Goal: Task Accomplishment & Management: Manage account settings

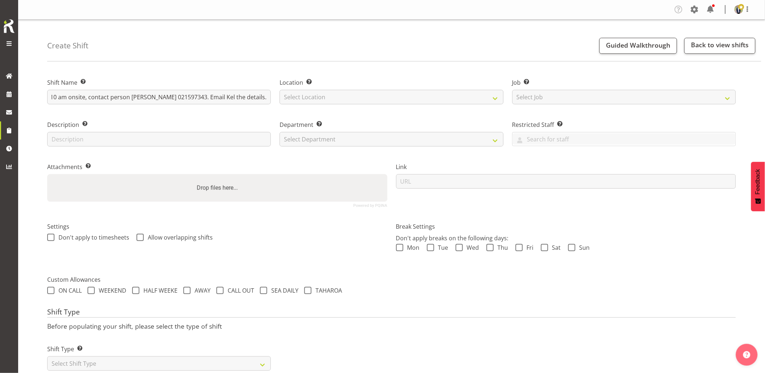
scroll to position [0, 195]
type input "Northpower Site Visit - Measure cable run at 2 Tadley Court, Goodwood Heights. …"
drag, startPoint x: 380, startPoint y: 94, endPoint x: 382, endPoint y: 102, distance: 8.4
click at [380, 94] on select "Select Location GRS Auckland GRS Hastings GRS Tauranga" at bounding box center [392, 97] width 224 height 15
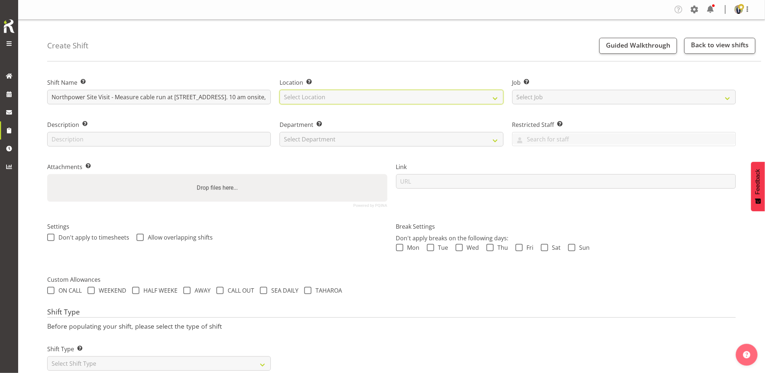
select select "28"
click at [280, 90] on select "Select Location GRS Auckland GRS Hastings GRS Tauranga" at bounding box center [392, 97] width 224 height 15
click at [102, 97] on input "Northpower Site Visit - Measure cable run at 2 Tadley Court, Goodwood Heights. …" at bounding box center [159, 97] width 224 height 15
drag, startPoint x: 100, startPoint y: 97, endPoint x: 161, endPoint y: 97, distance: 60.7
click at [161, 97] on input "Northpower Site Visit - Measure cable run at 2 Tadley Court, Goodwood Heights. …" at bounding box center [159, 97] width 224 height 15
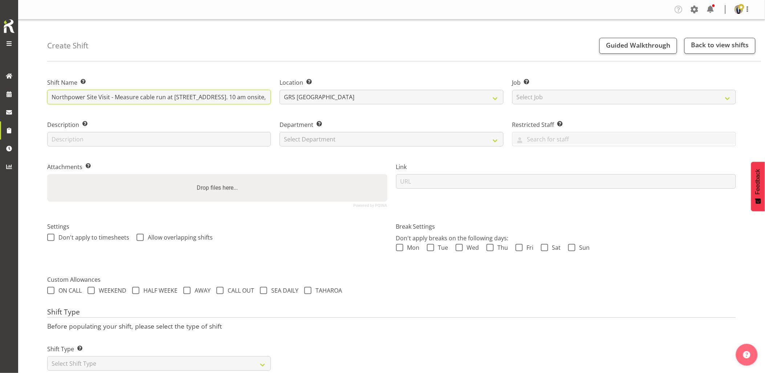
click at [161, 97] on input "Northpower Site Visit - Measure cable run at 2 Tadley Court, Goodwood Heights. …" at bounding box center [159, 97] width 224 height 15
drag, startPoint x: 155, startPoint y: 96, endPoint x: 267, endPoint y: 97, distance: 111.9
click at [267, 97] on input "Northpower Site Visit - Measure cable run at 2 Tadley Court, Goodwood Heights. …" at bounding box center [159, 97] width 224 height 15
click at [539, 101] on select "Select Job Create new job 1.1 GRS AKL RENTALS 1.1 GRS AKL RENTALS AC 1.1 GRS AK…" at bounding box center [625, 97] width 224 height 15
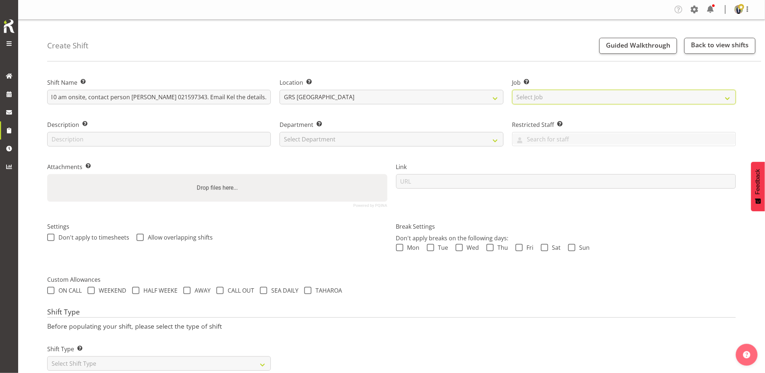
scroll to position [0, 0]
select select "7504"
click at [513, 90] on select "Select Job Create new job 1.1 GRS AKL RENTALS 1.1 GRS AKL RENTALS AC 1.1 GRS AK…" at bounding box center [625, 97] width 224 height 15
click at [379, 136] on select "Select Department GRS HIRE AKL GRS HIRE AKL GRS HIRE TGA GRS HIRE HST GRS SALES…" at bounding box center [392, 139] width 224 height 15
select select "20"
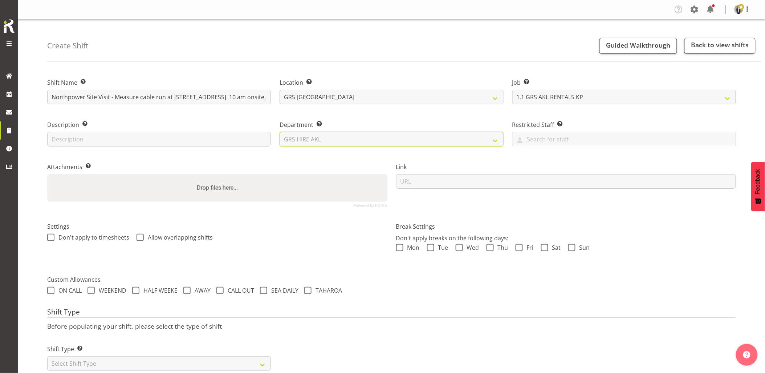
click at [280, 132] on select "Select Department GRS HIRE AKL GRS HIRE AKL GRS HIRE TGA GRS HIRE HST GRS SALES…" at bounding box center [392, 139] width 224 height 15
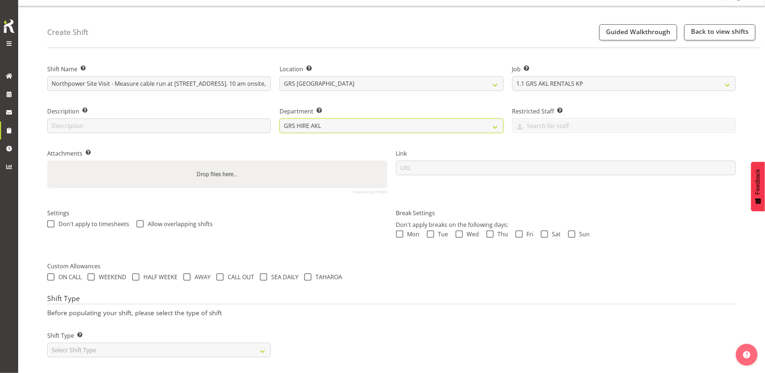
scroll to position [21, 0]
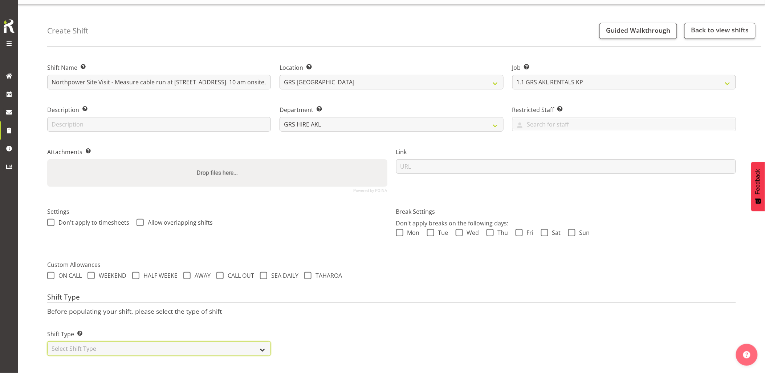
drag, startPoint x: 146, startPoint y: 340, endPoint x: 141, endPoint y: 339, distance: 5.1
click at [146, 341] on select "Select Shift Type One Off Shift Recurring Shift Rotating Shift" at bounding box center [159, 348] width 224 height 15
select select "one_off"
click at [47, 341] on select "Select Shift Type One Off Shift Recurring Shift Rotating Shift" at bounding box center [159, 348] width 224 height 15
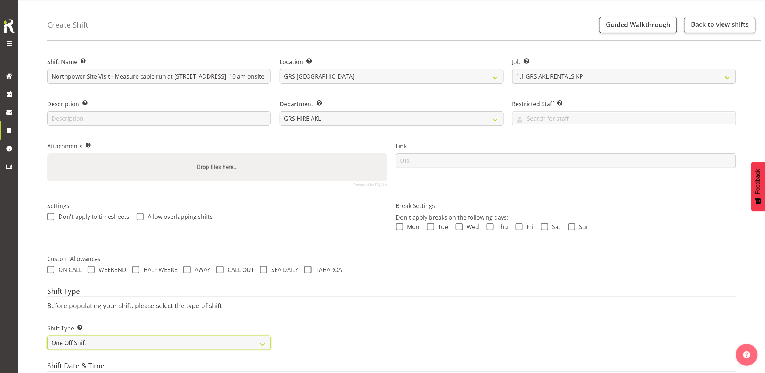
scroll to position [142, 0]
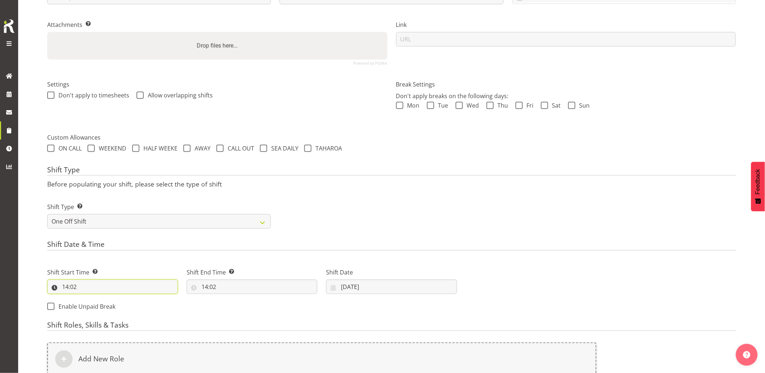
click at [102, 294] on input "14:02" at bounding box center [112, 286] width 131 height 15
click at [97, 303] on select "00 01 02 03 04 05 06 07 08 09 10 11 12 13 14 15 16 17 18 19 20 21 22 23" at bounding box center [97, 305] width 16 height 15
select select "9"
click at [89, 298] on select "00 01 02 03 04 05 06 07 08 09 10 11 12 13 14 15 16 17 18 19 20 21 22 23" at bounding box center [97, 305] width 16 height 15
type input "09:02"
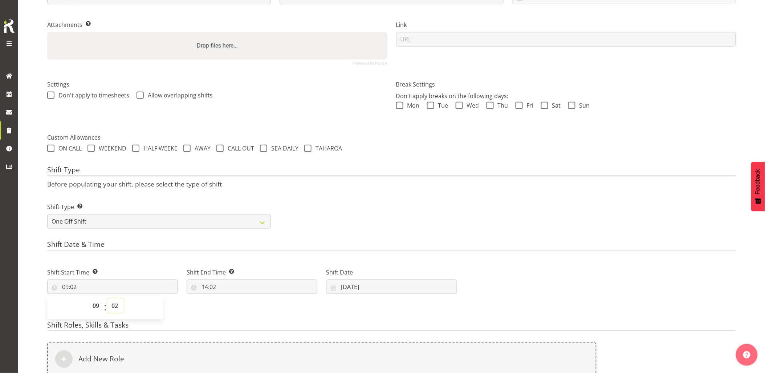
drag, startPoint x: 116, startPoint y: 310, endPoint x: 114, endPoint y: 303, distance: 6.6
click at [116, 310] on select "00 01 02 03 04 05 06 07 08 09 10 11 12 13 14 15 16 17 18 19 20 21 22 23 24 25 2…" at bounding box center [116, 305] width 16 height 15
select select "30"
click at [108, 298] on select "00 01 02 03 04 05 06 07 08 09 10 11 12 13 14 15 16 17 18 19 20 21 22 23 24 25 2…" at bounding box center [116, 305] width 16 height 15
type input "09:30"
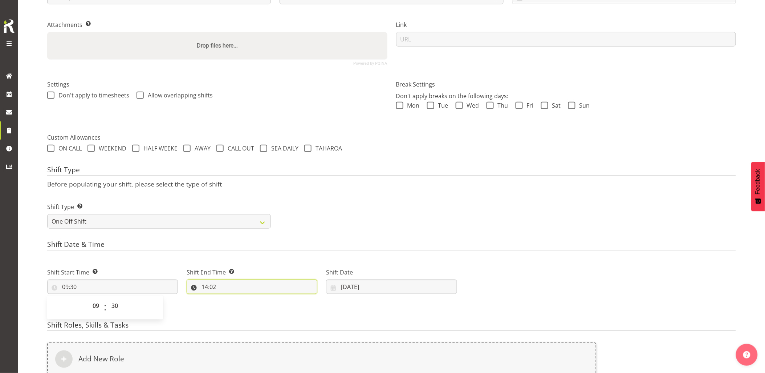
drag, startPoint x: 227, startPoint y: 282, endPoint x: 231, endPoint y: 285, distance: 5.4
click at [227, 282] on input "14:02" at bounding box center [252, 286] width 131 height 15
click at [235, 302] on select "00 01 02 03 04 05 06 07 08 09 10 11 12 13 14 15 16 17 18 19 20 21 22 23" at bounding box center [236, 305] width 16 height 15
select select "11"
click at [228, 298] on select "00 01 02 03 04 05 06 07 08 09 10 11 12 13 14 15 16 17 18 19 20 21 22 23" at bounding box center [236, 305] width 16 height 15
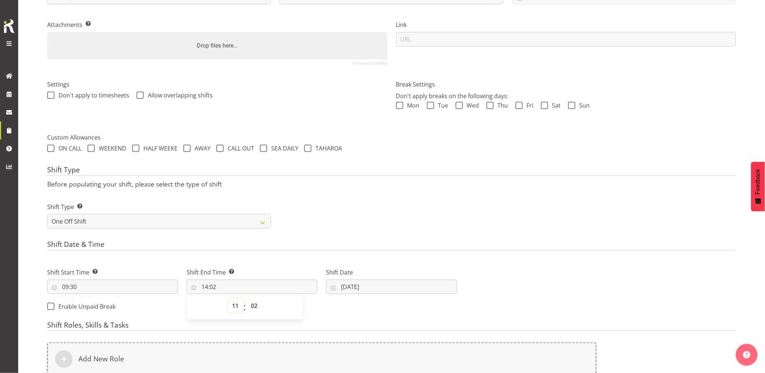
type input "11:02"
drag, startPoint x: 256, startPoint y: 304, endPoint x: 256, endPoint y: 300, distance: 3.7
click at [256, 304] on select "00 01 02 03 04 05 06 07 08 09 10 11 12 13 14 15 16 17 18 19 20 21 22 23 24 25 2…" at bounding box center [255, 305] width 16 height 15
select select "0"
click at [247, 298] on select "00 01 02 03 04 05 06 07 08 09 10 11 12 13 14 15 16 17 18 19 20 21 22 23 24 25 2…" at bounding box center [255, 305] width 16 height 15
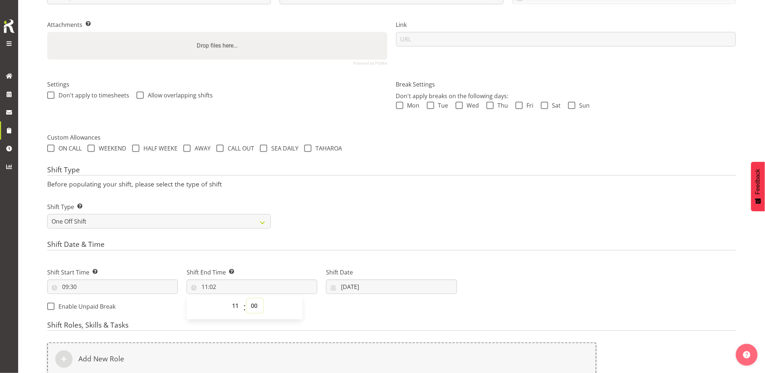
type input "11:00"
click at [462, 222] on div "Shift Type Shift Types: One Off – Select this if you would like a single shift …" at bounding box center [392, 212] width 698 height 41
click at [380, 286] on input "17/09/2025" at bounding box center [391, 286] width 131 height 15
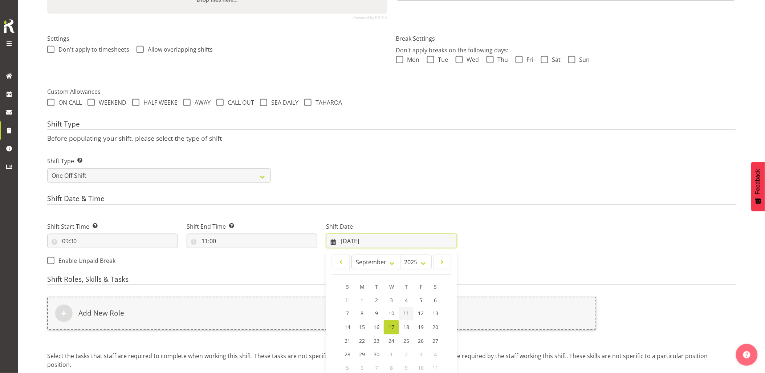
scroll to position [223, 0]
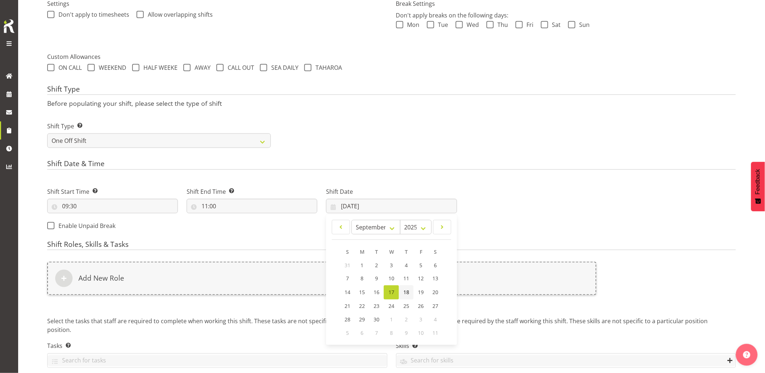
click at [408, 290] on span "18" at bounding box center [407, 292] width 6 height 7
type input "18/09/2025"
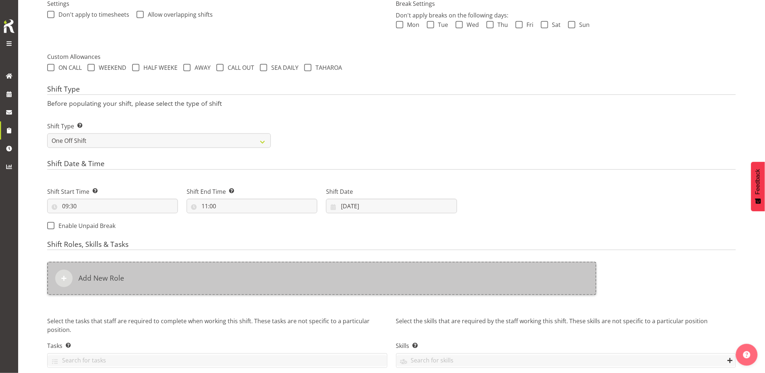
click at [409, 276] on div "Add New Role" at bounding box center [322, 278] width 550 height 33
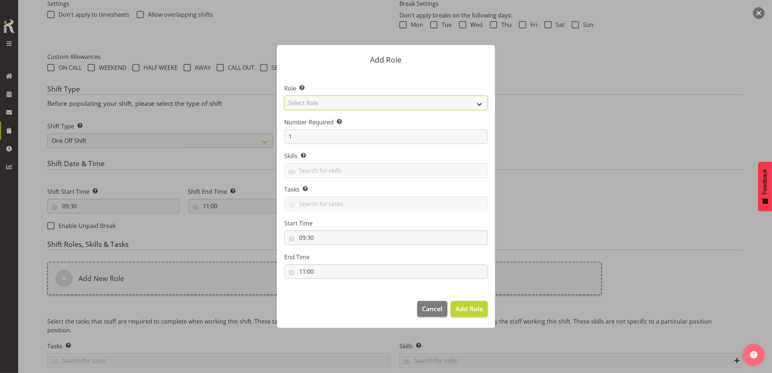
click at [341, 100] on select "Select Role Account Manager Electrician Engineering GM HSEQ manager MECH Mechan…" at bounding box center [385, 103] width 203 height 15
select select "19"
click at [284, 96] on select "Select Role Account Manager Electrician Engineering GM HSEQ manager MECH Mechan…" at bounding box center [385, 103] width 203 height 15
click at [349, 104] on select "Account Manager Electrician Engineering GM HSEQ manager MECH Mechanic Office Op…" at bounding box center [385, 103] width 203 height 15
click at [284, 96] on select "Account Manager Electrician Engineering GM HSEQ manager MECH Mechanic Office Op…" at bounding box center [385, 103] width 203 height 15
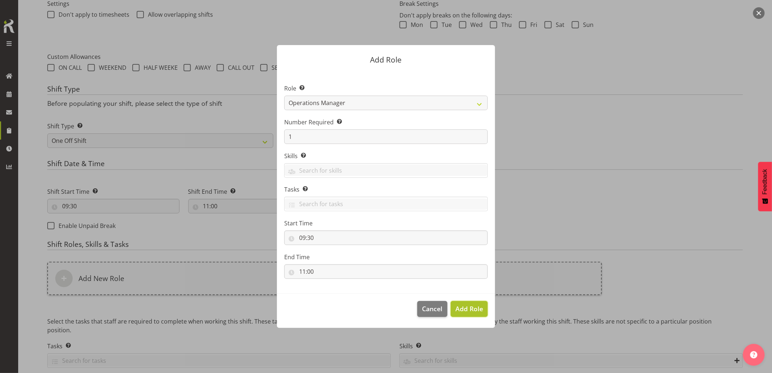
click at [473, 309] on span "Add Role" at bounding box center [469, 308] width 28 height 9
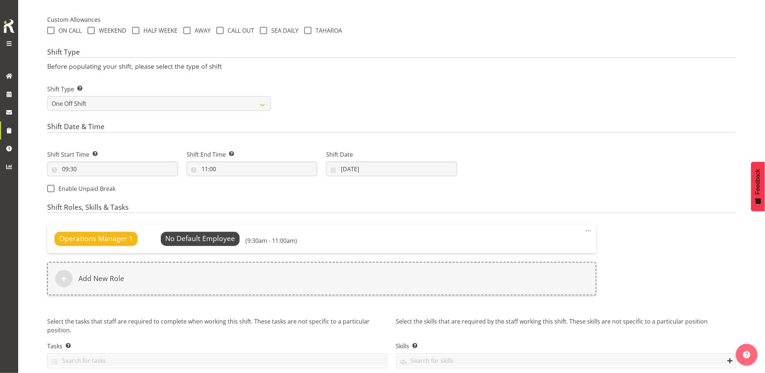
scroll to position [291, 0]
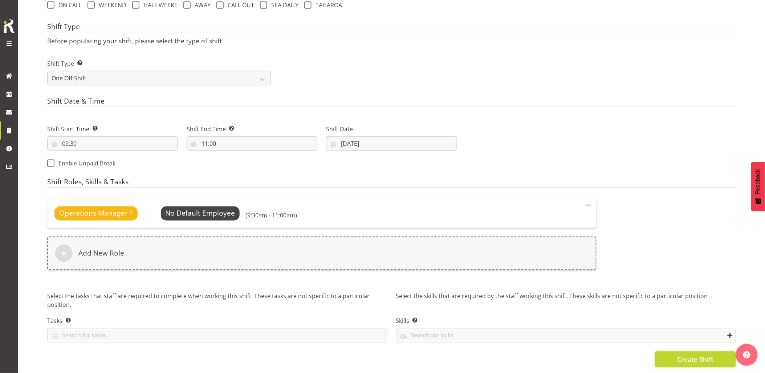
click at [706, 355] on span "Create Shift" at bounding box center [696, 359] width 36 height 9
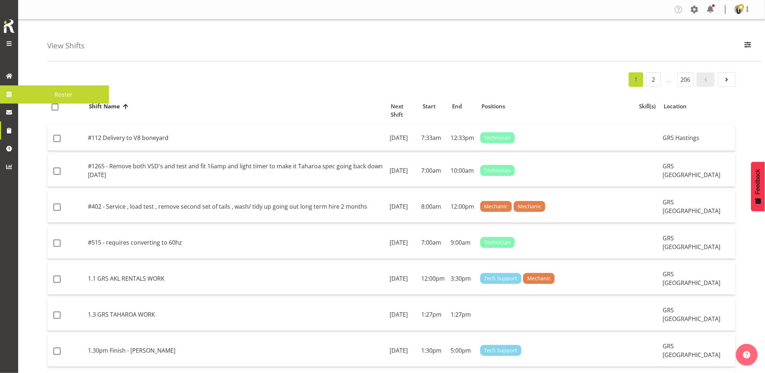
click at [10, 92] on span at bounding box center [9, 94] width 11 height 11
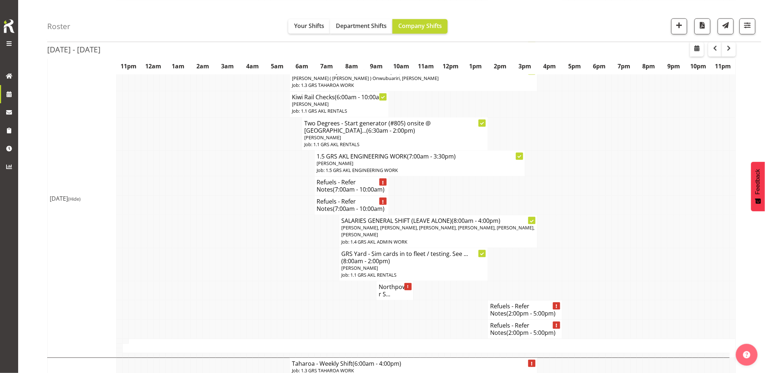
scroll to position [444, 0]
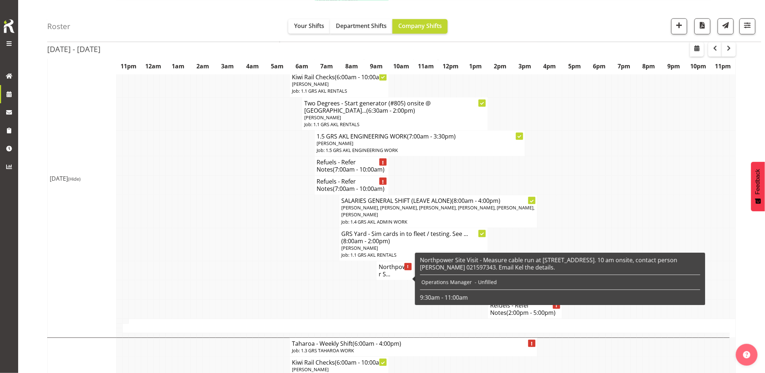
click at [177, 255] on td at bounding box center [175, 244] width 6 height 33
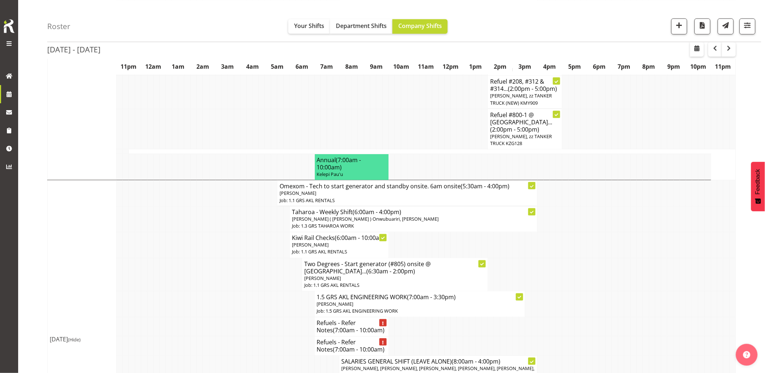
scroll to position [202, 0]
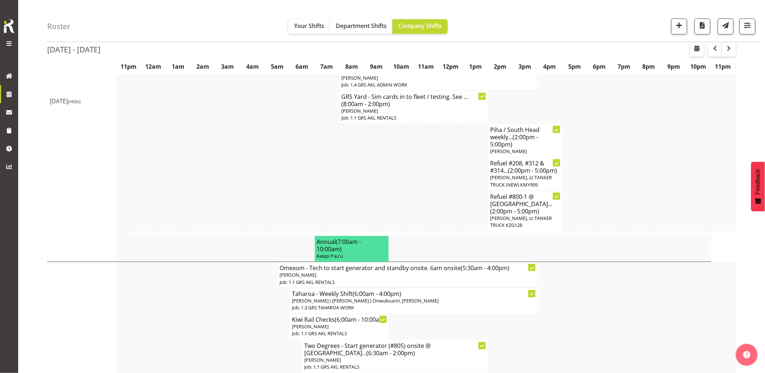
click at [278, 188] on td at bounding box center [281, 173] width 6 height 33
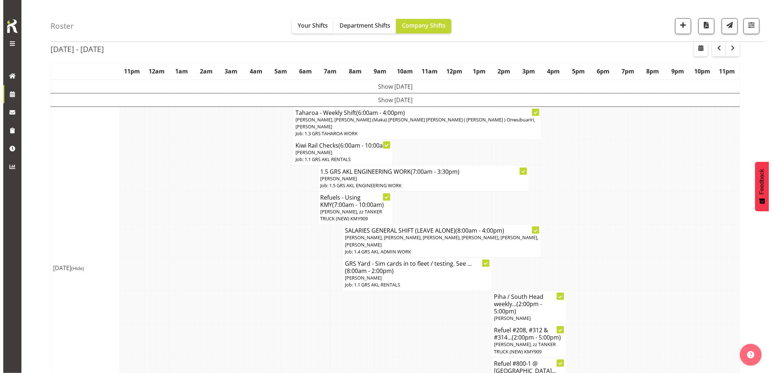
scroll to position [0, 0]
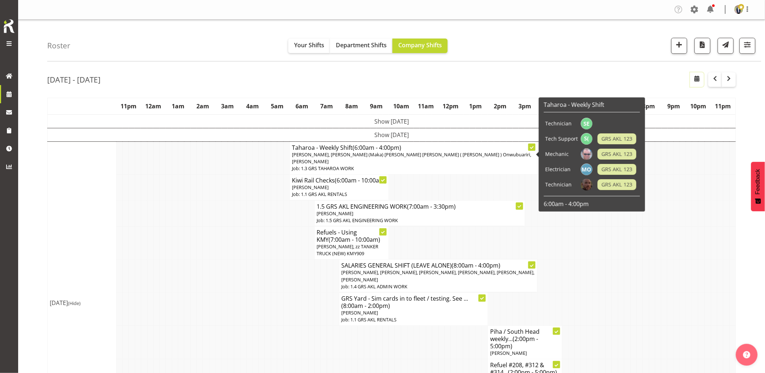
click at [699, 80] on span "button" at bounding box center [697, 78] width 9 height 9
select select "8"
select select "2025"
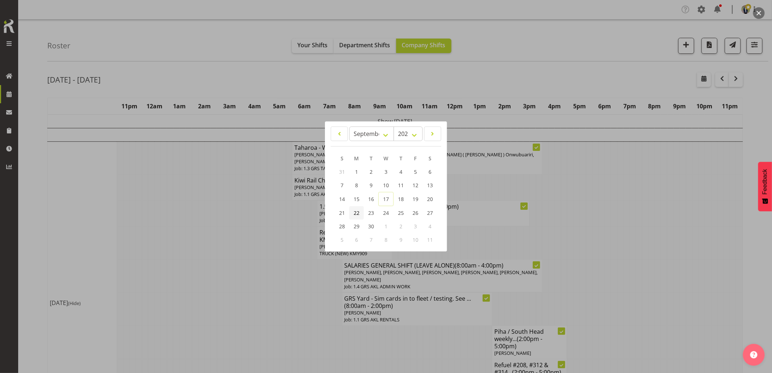
click at [353, 211] on span "22" at bounding box center [356, 212] width 6 height 7
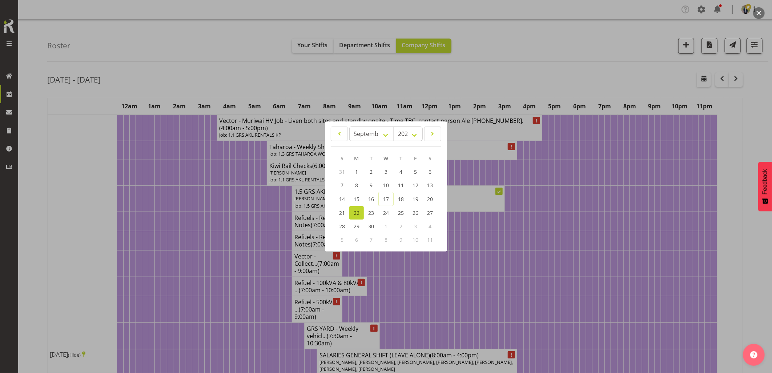
click at [266, 70] on div at bounding box center [386, 186] width 772 height 373
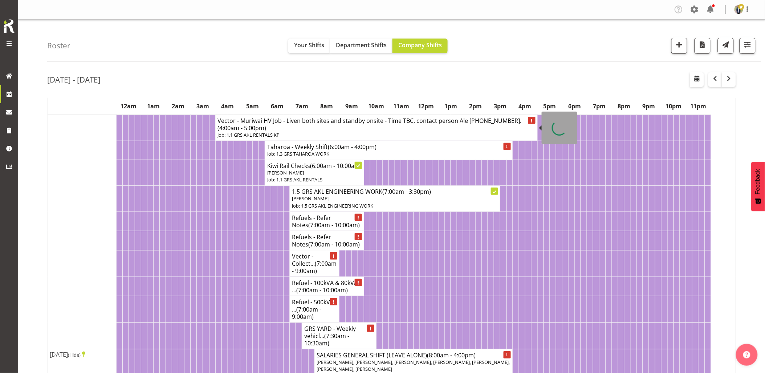
click at [286, 122] on h4 "Vector - Muriwai HV Job - Liven both sites and standby onsite - Time TBC, conta…" at bounding box center [377, 124] width 318 height 15
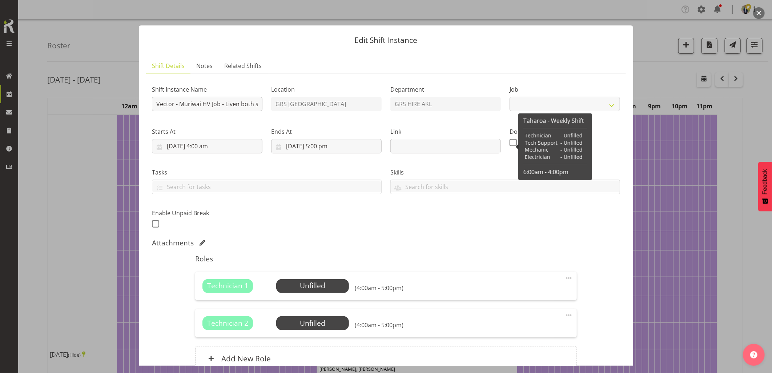
select select "7504"
drag, startPoint x: 223, startPoint y: 104, endPoint x: 249, endPoint y: 103, distance: 25.8
click at [249, 103] on input "Vector - Muriwai HV Job - Liven both sites and standby onsite - Time TBC, conta…" at bounding box center [207, 104] width 110 height 15
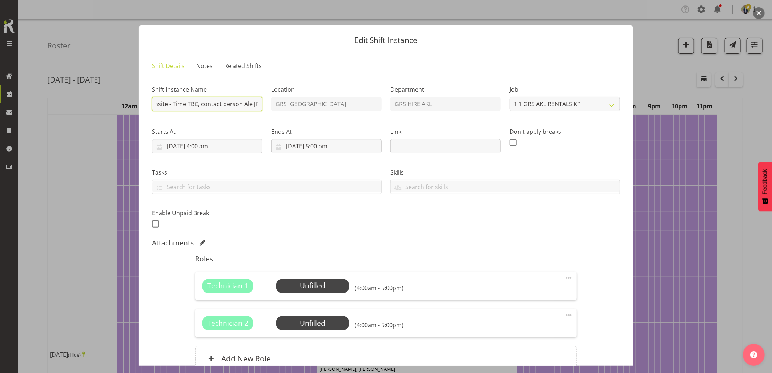
click at [199, 104] on input "Vector - Muriwai HV Job - Liven both sites and standby onsite - Time TBC, conta…" at bounding box center [207, 104] width 110 height 15
click at [195, 103] on input "Vector - Muriwai HV Job - Liven both sites and standby onsite - Time TBC, conta…" at bounding box center [207, 104] width 110 height 15
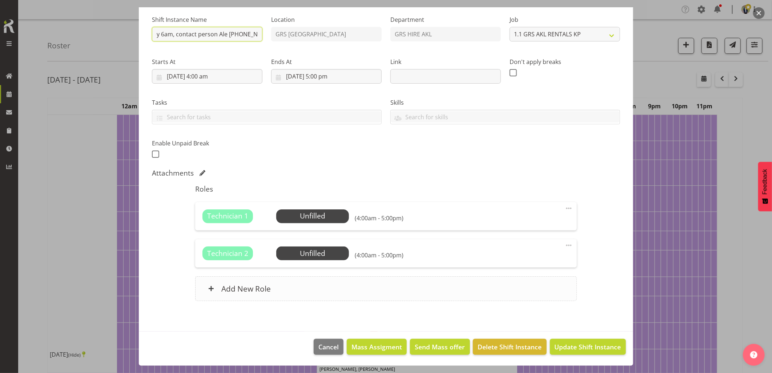
type input "Vector - Muriwai HV Job - Liven both sites and standby onsite - 5 am onsite rea…"
click at [347, 288] on div "Add New Role" at bounding box center [385, 288] width 381 height 25
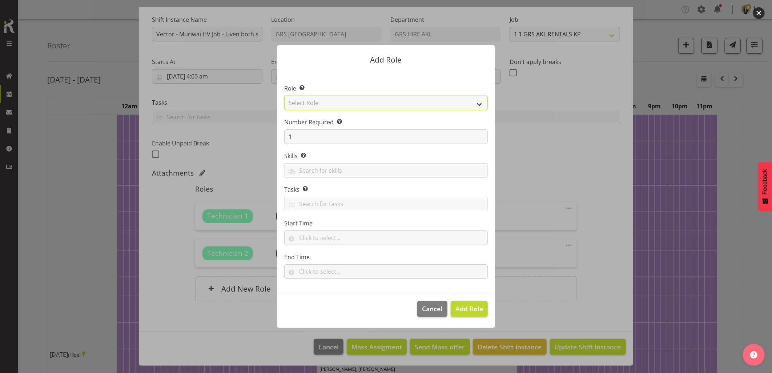
click at [335, 101] on select "Select Role Account Manager Electrician Engineering GM HSEQ manager MECH Mechan…" at bounding box center [385, 103] width 203 height 15
select select "21"
click at [284, 96] on select "Select Role Account Manager Electrician Engineering GM HSEQ manager MECH Mechan…" at bounding box center [385, 103] width 203 height 15
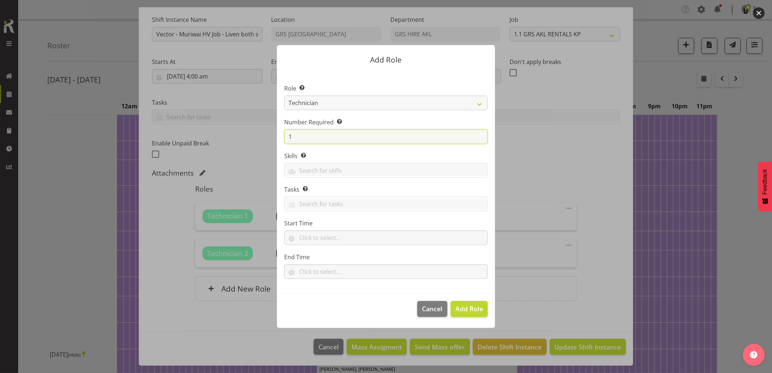
drag, startPoint x: 285, startPoint y: 137, endPoint x: 279, endPoint y: 138, distance: 6.2
click at [280, 138] on section "Role Select the role you wish to add to the shift. Account Manager Electrician …" at bounding box center [386, 182] width 218 height 222
type input "2"
click at [453, 306] on span "Add 2 Roles" at bounding box center [464, 308] width 36 height 9
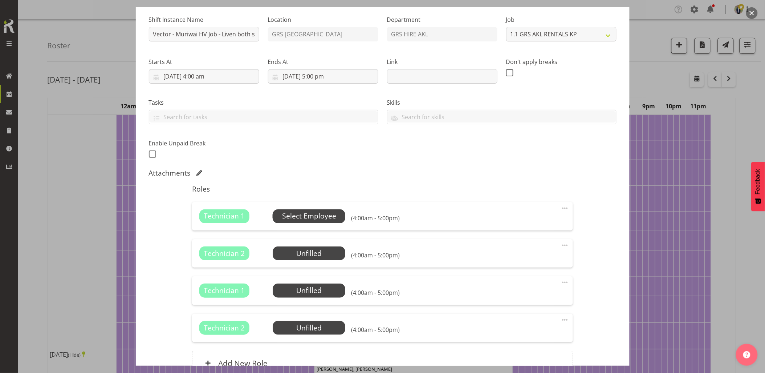
click at [312, 213] on span "Select Employee" at bounding box center [309, 216] width 54 height 11
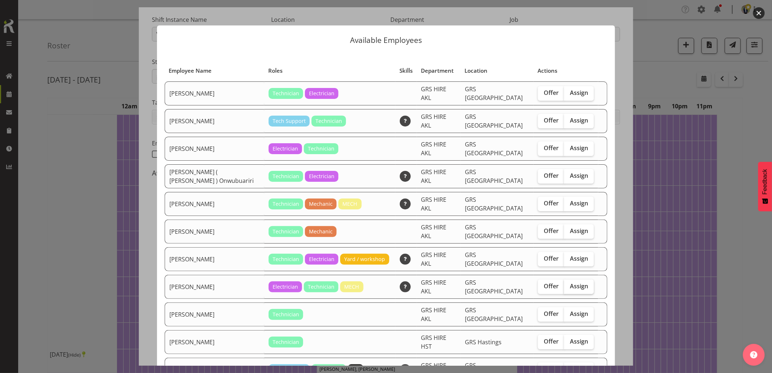
click at [570, 282] on span "Assign" at bounding box center [579, 285] width 18 height 7
click at [568, 284] on input "Assign" at bounding box center [566, 286] width 5 height 5
checkbox input "true"
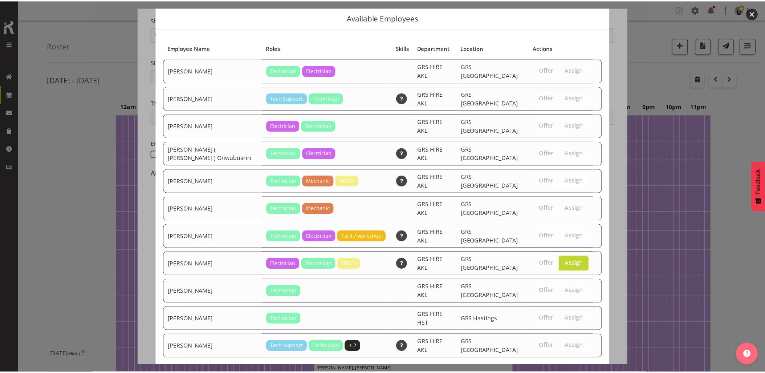
scroll to position [30, 0]
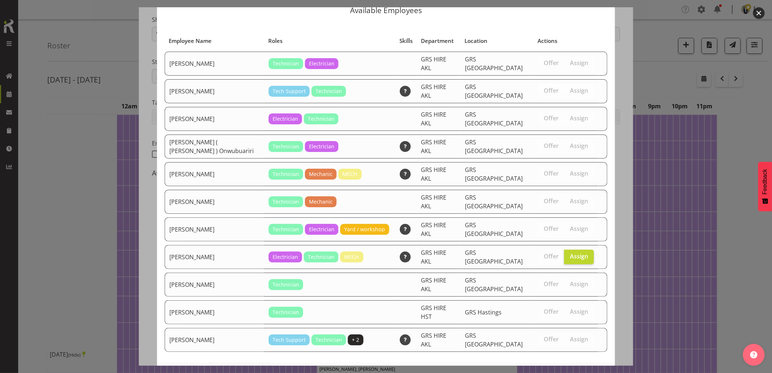
click at [555, 372] on span "Assign Sam Peters" at bounding box center [565, 378] width 73 height 9
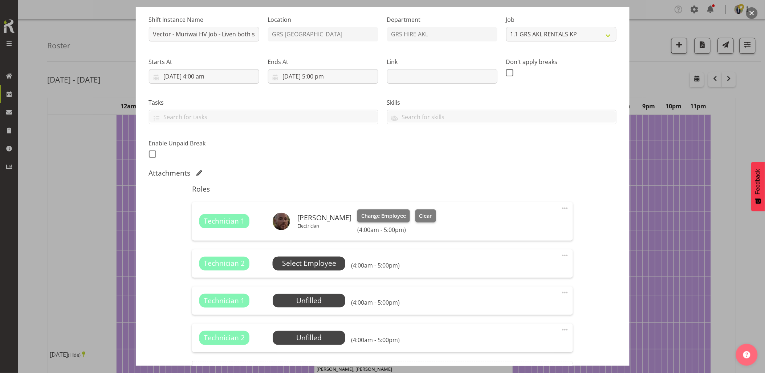
click at [328, 268] on span "Select Employee" at bounding box center [309, 263] width 54 height 11
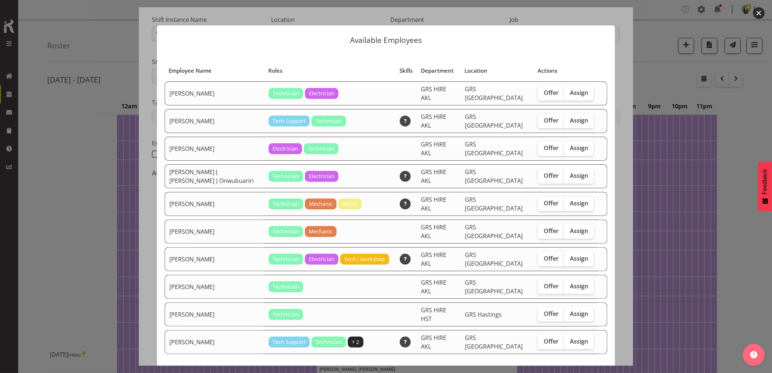
click at [571, 144] on span "Assign" at bounding box center [579, 147] width 18 height 7
click at [569, 146] on input "Assign" at bounding box center [566, 148] width 5 height 5
checkbox input "true"
click at [556, 372] on span "Assign Daniel Watkinson" at bounding box center [565, 380] width 73 height 9
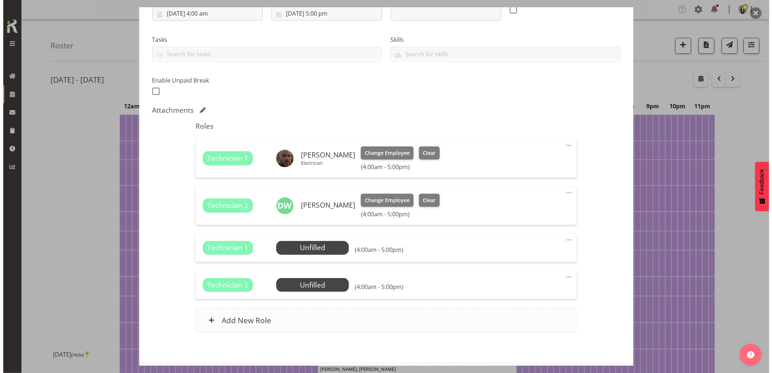
scroll to position [150, 0]
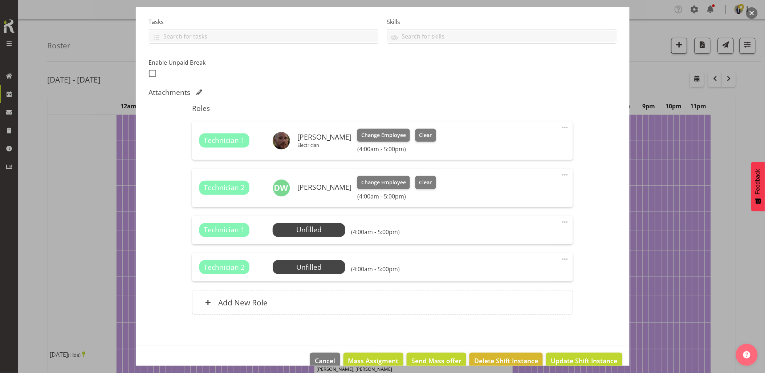
click at [561, 127] on span at bounding box center [565, 127] width 9 height 9
click at [521, 146] on link "Edit" at bounding box center [535, 143] width 70 height 13
select select "8"
select select "2025"
select select "17"
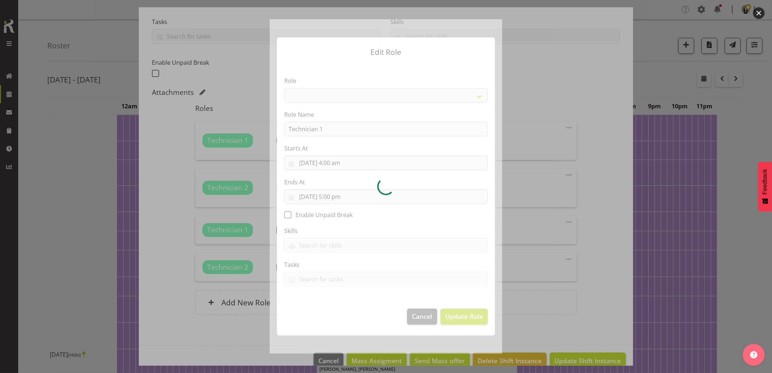
select select "21"
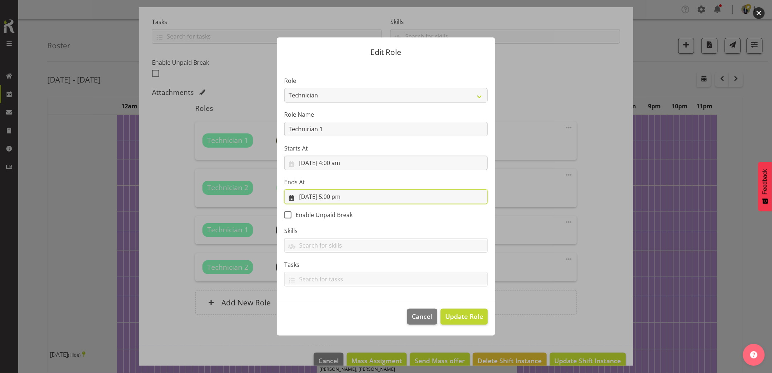
click at [355, 195] on input "22/09/2025, 5:00 pm" at bounding box center [385, 196] width 203 height 15
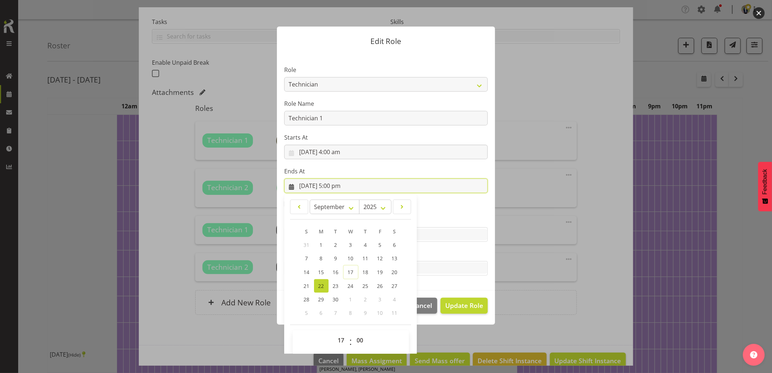
scroll to position [16, 0]
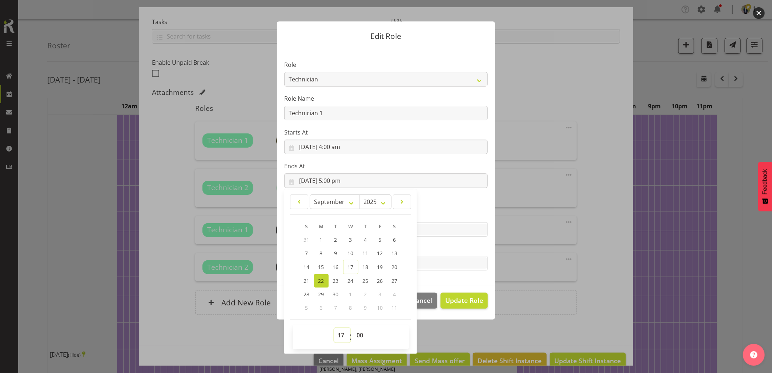
click at [337, 337] on select "00 01 02 03 04 05 06 07 08 09 10 11 12 13 14 15 16 17 18 19 20 21 22 23" at bounding box center [342, 335] width 16 height 15
select select "8"
click at [334, 328] on select "00 01 02 03 04 05 06 07 08 09 10 11 12 13 14 15 16 17 18 19 20 21 22 23" at bounding box center [342, 335] width 16 height 15
type input "[DATE] 8:00 am"
click at [452, 207] on section "Role Account Manager Electrician Engineering GM HSEQ manager MECH Mechanic Offi…" at bounding box center [386, 166] width 218 height 238
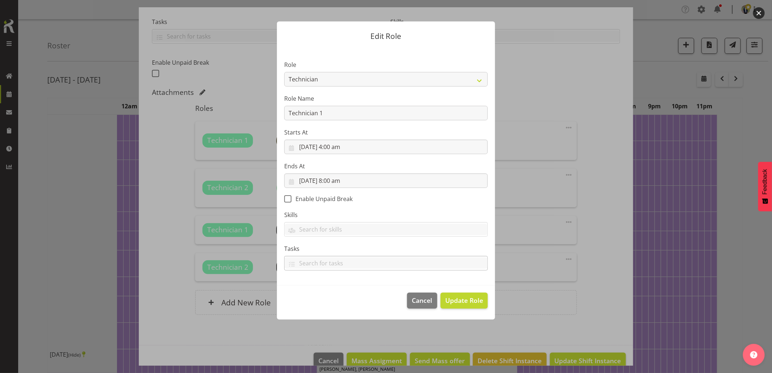
scroll to position [0, 0]
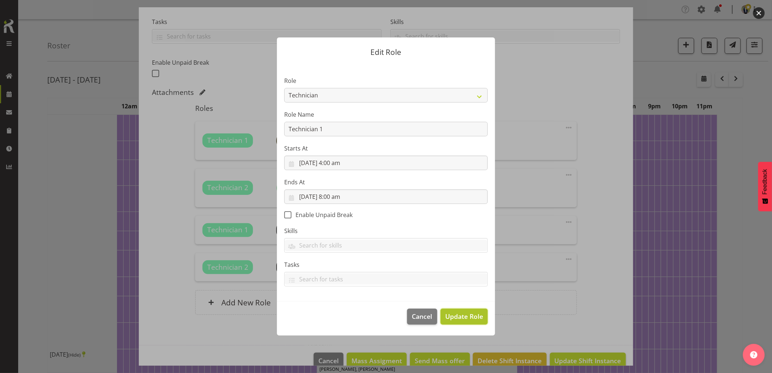
click at [468, 317] on span "Update Role" at bounding box center [464, 315] width 38 height 9
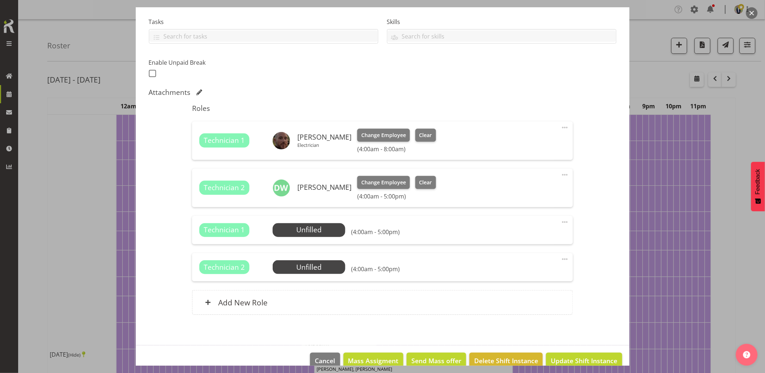
click at [561, 174] on span at bounding box center [565, 174] width 9 height 9
click at [531, 192] on link "Edit" at bounding box center [535, 190] width 70 height 13
select select "8"
select select "2025"
select select "17"
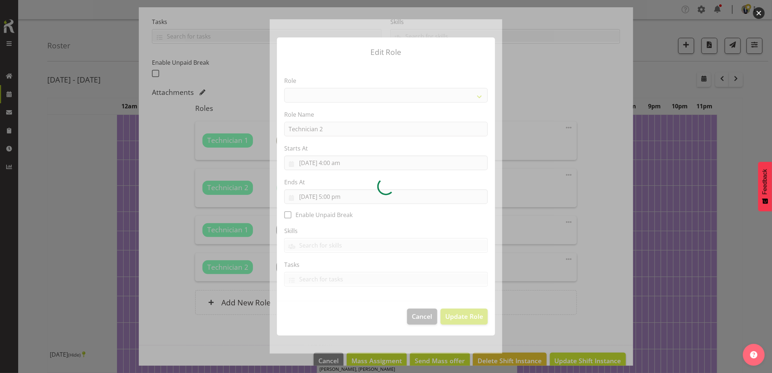
select select "21"
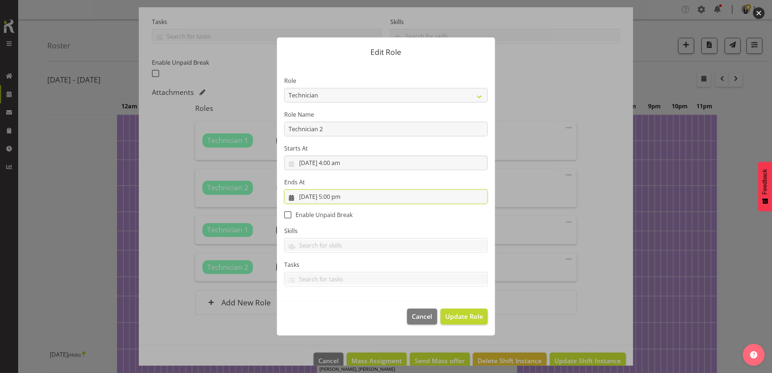
click at [364, 200] on input "22/09/2025, 5:00 pm" at bounding box center [385, 196] width 203 height 15
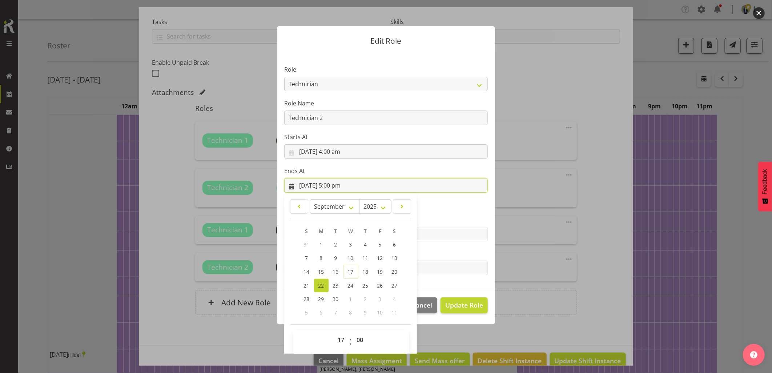
scroll to position [16, 0]
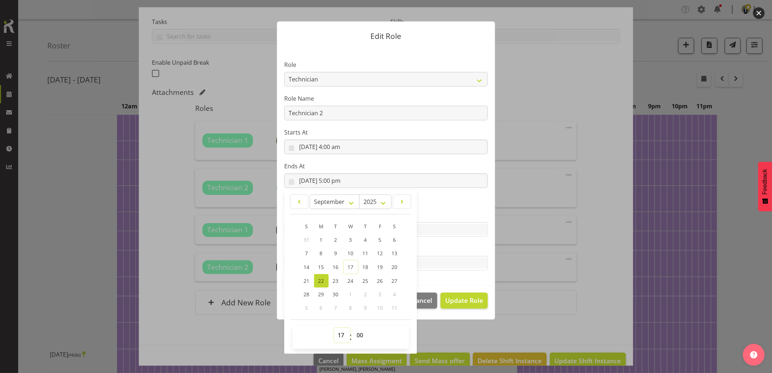
drag, startPoint x: 335, startPoint y: 335, endPoint x: 337, endPoint y: 328, distance: 7.8
click at [335, 335] on select "00 01 02 03 04 05 06 07 08 09 10 11 12 13 14 15 16 17 18 19 20 21 22 23" at bounding box center [342, 335] width 16 height 15
click at [336, 336] on select "00 01 02 03 04 05 06 07 08 09 10 11 12 13 14 15 16 17 18 19 20 21 22 23" at bounding box center [342, 335] width 16 height 15
select select "8"
click at [334, 328] on select "00 01 02 03 04 05 06 07 08 09 10 11 12 13 14 15 16 17 18 19 20 21 22 23" at bounding box center [342, 335] width 16 height 15
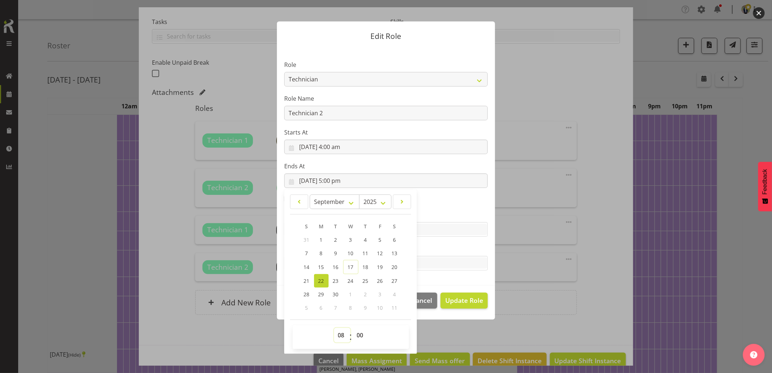
type input "[DATE] 8:00 am"
click at [452, 248] on label "Tasks" at bounding box center [385, 248] width 203 height 9
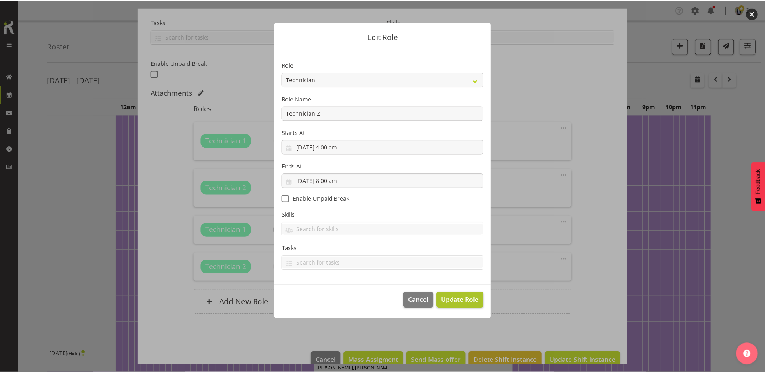
scroll to position [0, 0]
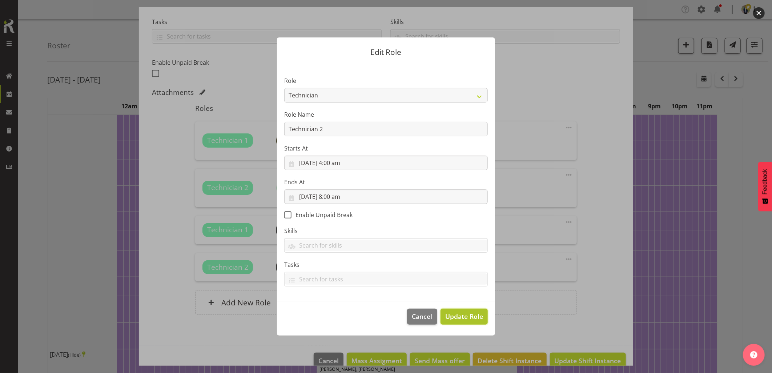
click at [465, 310] on button "Update Role" at bounding box center [463, 316] width 47 height 16
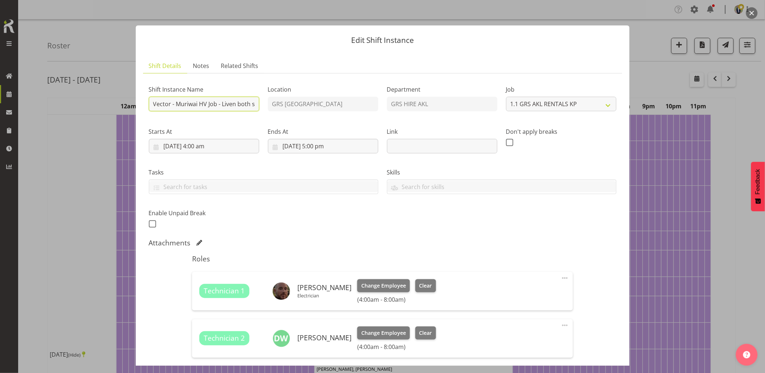
drag, startPoint x: 193, startPoint y: 109, endPoint x: 616, endPoint y: 150, distance: 424.9
click at [616, 150] on section "Shift Instance Name Vector - Muriwai HV Job - Liven both sites and standby onsi…" at bounding box center [383, 276] width 480 height 407
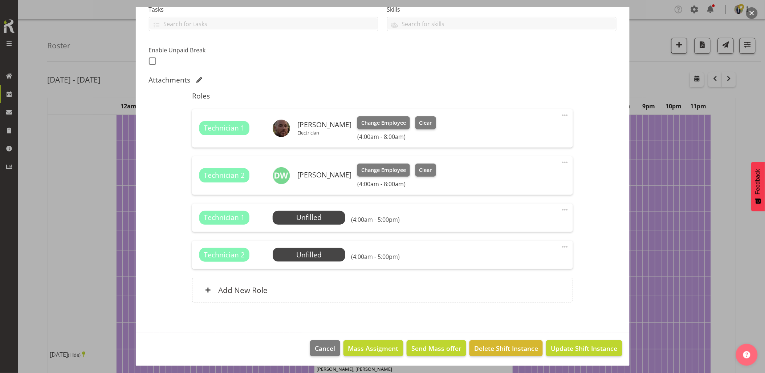
scroll to position [164, 0]
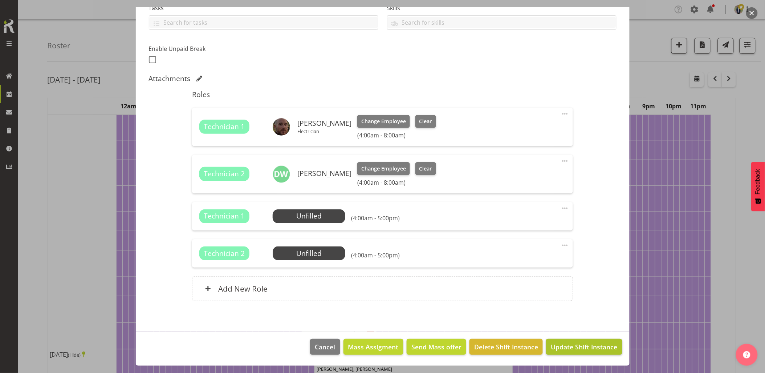
type input "Vector - Muriwai HV Job - Liven both sites and standby onsite - 5 am onsite rea…"
click at [559, 350] on span "Update Shift Instance" at bounding box center [584, 346] width 66 height 9
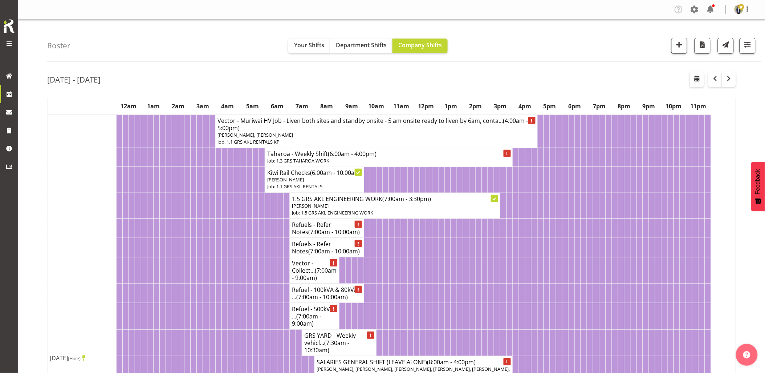
scroll to position [202, 0]
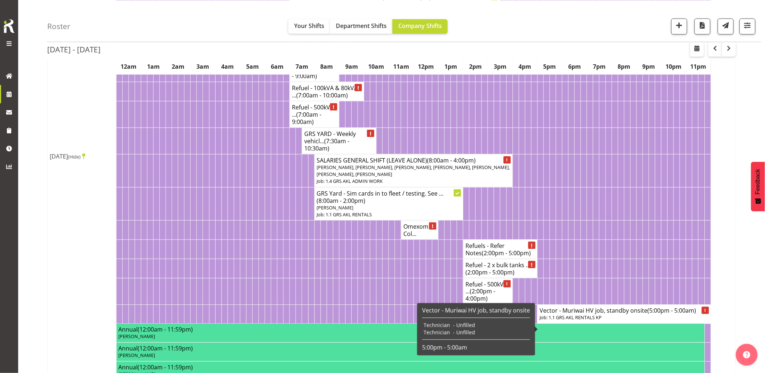
click at [641, 321] on p "Job: 1.1 GRS AKL RENTALS KP" at bounding box center [624, 317] width 169 height 7
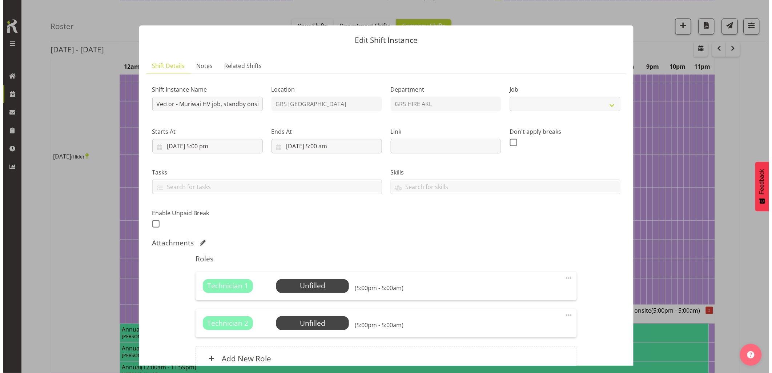
scroll to position [198, 0]
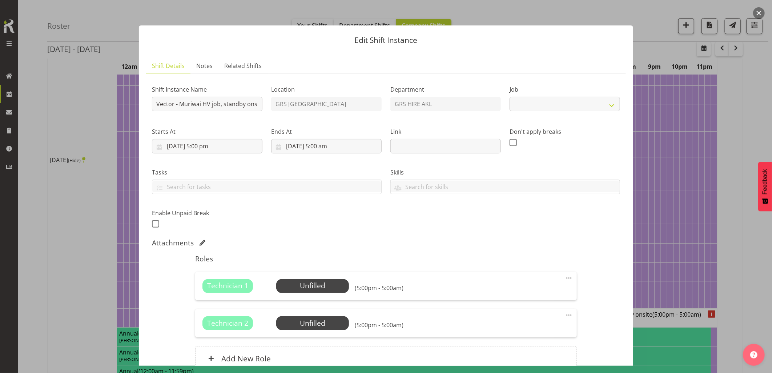
select select "7504"
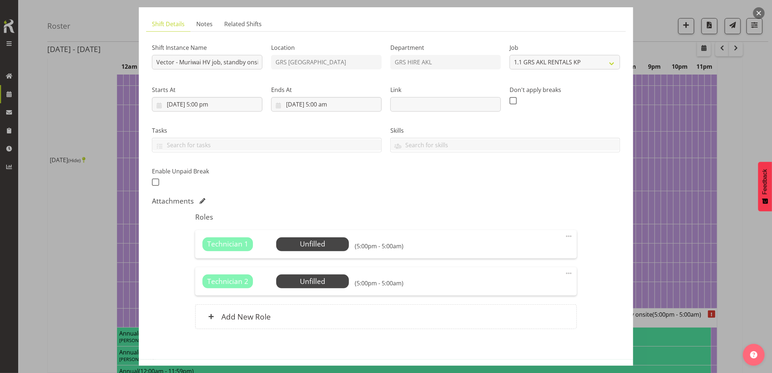
scroll to position [70, 0]
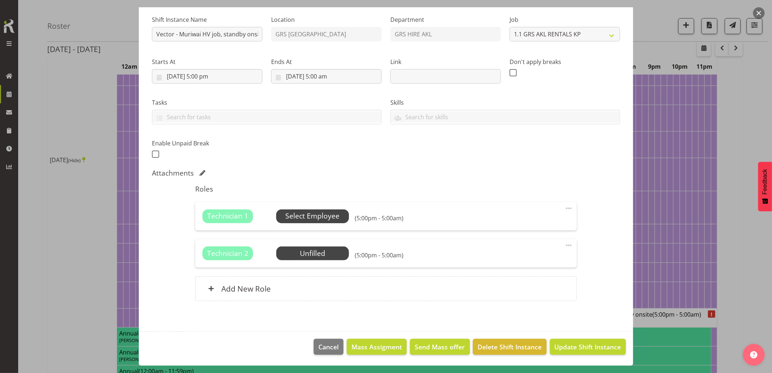
click at [326, 218] on span "Select Employee" at bounding box center [312, 216] width 54 height 11
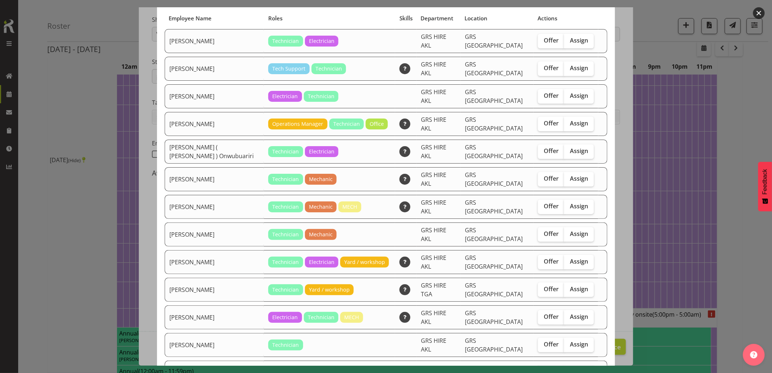
scroll to position [81, 0]
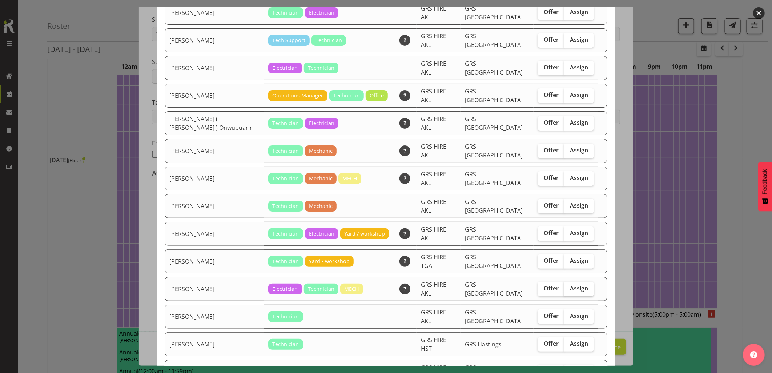
click at [573, 284] on span "Assign" at bounding box center [579, 287] width 18 height 7
click at [569, 286] on input "Assign" at bounding box center [566, 288] width 5 height 5
checkbox input "true"
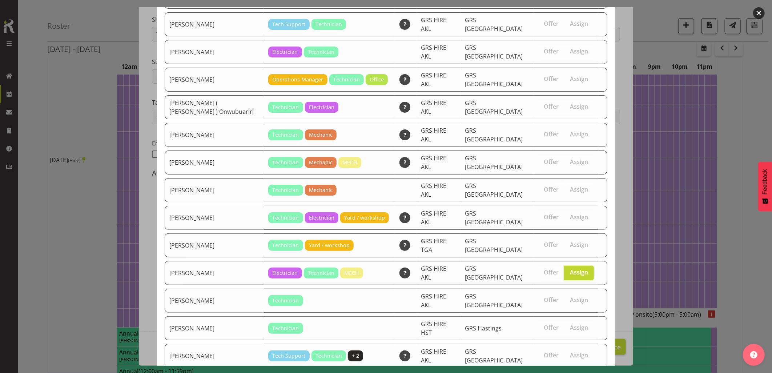
scroll to position [104, 0]
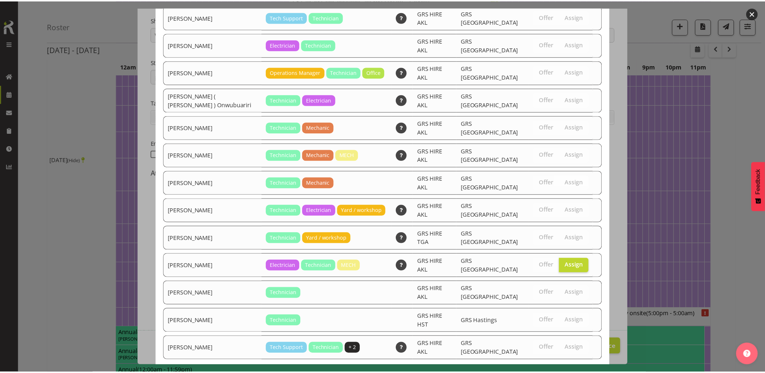
scroll to position [202, 0]
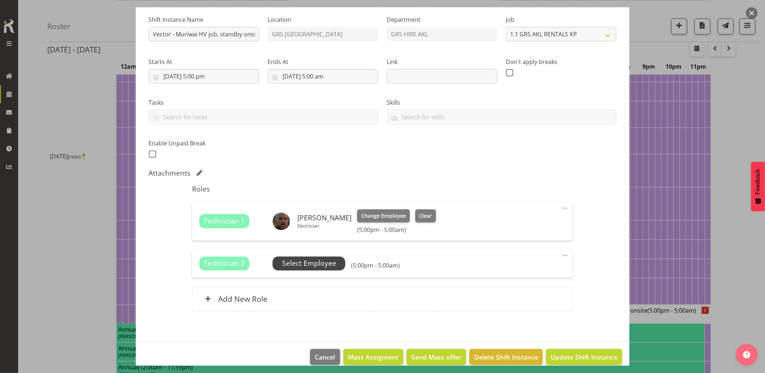
click at [316, 264] on span "Select Employee" at bounding box center [309, 263] width 54 height 11
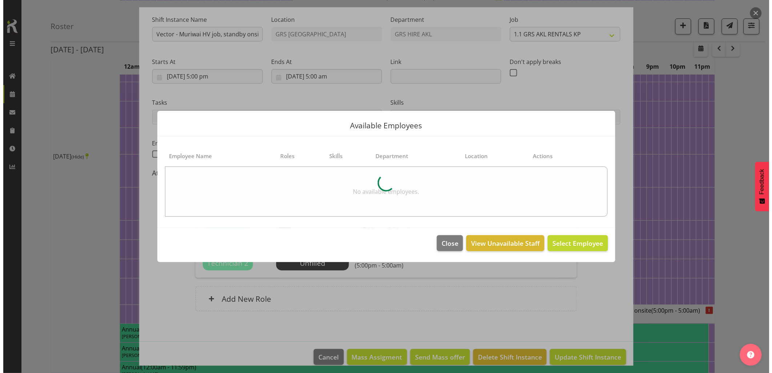
scroll to position [198, 0]
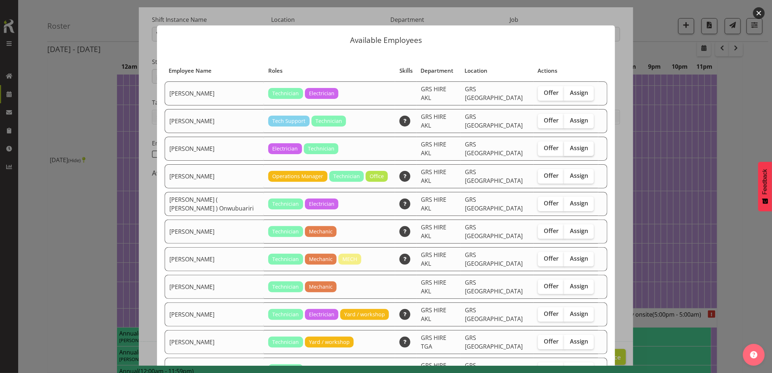
click at [568, 144] on label "Assign" at bounding box center [579, 148] width 30 height 15
click at [568, 146] on input "Assign" at bounding box center [566, 148] width 5 height 5
checkbox input "true"
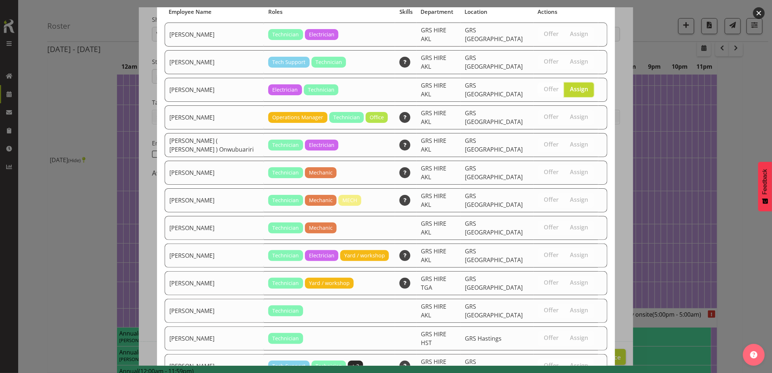
scroll to position [79, 0]
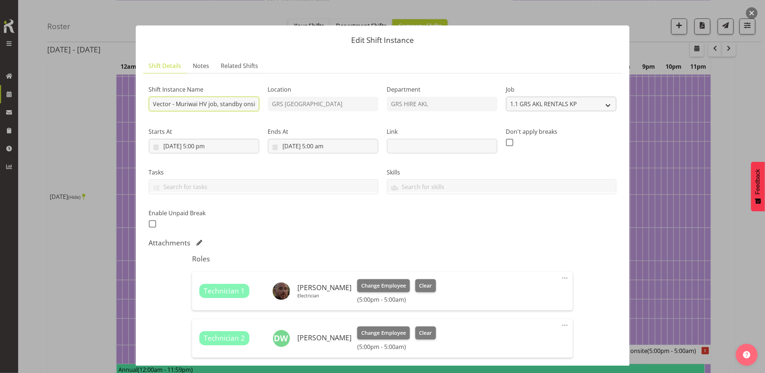
scroll to position [0, 6]
drag, startPoint x: 178, startPoint y: 103, endPoint x: 547, endPoint y: 110, distance: 368.8
click at [547, 110] on div "Shift Instance Name Vector - Muriwai HV job, standby onsite Location GRS Auckla…" at bounding box center [383, 154] width 477 height 159
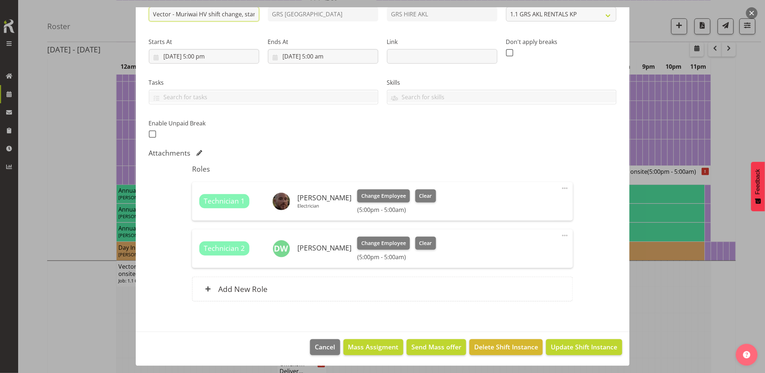
scroll to position [363, 0]
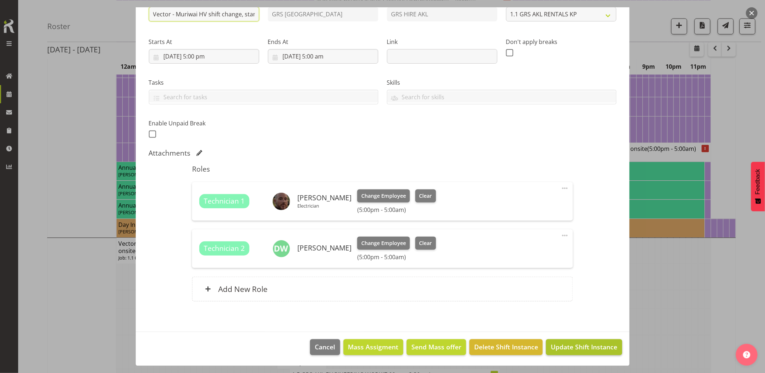
type input "Vector - Muriwai HV shift change, standby onsite"
click at [582, 345] on span "Update Shift Instance" at bounding box center [584, 346] width 66 height 9
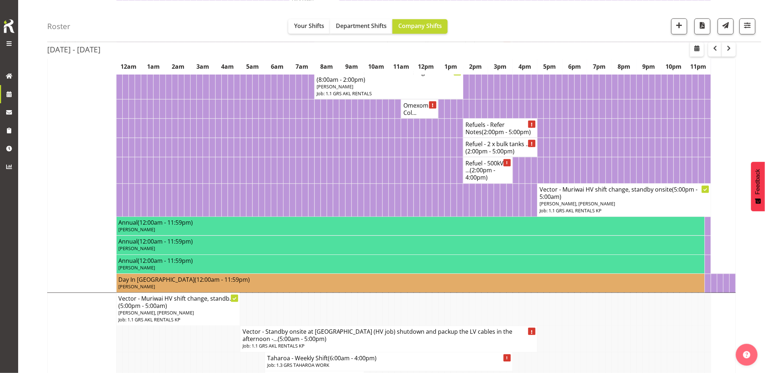
scroll to position [525, 0]
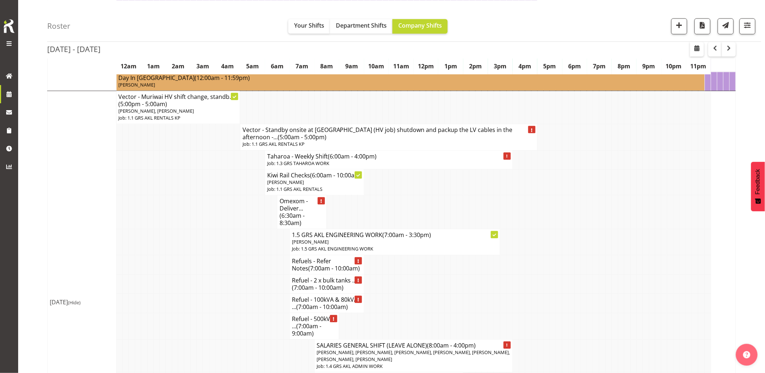
click at [202, 228] on td at bounding box center [200, 212] width 6 height 34
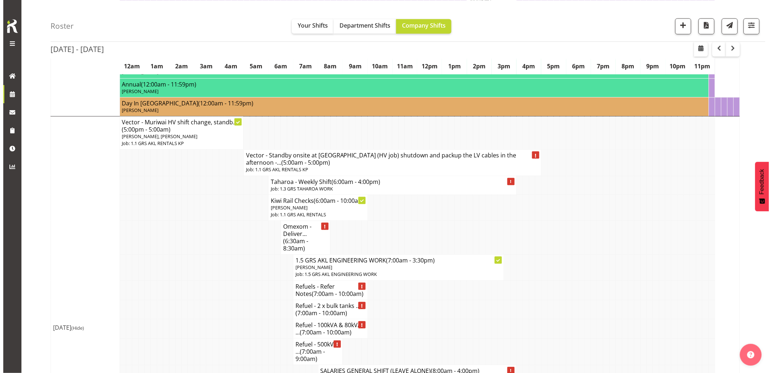
scroll to position [444, 0]
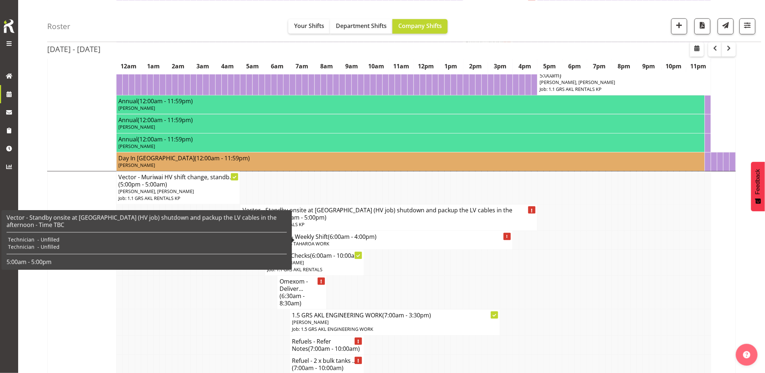
click at [328, 221] on h4 "Vector - Standby onsite at Muriwai (HV job) shutdown and packup the LV cables i…" at bounding box center [389, 214] width 293 height 15
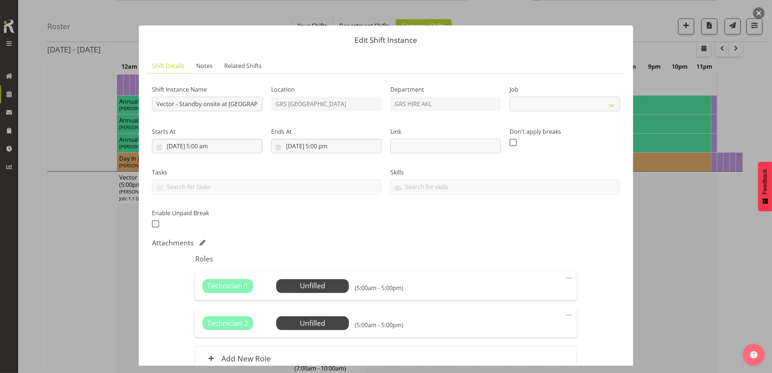
select select "7504"
click at [759, 13] on button "button" at bounding box center [759, 13] width 12 height 12
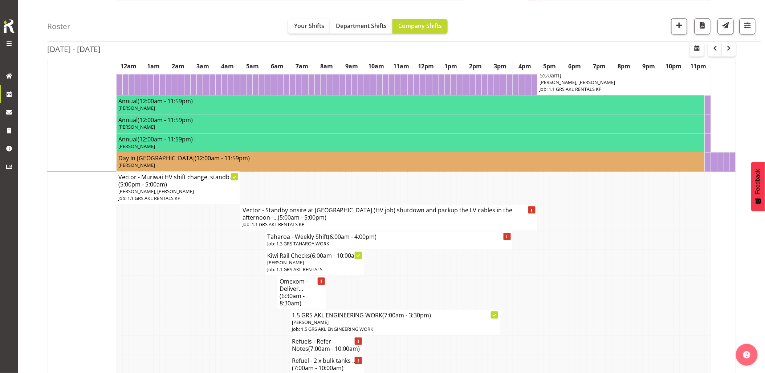
click at [656, 250] on td at bounding box center [659, 240] width 6 height 19
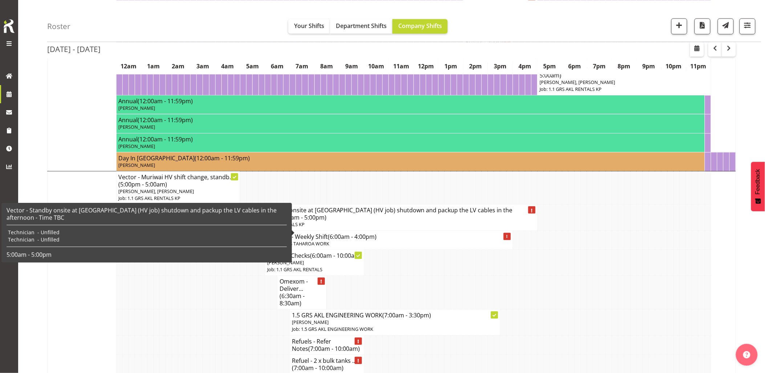
click at [455, 221] on h4 "Vector - Standby onsite at Muriwai (HV job) shutdown and packup the LV cables i…" at bounding box center [389, 214] width 293 height 15
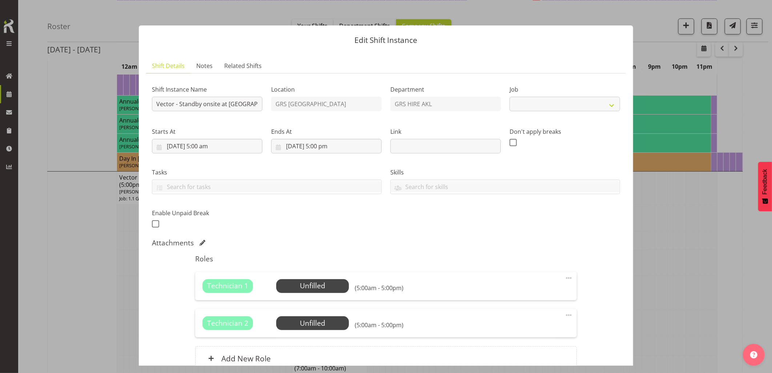
select select "7504"
drag, startPoint x: 221, startPoint y: 106, endPoint x: 244, endPoint y: 104, distance: 23.4
click at [244, 104] on input "Vector - Standby onsite at Muriwai (HV job) shutdown and packup the LV cables i…" at bounding box center [207, 104] width 110 height 15
click at [238, 104] on input "Vector - Standby onsite at Muriwai (HV job) shutdown and packup the LV cables i…" at bounding box center [207, 104] width 110 height 15
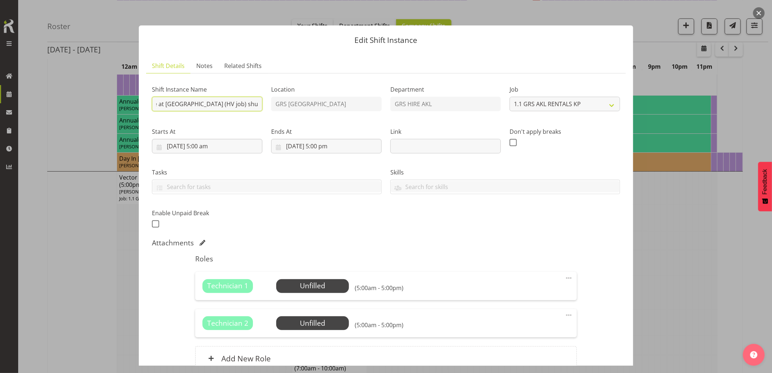
drag, startPoint x: 241, startPoint y: 104, endPoint x: 230, endPoint y: 104, distance: 10.5
click at [230, 104] on input "Vector - Standby onsite at Muriwai (HV job) shutdown and packup the LV cables i…" at bounding box center [207, 104] width 110 height 15
click at [221, 105] on input "Vector - Standby onsite at Muriwai (HV job) shutdown and packup the LV cables i…" at bounding box center [207, 104] width 110 height 15
click at [233, 104] on input "Vector - Standby onsite at Muriwai (HV job) shutdown and packup the LV cables i…" at bounding box center [207, 104] width 110 height 15
click at [209, 104] on input "Vector - Standby onsite at Muriwai (HV job) shutdown and packup the LV cables i…" at bounding box center [207, 104] width 110 height 15
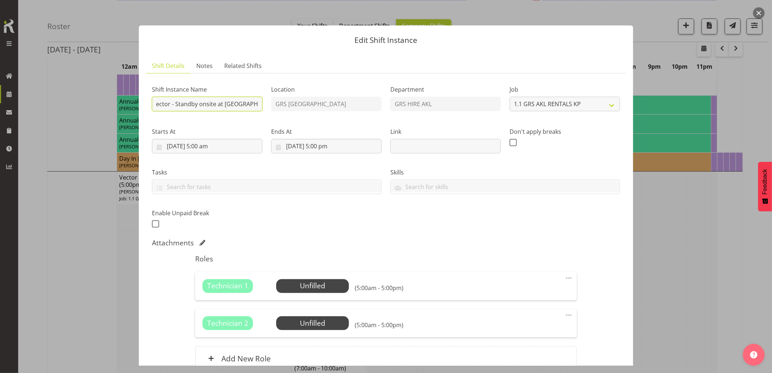
scroll to position [0, 0]
drag, startPoint x: 209, startPoint y: 107, endPoint x: 132, endPoint y: 106, distance: 77.0
click at [132, 106] on div "Edit Shift Instance Shift Details Notes Related Shifts Shift Instance Name Vect…" at bounding box center [386, 186] width 509 height 358
click at [168, 105] on input "Vector - Standby onsite at Muriwai (HV job) shutdown and packup the LV cables i…" at bounding box center [207, 104] width 110 height 15
click at [180, 104] on input "Vector - Standby onsite at Muriwai (HV job) shutdown and packup the LV cables i…" at bounding box center [207, 104] width 110 height 15
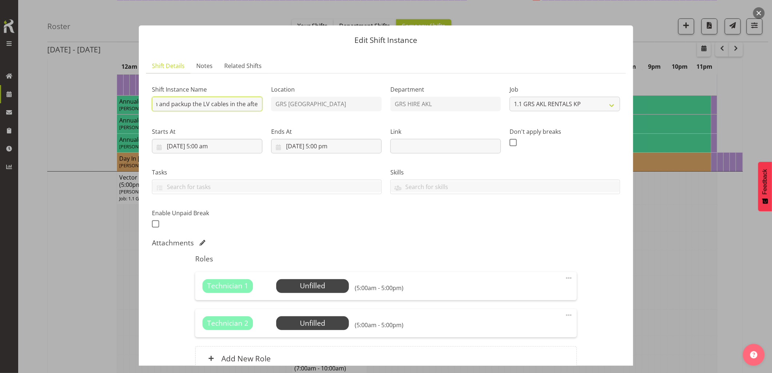
scroll to position [0, 177]
drag, startPoint x: 225, startPoint y: 103, endPoint x: 257, endPoint y: 104, distance: 31.6
click at [257, 104] on input "Vector - Muriwai (HV job) shift change. shutdown and packup the LV cables in th…" at bounding box center [207, 104] width 110 height 15
click at [234, 107] on input "Vector - [PERSON_NAME] (HV job) shift change." at bounding box center [207, 104] width 110 height 15
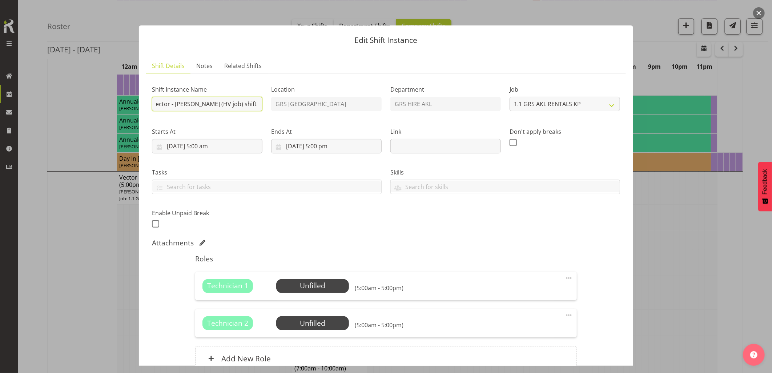
click at [217, 102] on input "Vector - [PERSON_NAME] (HV job) shift change." at bounding box center [207, 104] width 110 height 15
drag, startPoint x: 222, startPoint y: 106, endPoint x: 251, endPoint y: 105, distance: 29.8
click at [251, 105] on input "Vector - [PERSON_NAME] (HV job) shift change." at bounding box center [207, 104] width 110 height 15
click at [255, 104] on input "Vector - [PERSON_NAME] (HV job) shift change." at bounding box center [207, 104] width 110 height 15
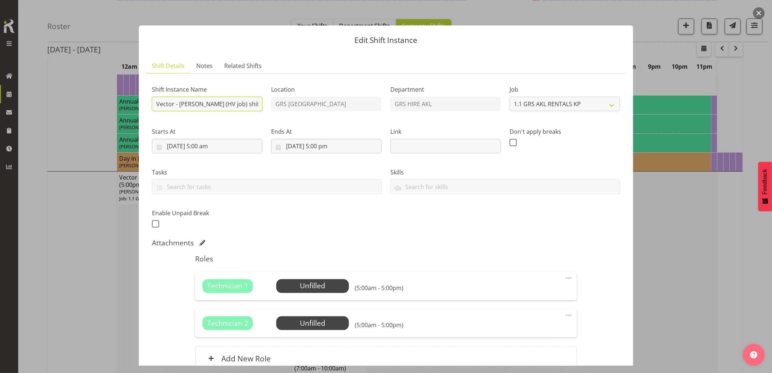
drag, startPoint x: 258, startPoint y: 104, endPoint x: 69, endPoint y: 108, distance: 188.6
click at [69, 108] on div "Edit Shift Instance Shift Details Notes Related Shifts Shift Instance Name Vect…" at bounding box center [386, 186] width 772 height 373
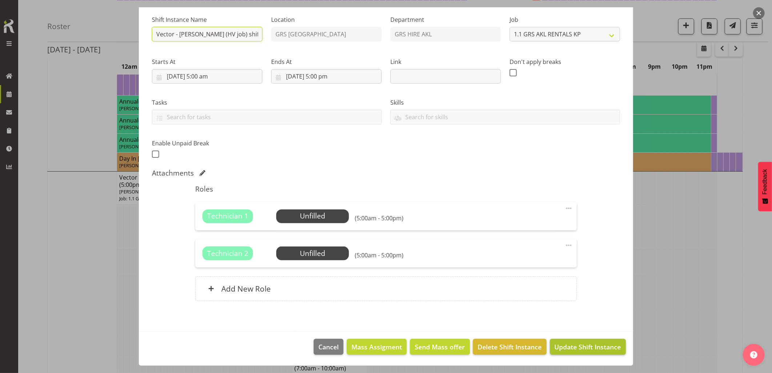
type input "Vector - [PERSON_NAME] (HV job) shift change."
click at [572, 344] on span "Update Shift Instance" at bounding box center [587, 346] width 66 height 9
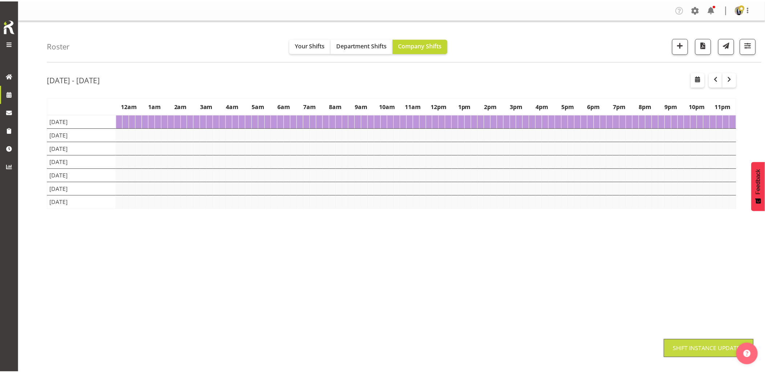
scroll to position [0, 0]
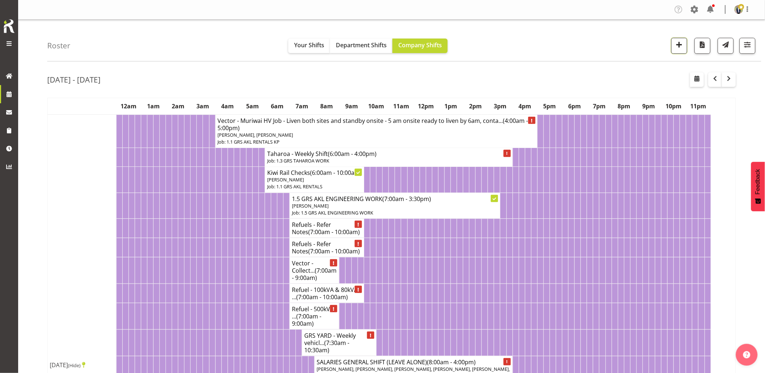
click at [680, 48] on span "button" at bounding box center [679, 44] width 9 height 9
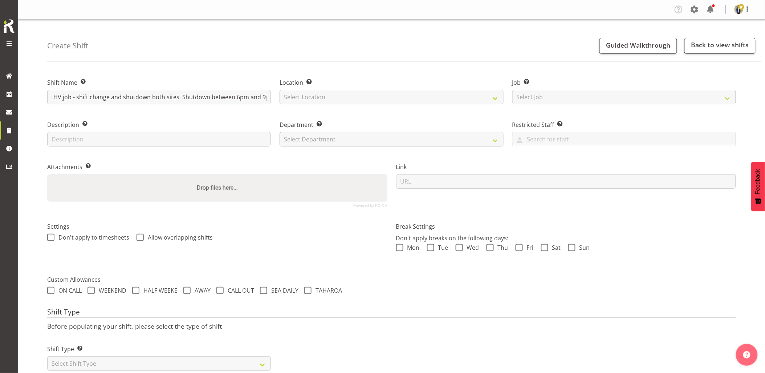
scroll to position [0, 49]
type input "Vector - Muriwai HV job - shift change and shutdown both sites. Shutdown betwee…"
click at [340, 100] on select "Select Location GRS Auckland GRS Hastings GRS Tauranga" at bounding box center [392, 97] width 224 height 15
select select "28"
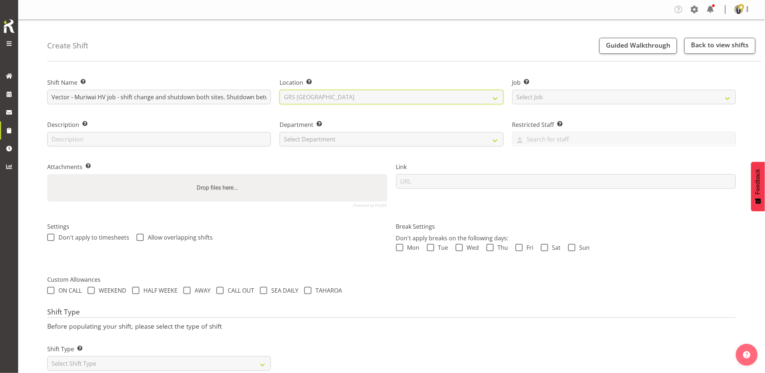
click at [280, 90] on select "Select Location GRS Auckland GRS Hastings GRS Tauranga" at bounding box center [392, 97] width 224 height 15
click at [569, 95] on select "Select Job Create new job 1.1 GRS AKL RENTALS 1.1 GRS AKL RENTALS AC 1.1 GRS AK…" at bounding box center [625, 97] width 224 height 15
select select "7504"
click at [513, 90] on select "Select Job Create new job 1.1 GRS AKL RENTALS 1.1 GRS AKL RENTALS AC 1.1 GRS AK…" at bounding box center [625, 97] width 224 height 15
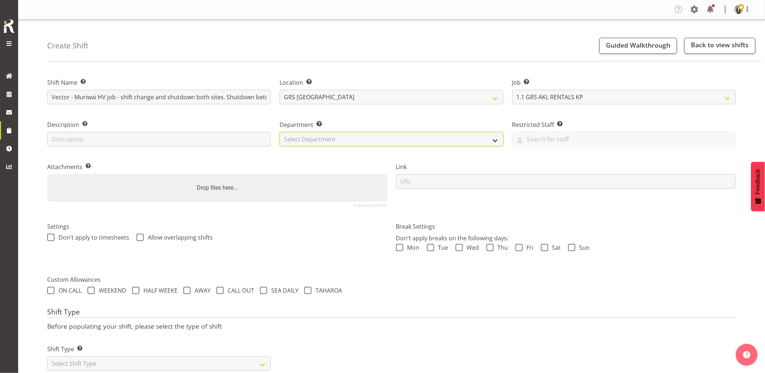
click at [329, 134] on select "Select Department GRS HIRE AKL GRS HIRE AKL GRS HIRE TGA GRS HIRE HST GRS SALES…" at bounding box center [392, 139] width 224 height 15
select select "20"
click at [280, 132] on select "Select Department GRS HIRE AKL GRS HIRE AKL GRS HIRE TGA GRS HIRE HST GRS SALES…" at bounding box center [392, 139] width 224 height 15
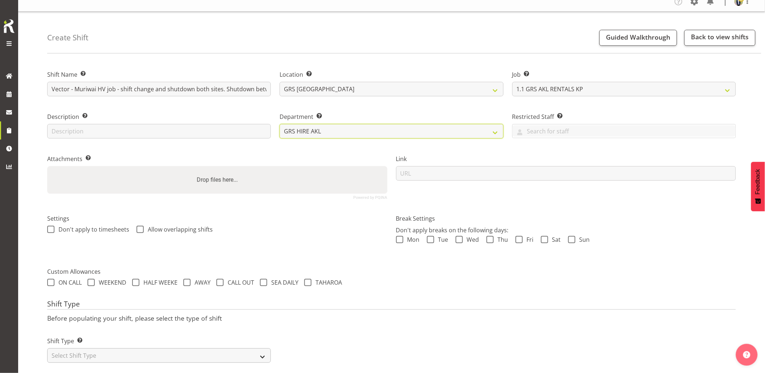
scroll to position [21, 0]
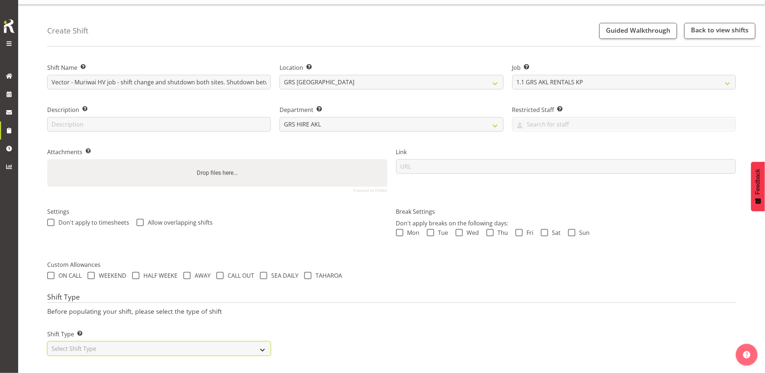
click at [133, 343] on select "Select Shift Type One Off Shift Recurring Shift Rotating Shift" at bounding box center [159, 348] width 224 height 15
click at [92, 343] on select "Select Shift Type One Off Shift Recurring Shift Rotating Shift" at bounding box center [159, 348] width 224 height 15
select select "one_off"
click at [47, 341] on select "Select Shift Type One Off Shift Recurring Shift Rotating Shift" at bounding box center [159, 348] width 224 height 15
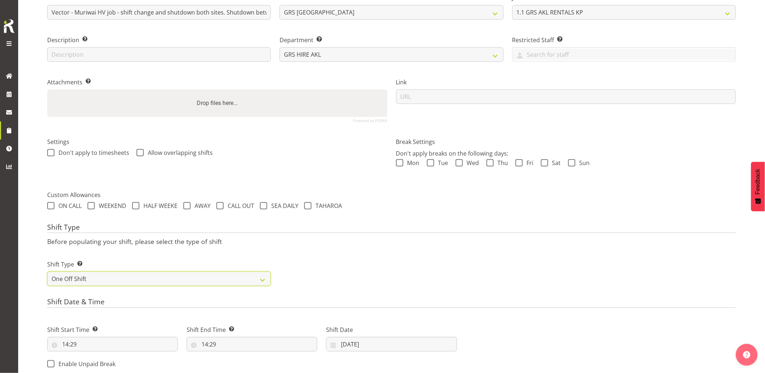
scroll to position [142, 0]
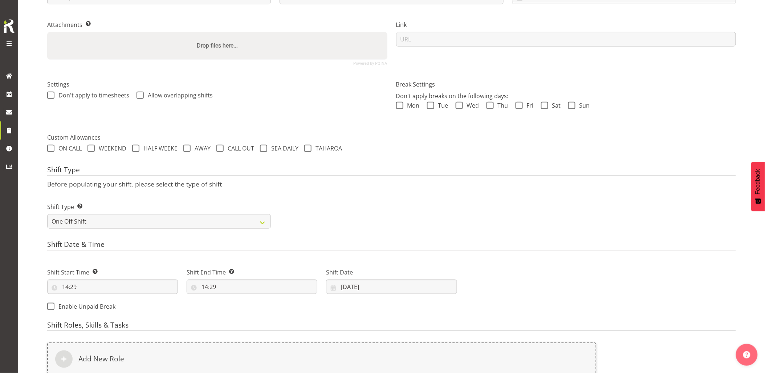
click at [117, 297] on div "Shift Start Time Set the time of the day you wish this shift to start 14:29 00 …" at bounding box center [113, 278] width 140 height 41
click at [118, 283] on input "14:29" at bounding box center [112, 286] width 131 height 15
click at [94, 309] on select "00 01 02 03 04 05 06 07 08 09 10 11 12 13 14 15 16 17 18 19 20 21 22 23" at bounding box center [97, 305] width 16 height 15
select select "17"
click at [89, 298] on select "00 01 02 03 04 05 06 07 08 09 10 11 12 13 14 15 16 17 18 19 20 21 22 23" at bounding box center [97, 305] width 16 height 15
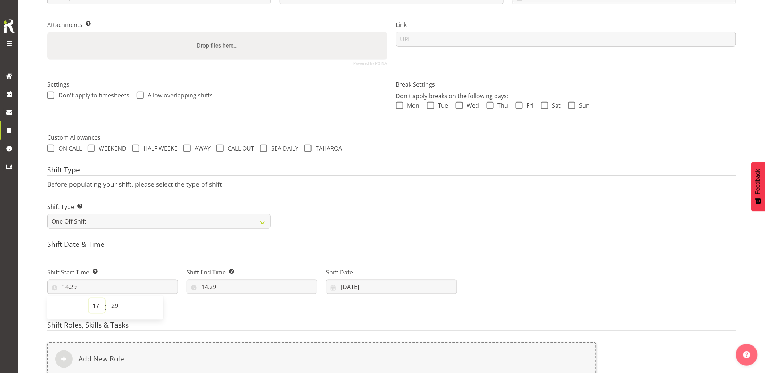
type input "17:29"
drag, startPoint x: 120, startPoint y: 308, endPoint x: 117, endPoint y: 298, distance: 10.6
click at [120, 308] on select "00 01 02 03 04 05 06 07 08 09 10 11 12 13 14 15 16 17 18 19 20 21 22 23 24 25 2…" at bounding box center [116, 305] width 16 height 15
select select "0"
click at [108, 298] on select "00 01 02 03 04 05 06 07 08 09 10 11 12 13 14 15 16 17 18 19 20 21 22 23 24 25 2…" at bounding box center [116, 305] width 16 height 15
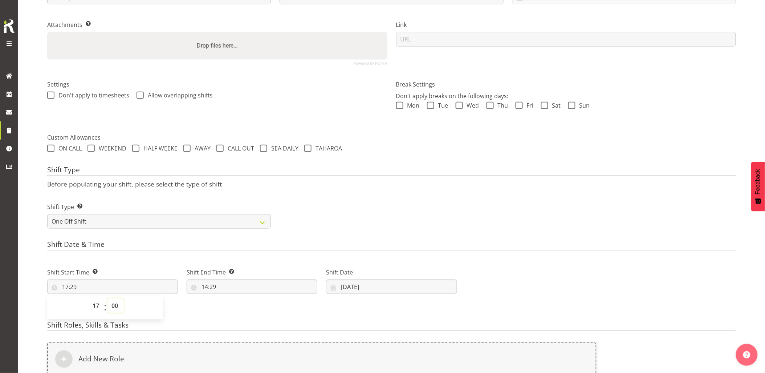
type input "17:00"
click at [230, 290] on input "14:29" at bounding box center [252, 286] width 131 height 15
click at [234, 310] on select "00 01 02 03 04 05 06 07 08 09 10 11 12 13 14 15 16 17 18 19 20 21 22 23" at bounding box center [236, 305] width 16 height 15
select select "21"
click at [228, 298] on select "00 01 02 03 04 05 06 07 08 09 10 11 12 13 14 15 16 17 18 19 20 21 22 23" at bounding box center [236, 305] width 16 height 15
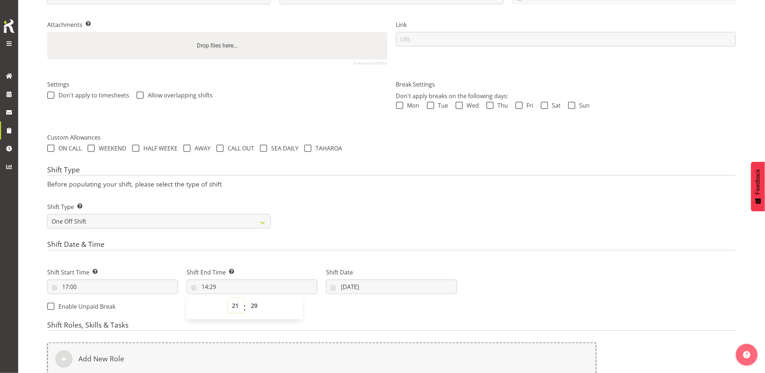
type input "21:29"
drag, startPoint x: 255, startPoint y: 307, endPoint x: 254, endPoint y: 299, distance: 7.7
click at [255, 304] on select "00 01 02 03 04 05 06 07 08 09 10 11 12 13 14 15 16 17 18 19 20 21 22 23 24 25 2…" at bounding box center [255, 305] width 16 height 15
select select "0"
click at [247, 298] on select "00 01 02 03 04 05 06 07 08 09 10 11 12 13 14 15 16 17 18 19 20 21 22 23 24 25 2…" at bounding box center [255, 305] width 16 height 15
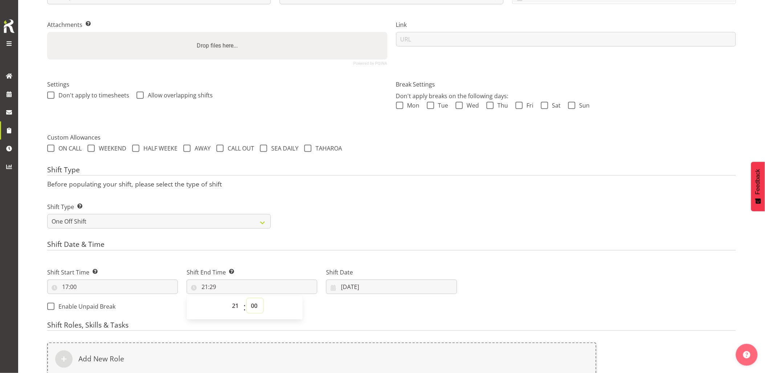
type input "21:00"
click at [419, 205] on div "Shift Type Shift Types: One Off – Select this if you would like a single shift …" at bounding box center [392, 212] width 698 height 41
click at [379, 284] on input "17/09/2025" at bounding box center [391, 286] width 131 height 15
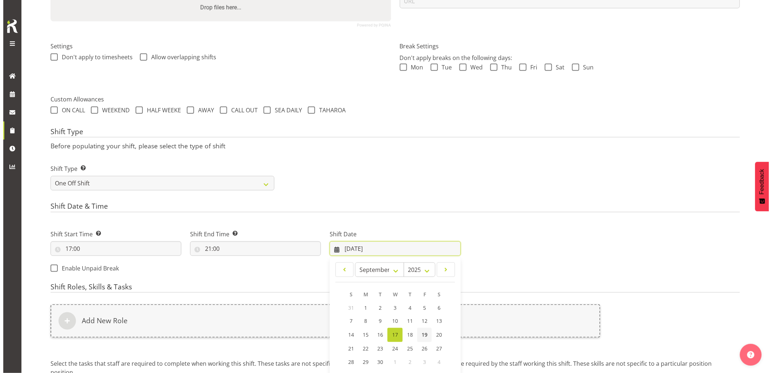
scroll to position [223, 0]
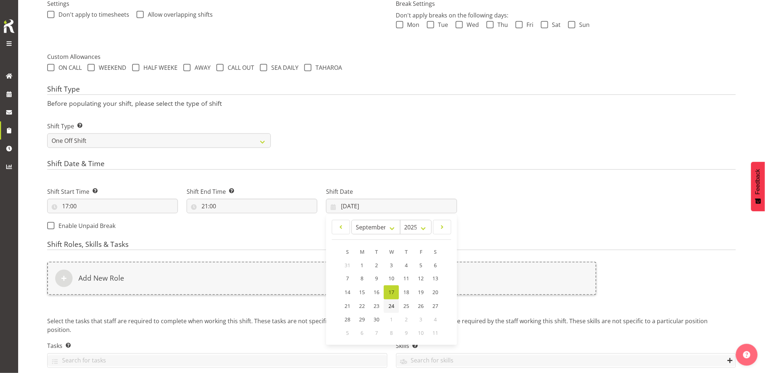
drag, startPoint x: 391, startPoint y: 307, endPoint x: 390, endPoint y: 302, distance: 4.7
click at [391, 307] on span "24" at bounding box center [392, 306] width 6 height 7
type input "24/09/2025"
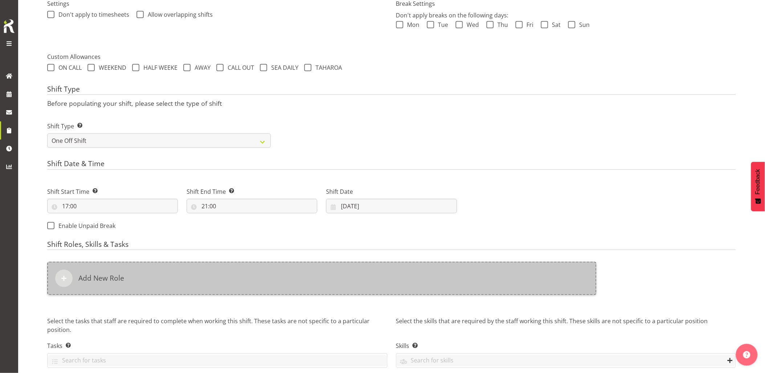
click at [390, 292] on div "Add New Role" at bounding box center [322, 278] width 550 height 33
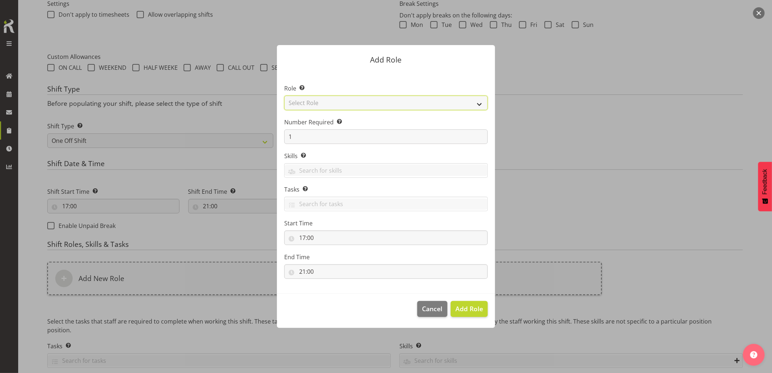
click at [335, 108] on select "Select Role Account Manager Electrician Engineering GM HSEQ manager MECH Mechan…" at bounding box center [385, 103] width 203 height 15
select select "21"
click at [284, 96] on select "Select Role Account Manager Electrician Engineering GM HSEQ manager MECH Mechan…" at bounding box center [385, 103] width 203 height 15
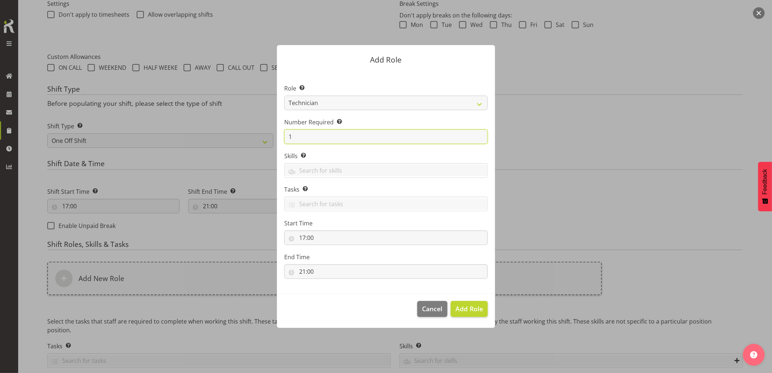
click at [267, 135] on form "Add Role Role Select the role you wish to add to the shift. Account Manager Ele…" at bounding box center [385, 186] width 349 height 319
type input "2"
click at [460, 306] on span "Add 2 Roles" at bounding box center [464, 308] width 36 height 9
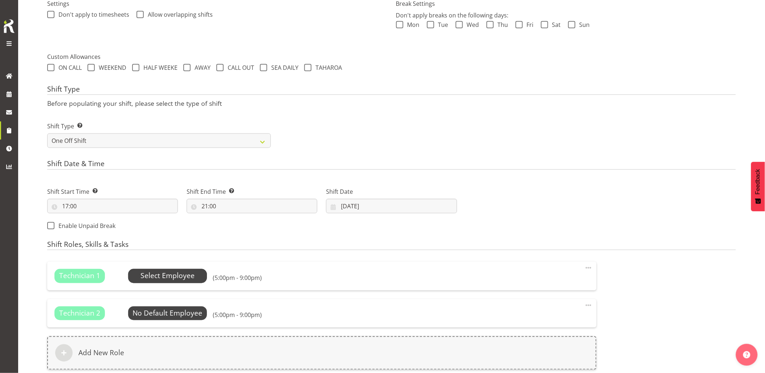
click at [158, 278] on span "Select Employee" at bounding box center [168, 276] width 54 height 11
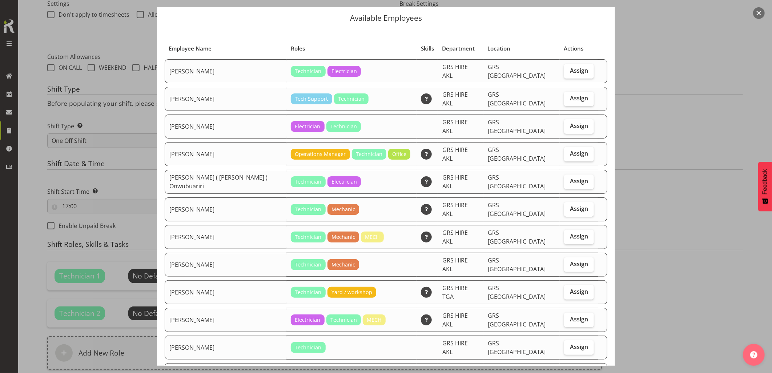
scroll to position [40, 0]
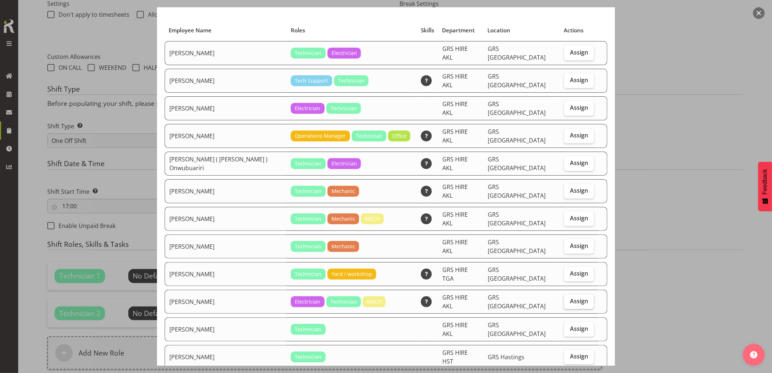
click at [570, 297] on span "Assign" at bounding box center [579, 300] width 18 height 7
click at [564, 299] on input "Assign" at bounding box center [566, 301] width 5 height 5
checkbox input "true"
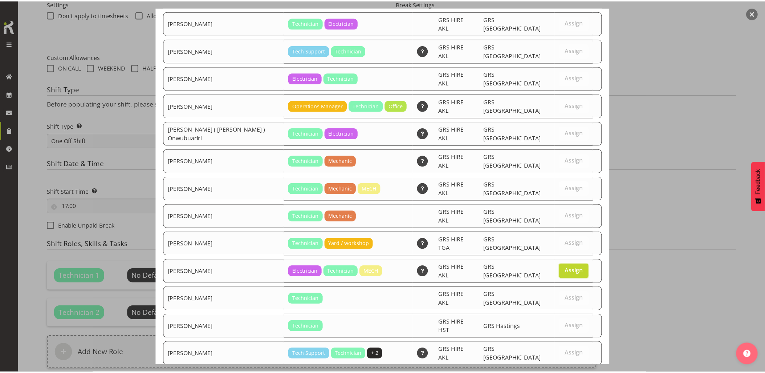
scroll to position [79, 0]
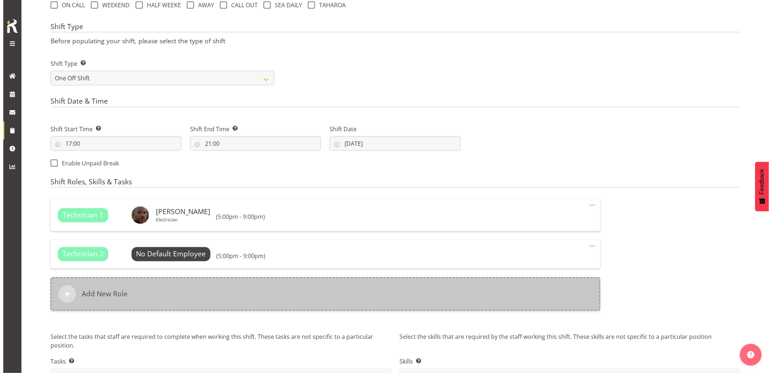
scroll to position [332, 0]
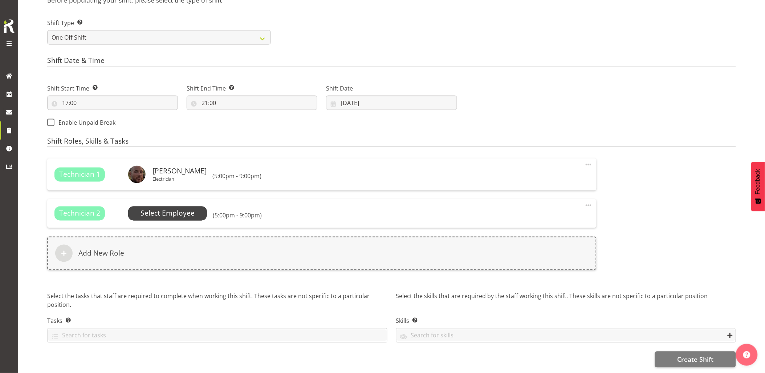
click at [185, 210] on span "Select Employee" at bounding box center [168, 213] width 54 height 11
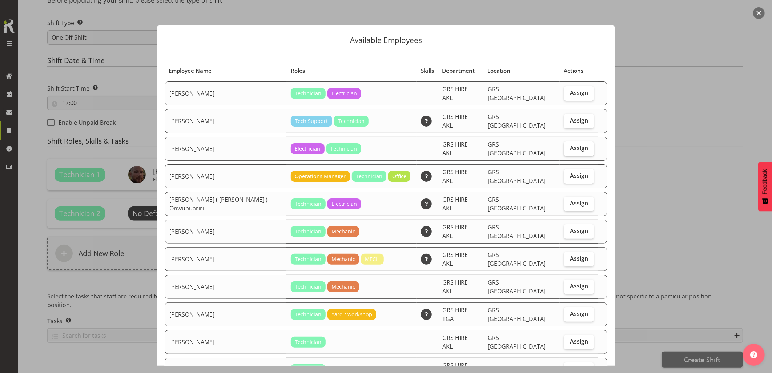
click at [576, 144] on span "Assign" at bounding box center [579, 147] width 18 height 7
click at [569, 146] on input "Assign" at bounding box center [566, 148] width 5 height 5
checkbox input "true"
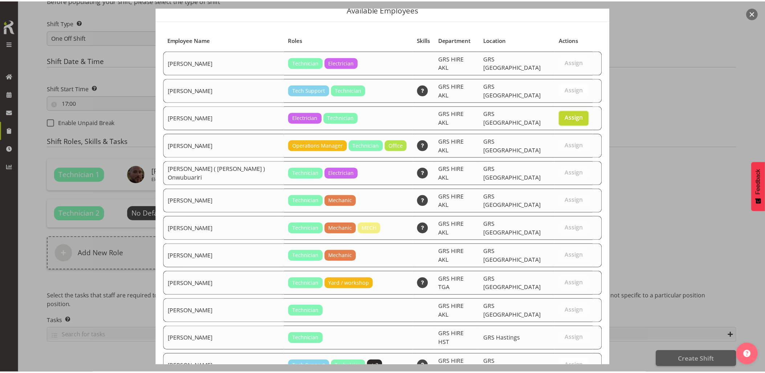
scroll to position [55, 0]
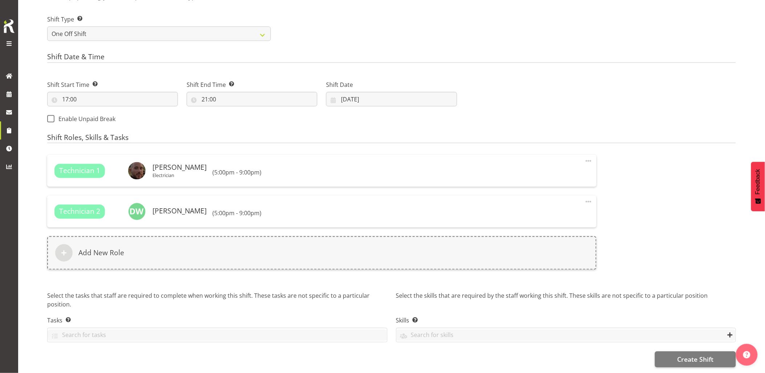
scroll to position [335, 0]
click at [674, 351] on button "Create Shift" at bounding box center [695, 359] width 81 height 16
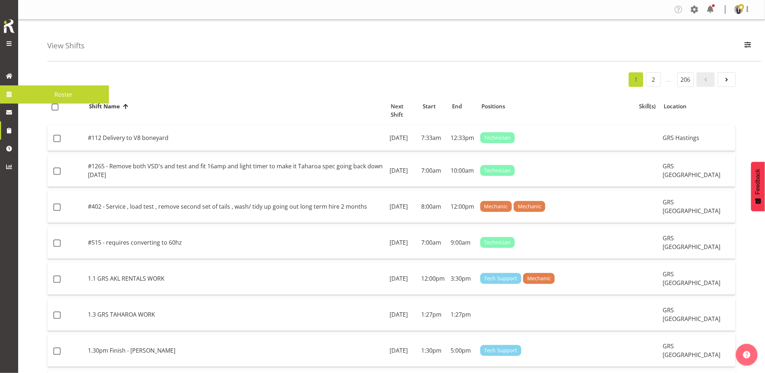
click at [16, 93] on link at bounding box center [9, 94] width 18 height 18
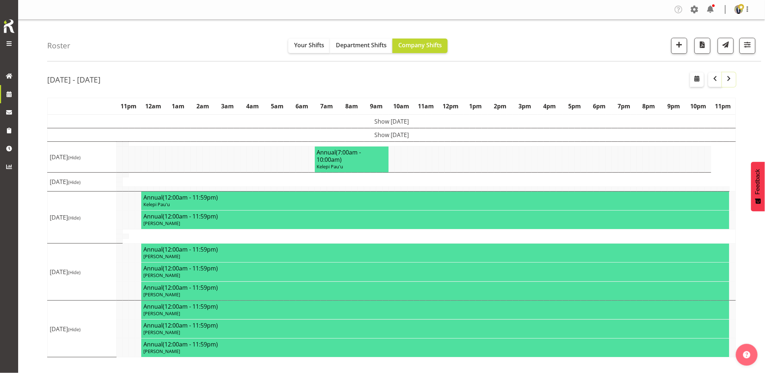
click at [732, 78] on span "button" at bounding box center [729, 78] width 9 height 9
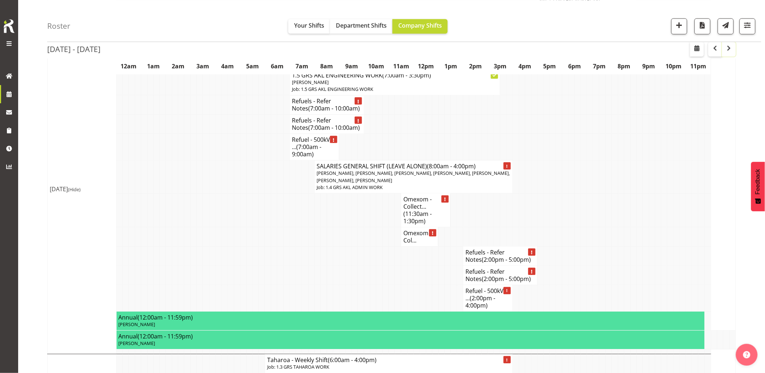
scroll to position [1494, 0]
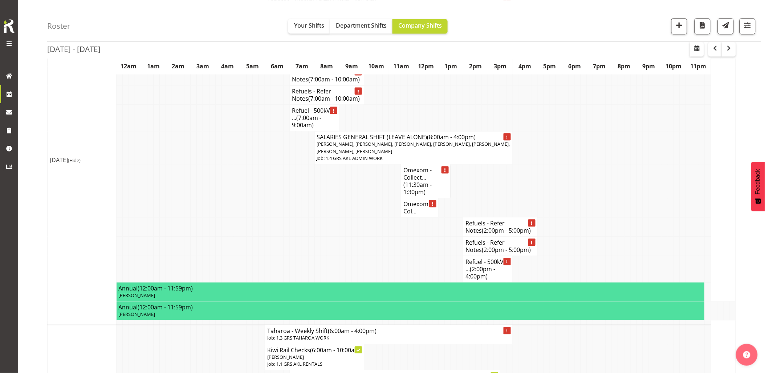
click at [235, 198] on td at bounding box center [237, 181] width 6 height 34
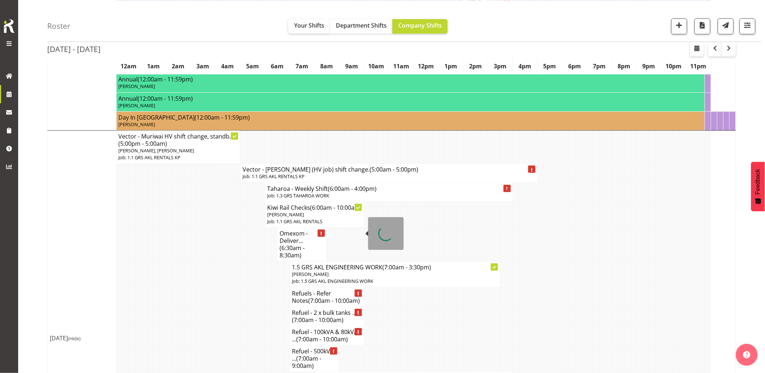
scroll to position [484, 0]
click at [219, 228] on td at bounding box center [218, 215] width 6 height 26
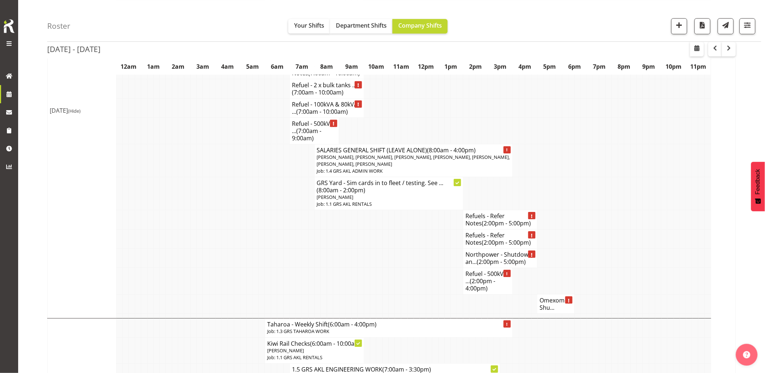
scroll to position [727, 0]
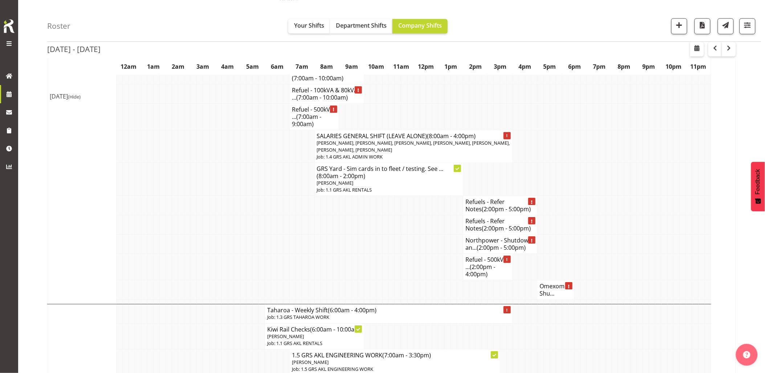
click at [583, 280] on td at bounding box center [584, 267] width 6 height 27
click at [420, 254] on td at bounding box center [423, 243] width 6 height 19
click at [391, 234] on td at bounding box center [392, 224] width 6 height 19
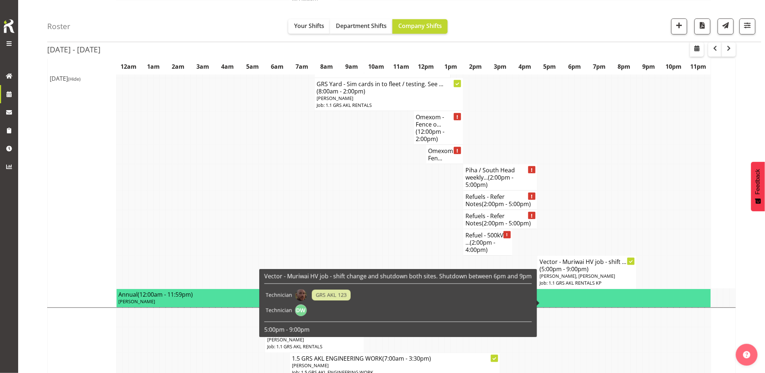
scroll to position [1211, 0]
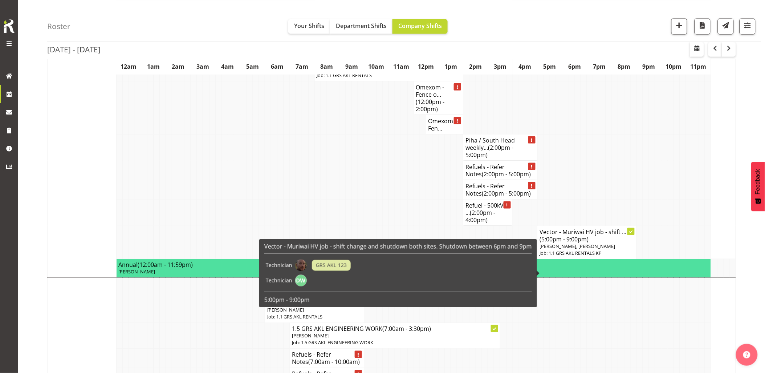
click at [575, 243] on span "(5:00pm - 9:00pm)" at bounding box center [564, 239] width 49 height 8
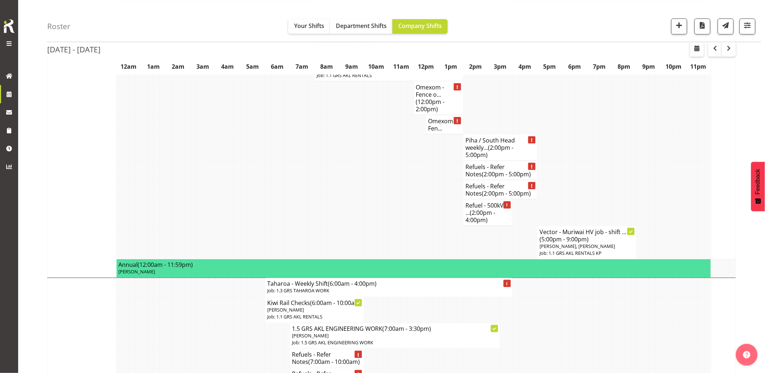
select select
select select "8"
select select "2025"
select select "21"
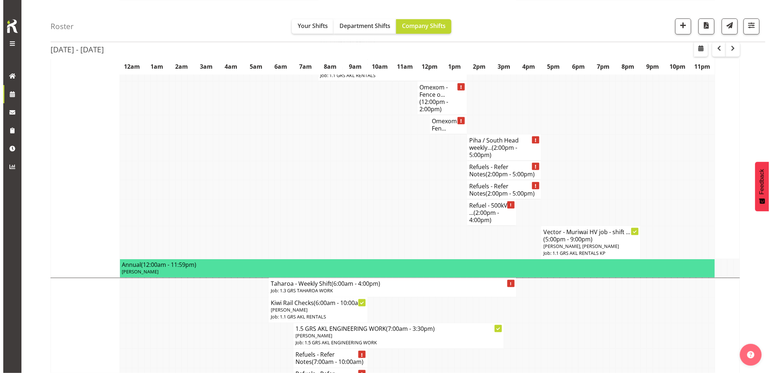
scroll to position [1204, 0]
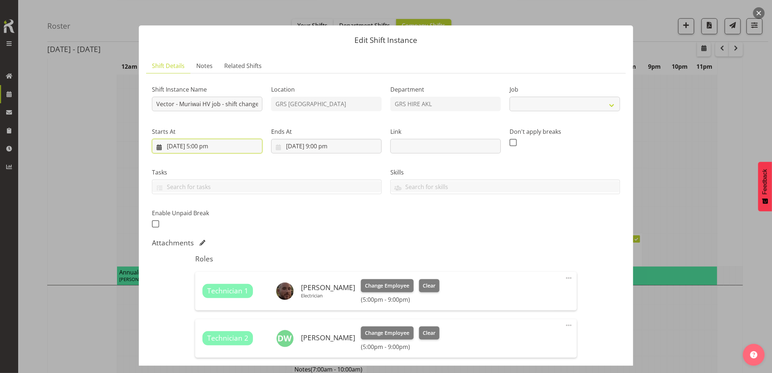
click at [199, 147] on input "[DATE] 5:00 pm" at bounding box center [207, 146] width 110 height 15
select select "7504"
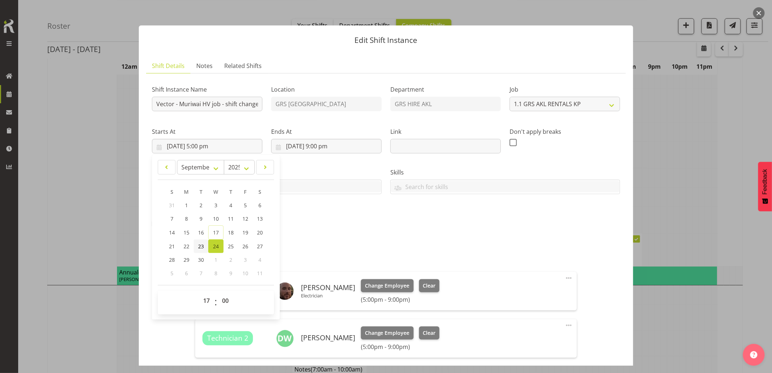
click at [202, 246] on span "23" at bounding box center [201, 246] width 6 height 7
type input "[DATE] 5:00 pm"
click at [308, 153] on div "Ends At [DATE] 9:00 pm January February March April May June July August Septem…" at bounding box center [326, 137] width 119 height 41
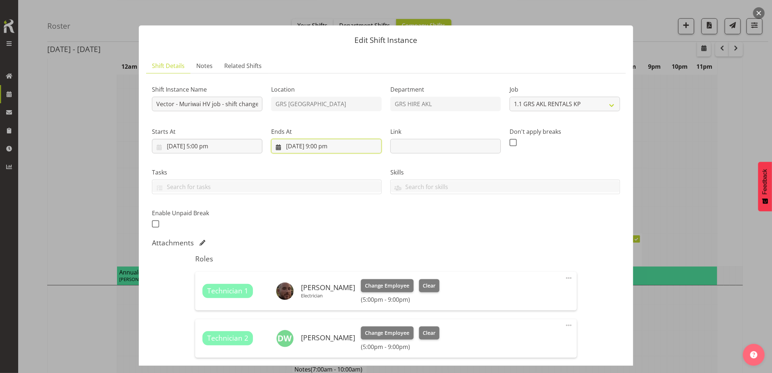
click at [315, 150] on input "[DATE] 9:00 pm" at bounding box center [326, 146] width 110 height 15
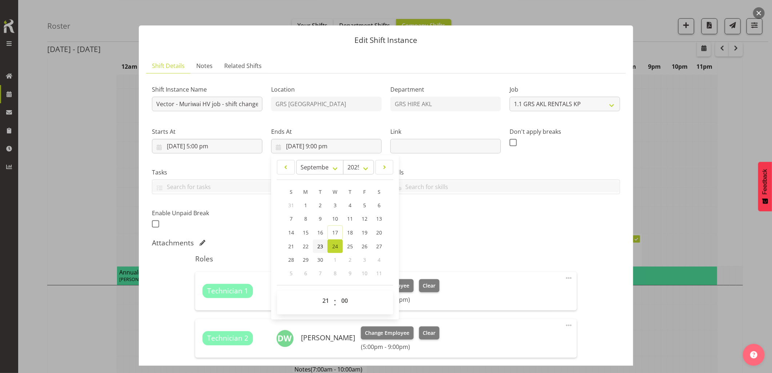
click at [319, 246] on span "23" at bounding box center [320, 246] width 6 height 7
type input "[DATE] 9:00 pm"
click at [503, 218] on div "Shift Instance Name Vector - Muriwai HV job - shift change and shutdown both si…" at bounding box center [385, 154] width 477 height 159
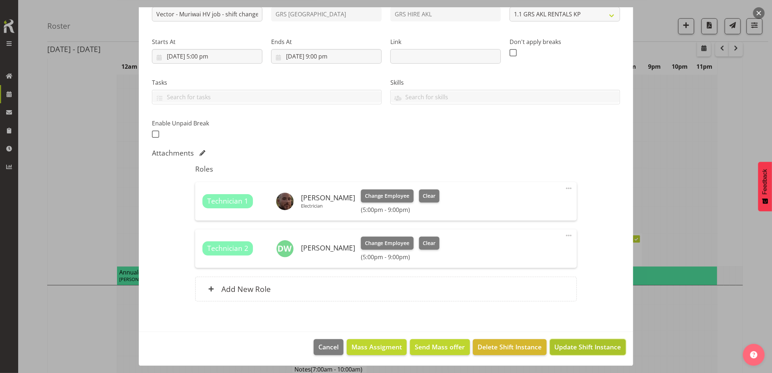
click at [580, 350] on span "Update Shift Instance" at bounding box center [587, 346] width 66 height 9
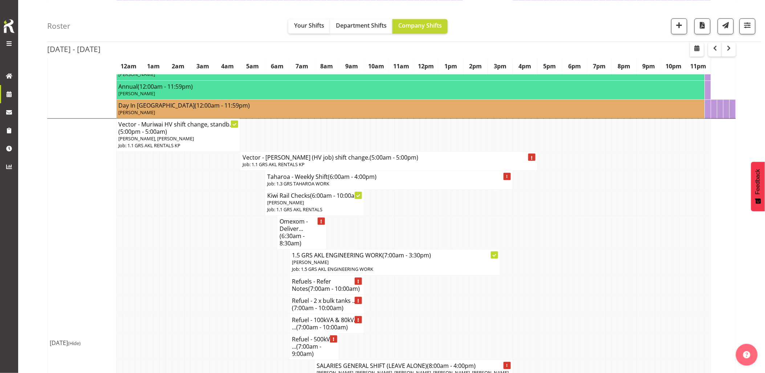
scroll to position [525, 0]
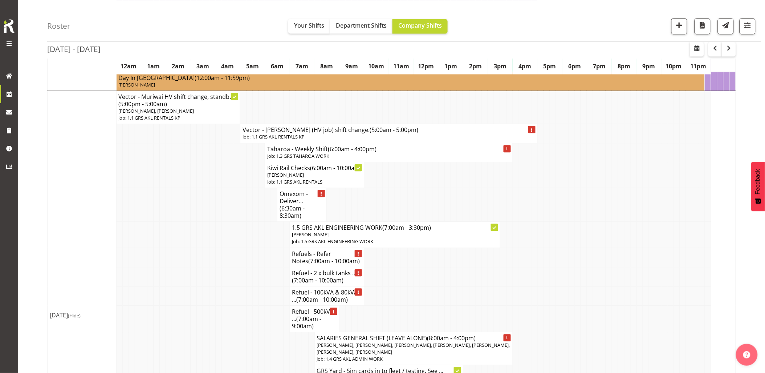
click at [182, 222] on td at bounding box center [181, 205] width 6 height 34
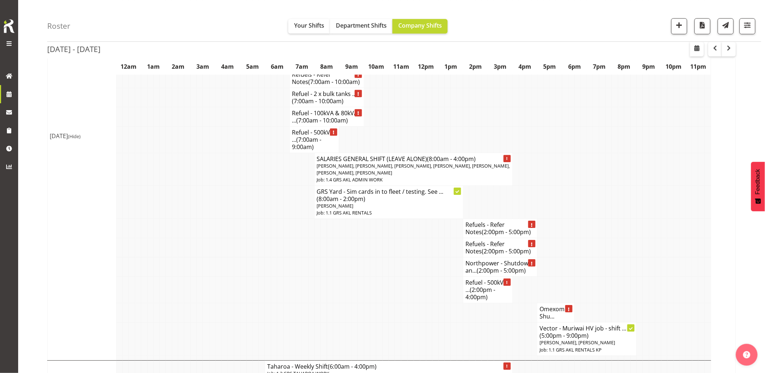
scroll to position [727, 0]
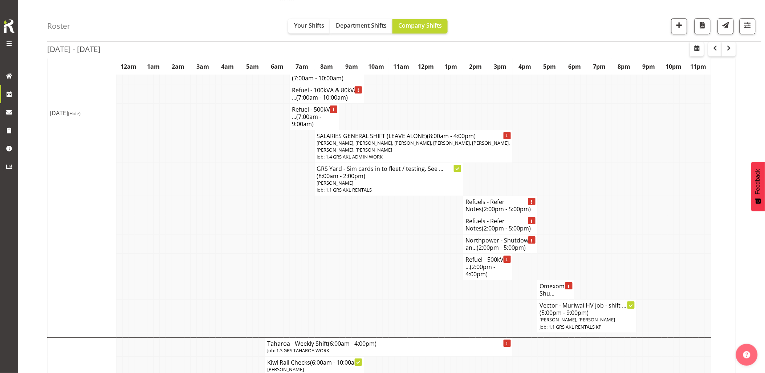
click at [361, 280] on td at bounding box center [361, 267] width 6 height 27
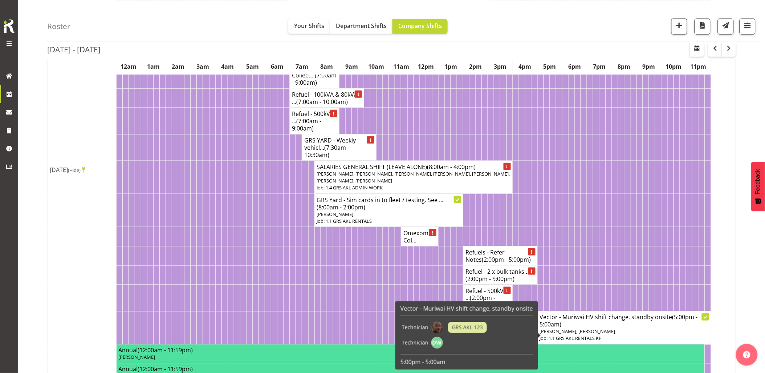
scroll to position [161, 0]
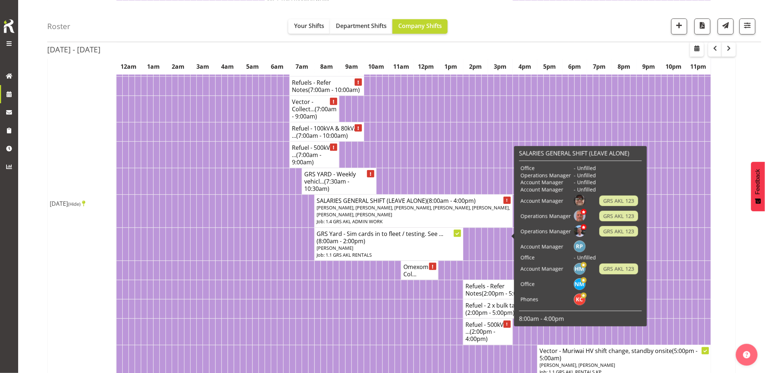
click at [336, 204] on h4 "SALARIES GENERAL SHIFT (LEAVE ALONE) (8:00am - 4:00pm)" at bounding box center [414, 200] width 194 height 7
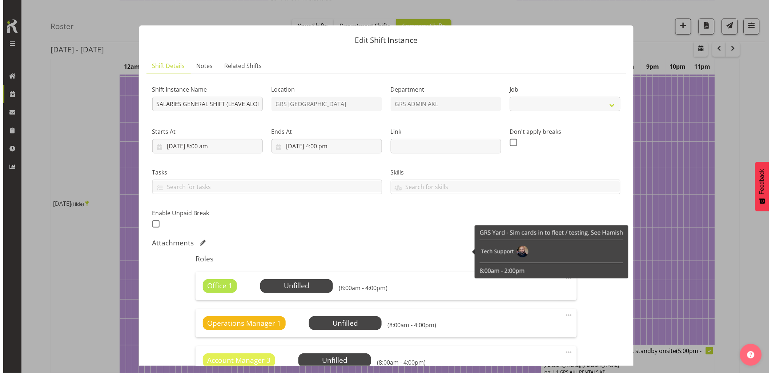
scroll to position [158, 0]
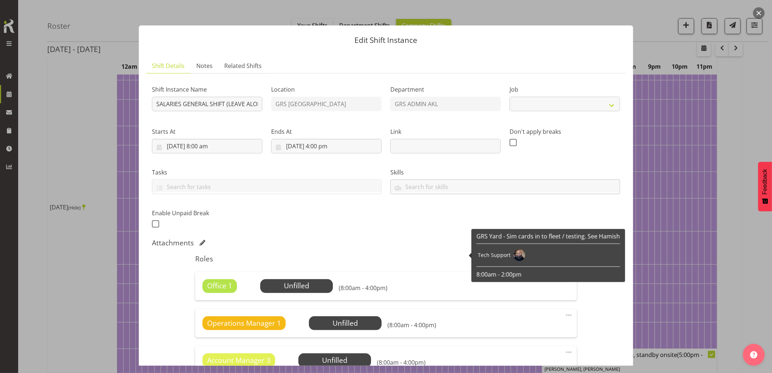
select select "875"
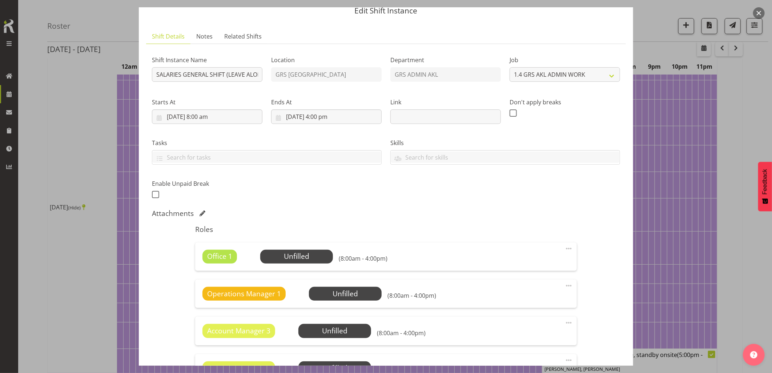
scroll to position [40, 0]
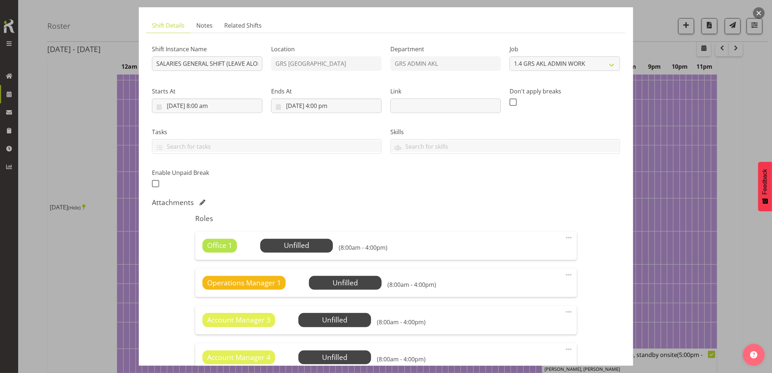
click at [564, 240] on span at bounding box center [568, 237] width 9 height 9
click at [530, 275] on link "Delete" at bounding box center [538, 279] width 70 height 13
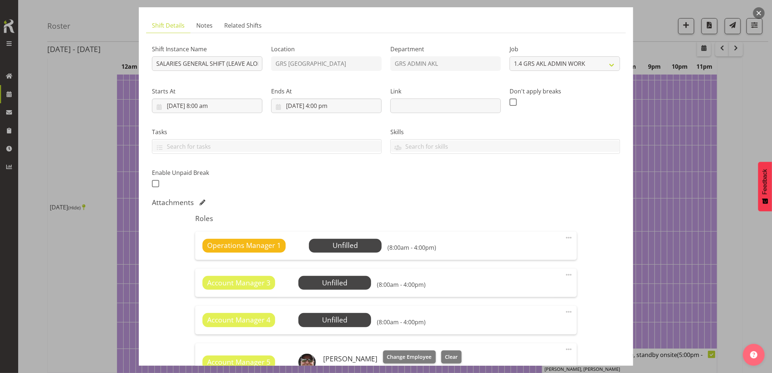
click at [564, 239] on span at bounding box center [568, 237] width 9 height 9
click at [532, 280] on link "Delete" at bounding box center [538, 279] width 70 height 13
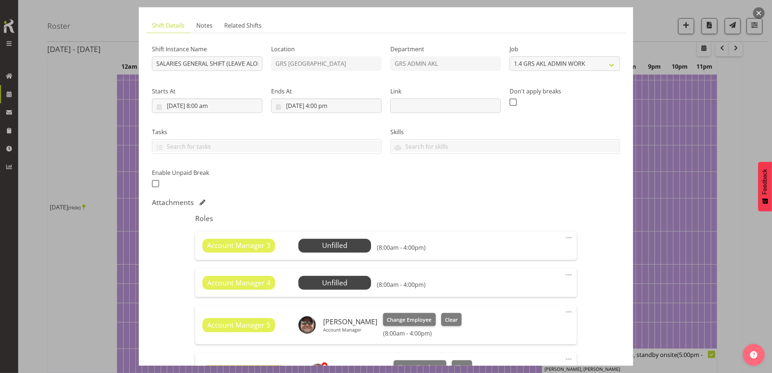
click at [564, 240] on span at bounding box center [568, 237] width 9 height 9
click at [538, 276] on link "Delete" at bounding box center [538, 279] width 70 height 13
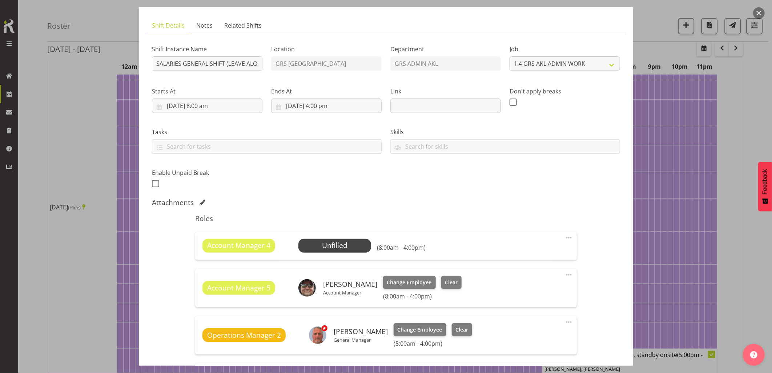
click at [564, 238] on span at bounding box center [568, 237] width 9 height 9
click at [532, 281] on link "Delete" at bounding box center [538, 279] width 70 height 13
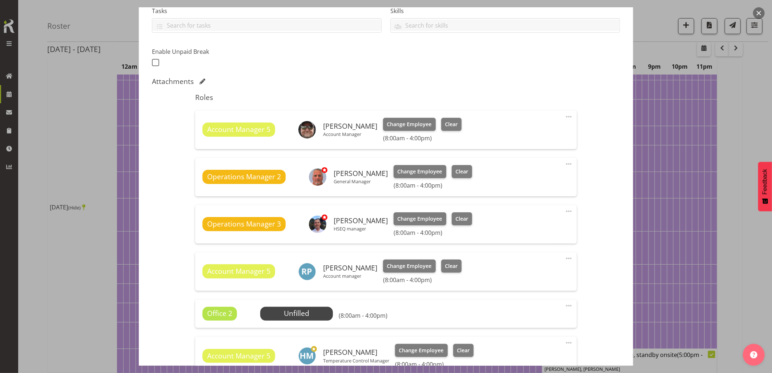
scroll to position [282, 0]
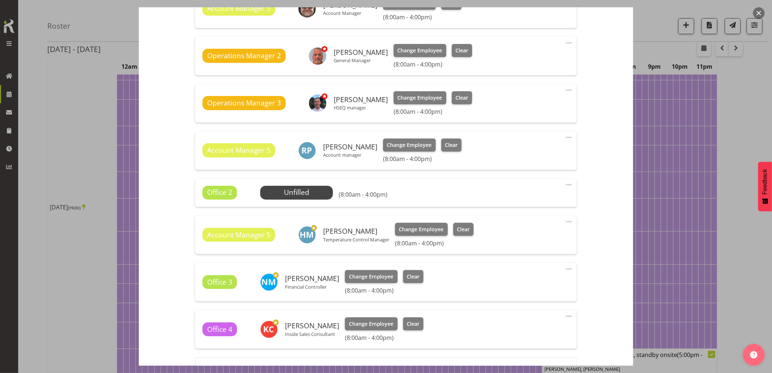
click at [557, 185] on div "Office 2 Unfilled Select Employee (8:00am - 4:00pm) Edit Cover Role Delete" at bounding box center [385, 192] width 381 height 28
click at [564, 185] on span at bounding box center [568, 184] width 9 height 9
click at [520, 227] on link "Delete" at bounding box center [538, 226] width 70 height 13
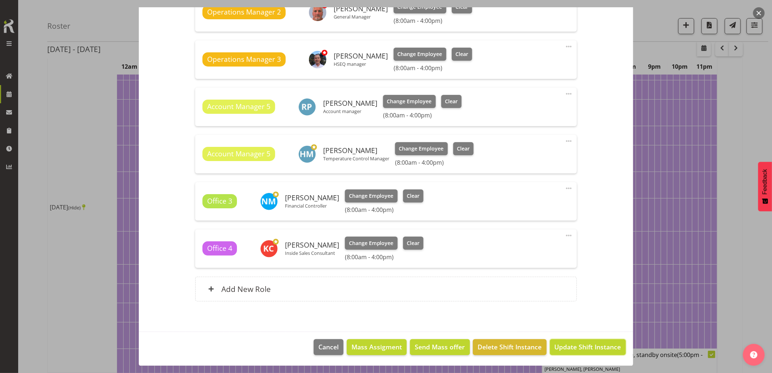
click at [590, 345] on span "Update Shift Instance" at bounding box center [587, 346] width 66 height 9
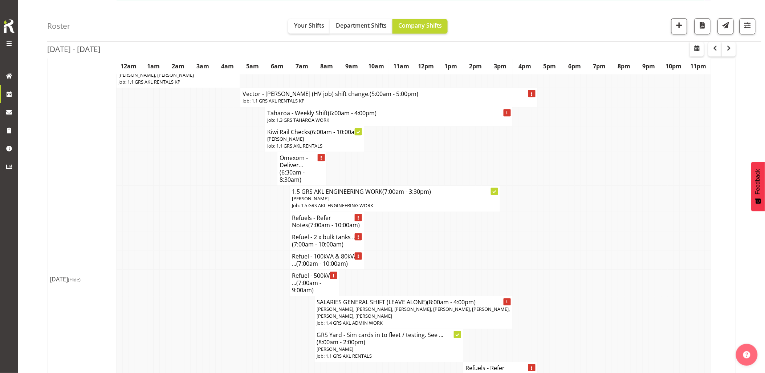
scroll to position [605, 0]
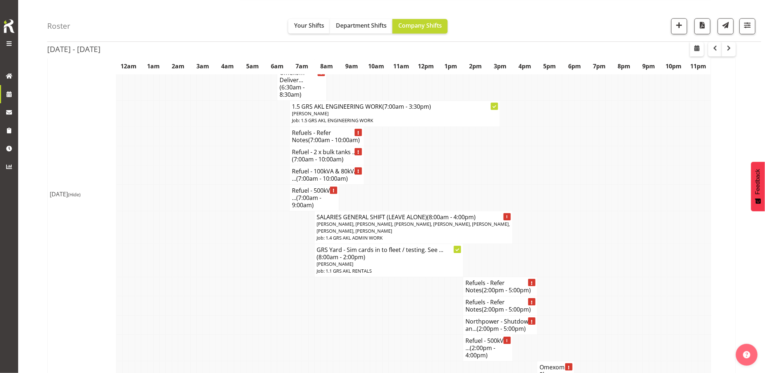
click at [199, 244] on td at bounding box center [200, 227] width 6 height 33
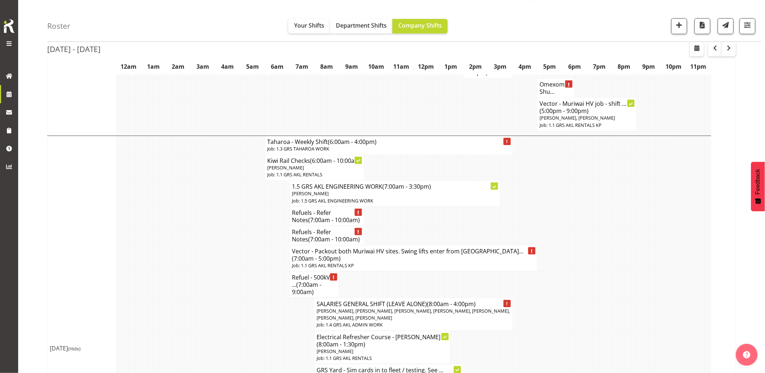
scroll to position [969, 0]
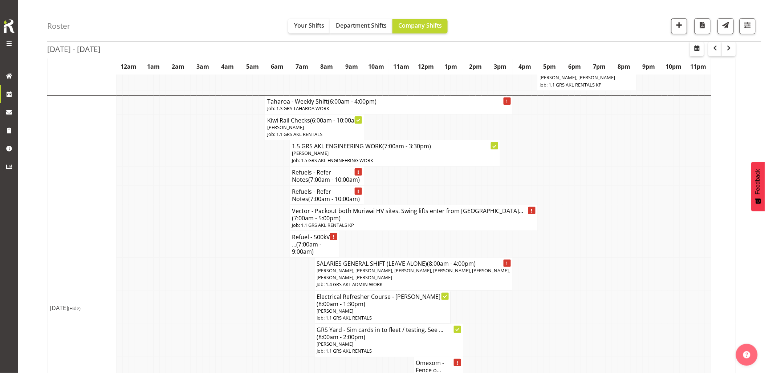
click at [241, 231] on td at bounding box center [243, 218] width 6 height 26
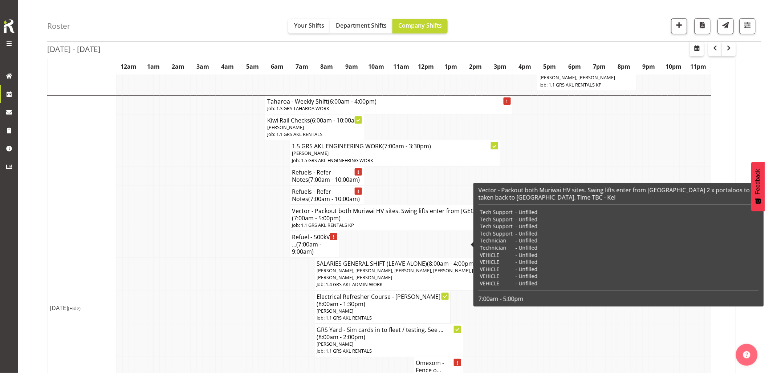
click at [375, 222] on h4 "Vector - Packout both Muriwai HV sites. Swing lifts enter from [GEOGRAPHIC_DATA…" at bounding box center [413, 214] width 243 height 15
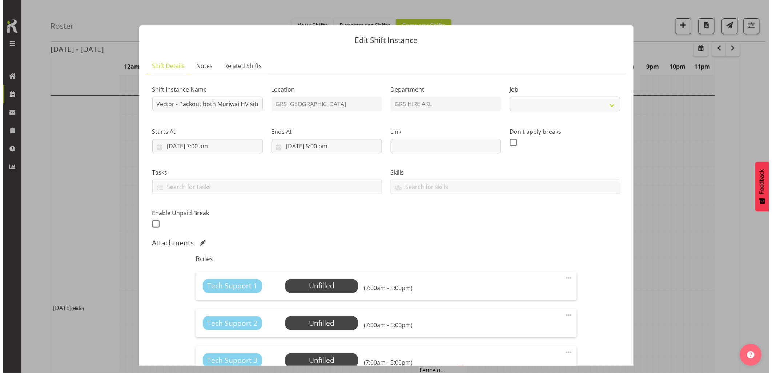
scroll to position [961, 0]
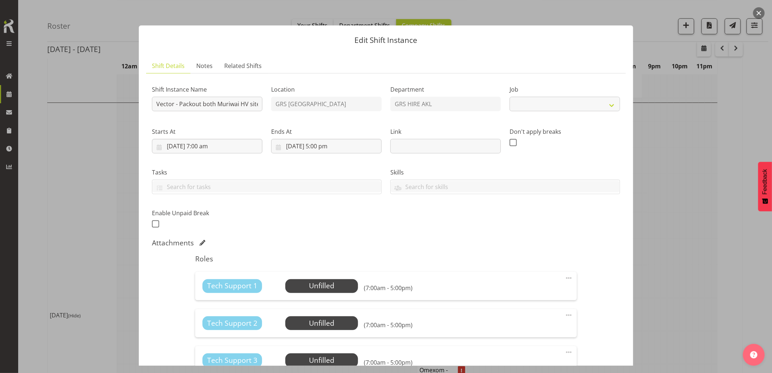
select select "7504"
click at [286, 107] on div "Shift Instance Name Vector - Packout both Muriwai HV sites. Swing lifts enter f…" at bounding box center [385, 154] width 477 height 159
click at [228, 108] on input "Vector - Packout both Muriwai HV sites. Swing lifts enter from [GEOGRAPHIC_DATA…" at bounding box center [207, 104] width 110 height 15
click at [291, 104] on div "Shift Instance Name Vector - Packout both Muriwai HV sites. Swing lifts enter f…" at bounding box center [385, 154] width 477 height 159
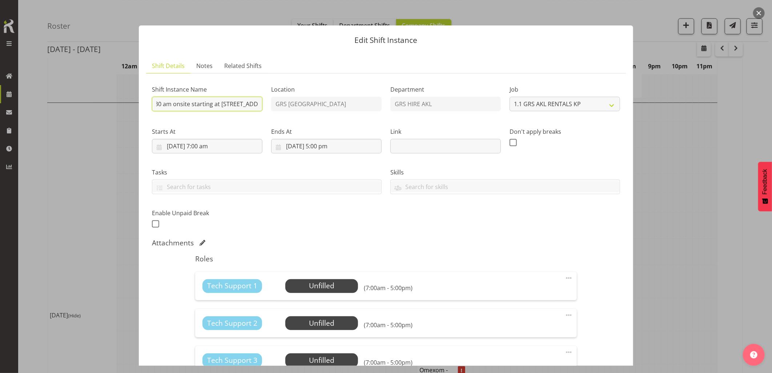
scroll to position [0, 389]
type input "Vector - Packout both Muriwai HV sites. Swing lifts enter from [GEOGRAPHIC_DATA…"
click at [211, 68] on span "Notes" at bounding box center [204, 65] width 16 height 9
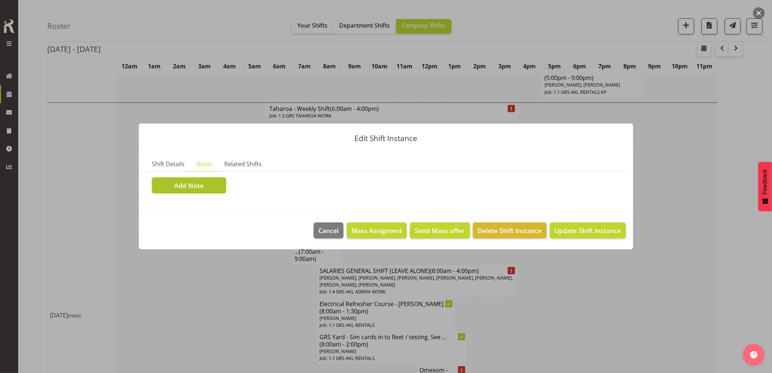
click at [202, 184] on span "Add Note" at bounding box center [188, 185] width 29 height 9
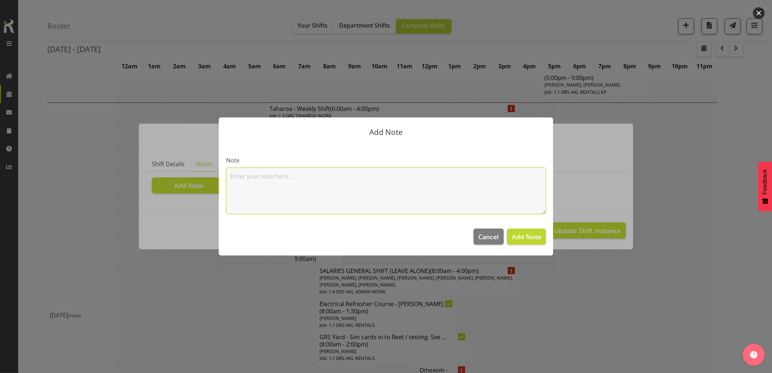
paste textarea "0730-1200hrs: Disconnect Generator and O/Head Links @[STREET_ADDRESS] 1200hrs-1…"
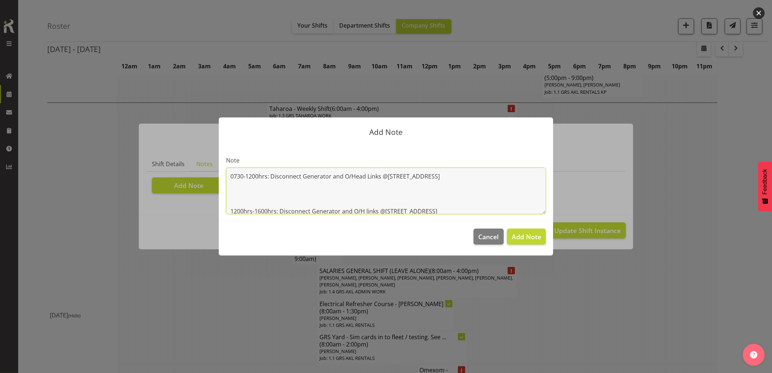
click at [291, 202] on textarea "0730-1200hrs: Disconnect Generator and O/Head Links @[STREET_ADDRESS] 1200hrs-1…" at bounding box center [386, 190] width 320 height 47
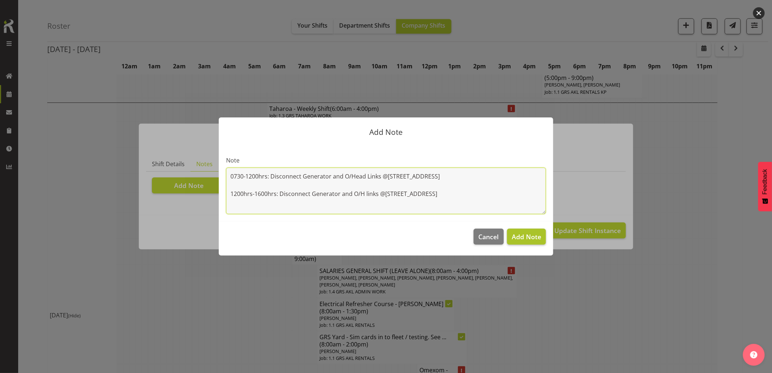
type textarea "0730-1200hrs: Disconnect Generator and O/Head Links @[STREET_ADDRESS] 1200hrs-1…"
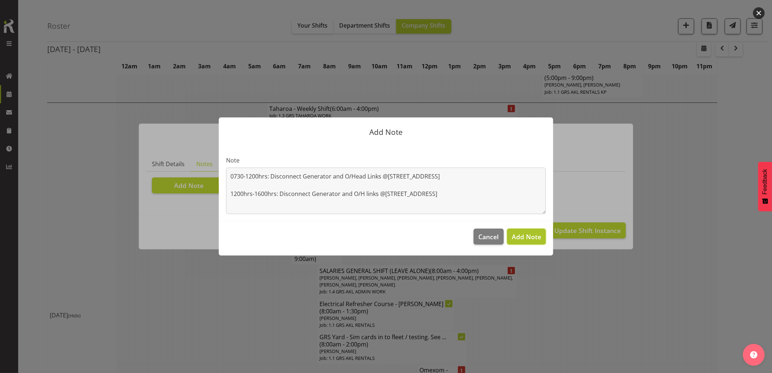
click at [525, 235] on span "Add Note" at bounding box center [526, 236] width 29 height 9
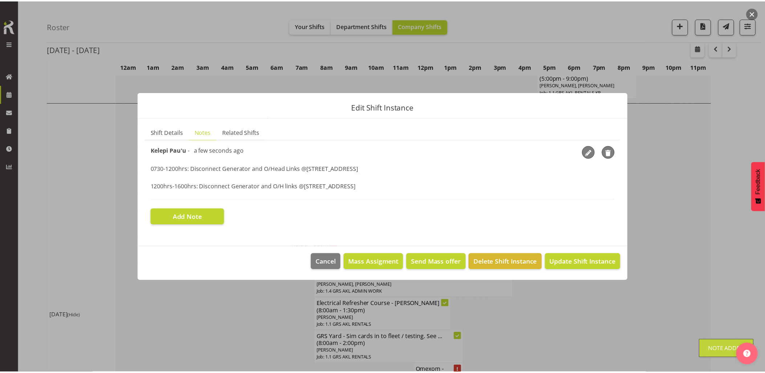
scroll to position [969, 0]
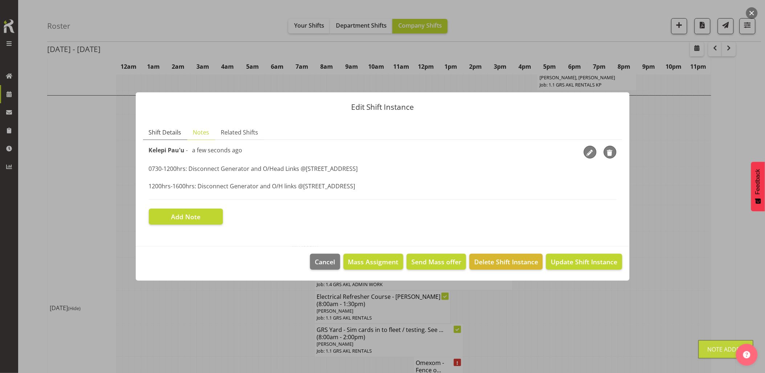
click at [164, 131] on span "Shift Details" at bounding box center [165, 132] width 33 height 9
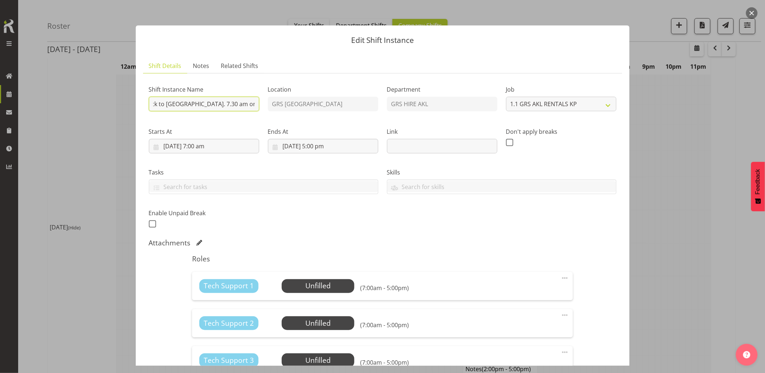
scroll to position [0, 318]
drag, startPoint x: 211, startPoint y: 107, endPoint x: 246, endPoint y: 106, distance: 34.5
click at [246, 106] on input "Vector - Packout both Muriwai HV sites. Swing lifts enter from [GEOGRAPHIC_DATA…" at bounding box center [204, 104] width 110 height 15
click at [174, 102] on input "Vector - Packout both Muriwai HV sites. Swing lifts enter from [GEOGRAPHIC_DATA…" at bounding box center [204, 104] width 110 height 15
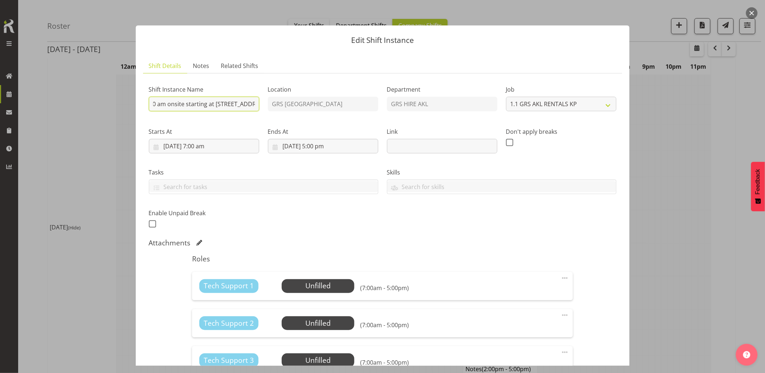
drag, startPoint x: 175, startPoint y: 102, endPoint x: 276, endPoint y: 128, distance: 104.1
click at [257, 110] on input "Vector - Packout both Muriwai HV sites. Swing lifts enter from [GEOGRAPHIC_DATA…" at bounding box center [204, 104] width 110 height 15
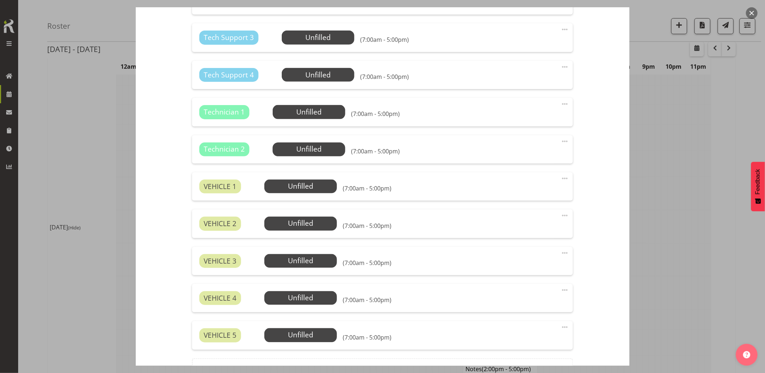
scroll to position [404, 0]
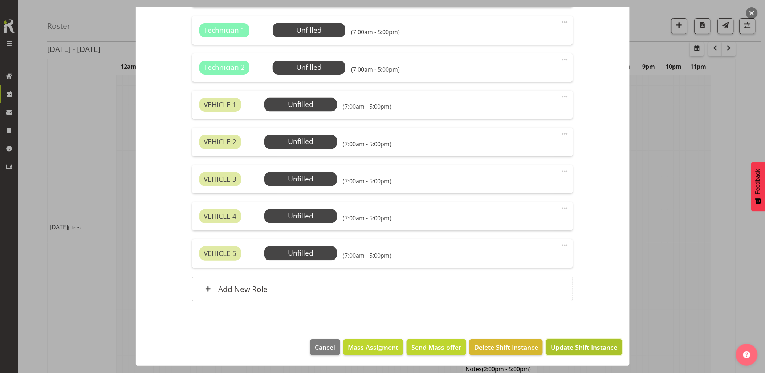
click at [594, 344] on span "Update Shift Instance" at bounding box center [584, 346] width 66 height 9
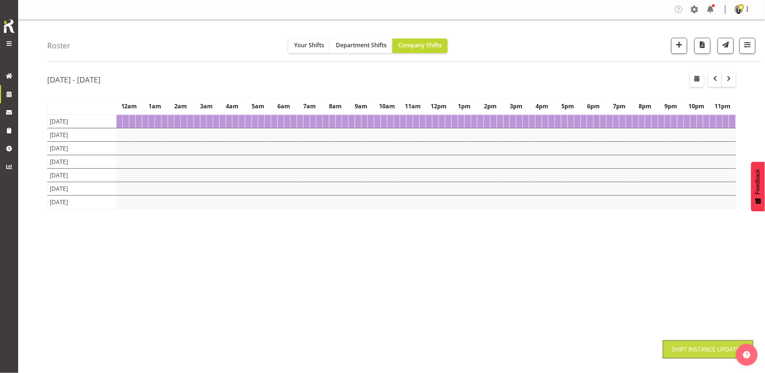
scroll to position [0, 0]
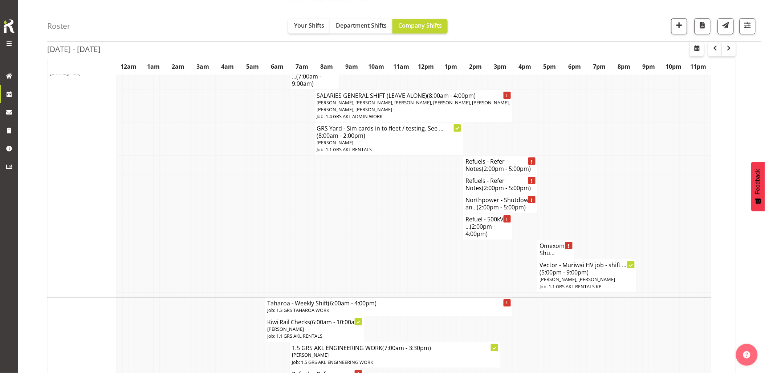
click at [201, 240] on td at bounding box center [200, 226] width 6 height 27
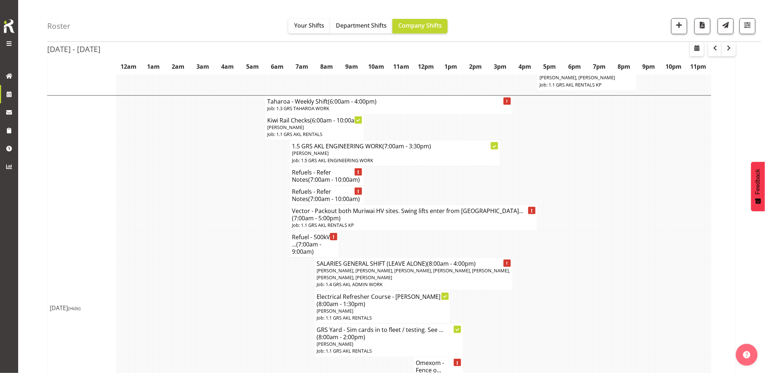
click at [208, 257] on td at bounding box center [206, 244] width 6 height 27
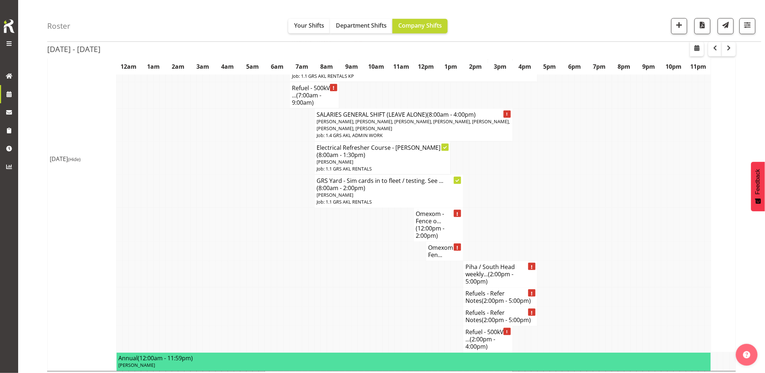
scroll to position [1130, 0]
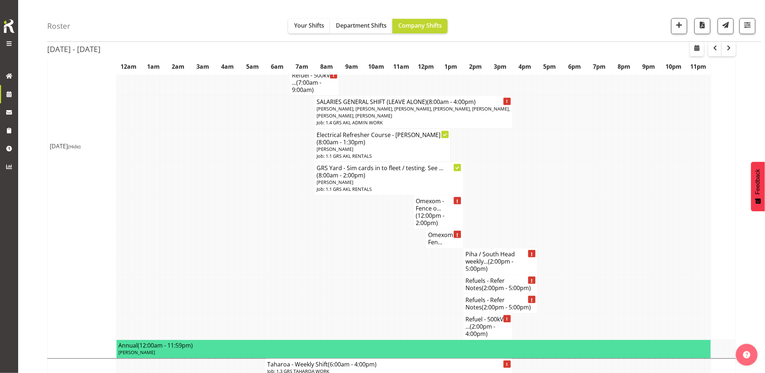
click at [208, 248] on td at bounding box center [206, 238] width 6 height 19
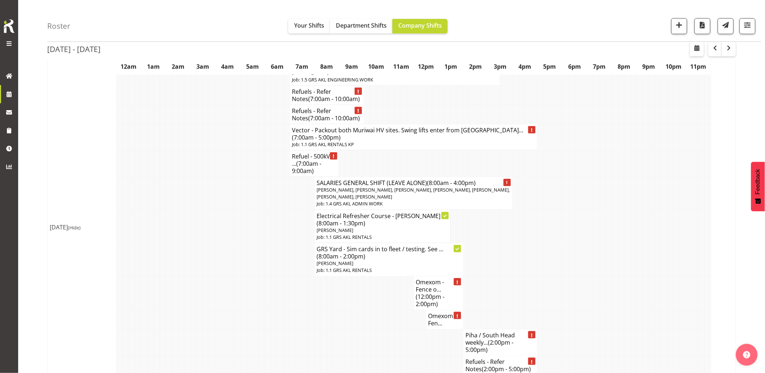
click at [262, 243] on td at bounding box center [262, 226] width 6 height 33
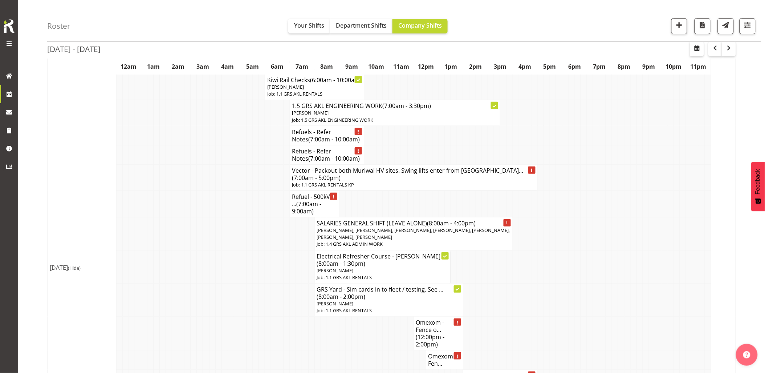
click at [160, 250] on td at bounding box center [163, 233] width 6 height 33
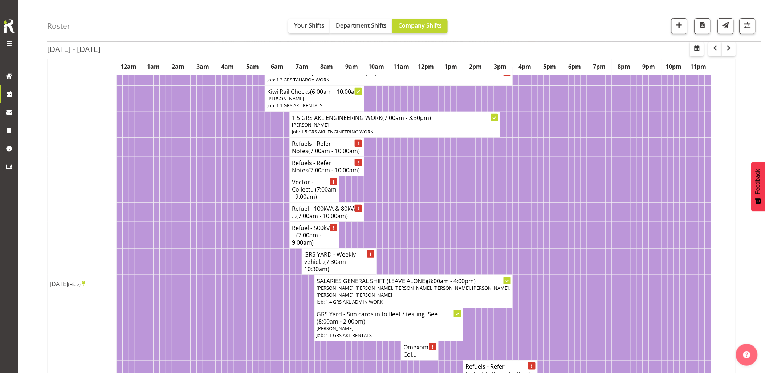
scroll to position [81, 0]
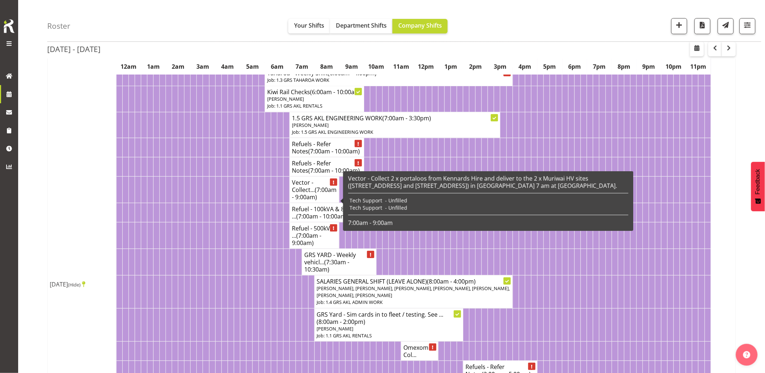
click at [315, 201] on span "(7:00am - 9:00am)" at bounding box center [314, 193] width 45 height 15
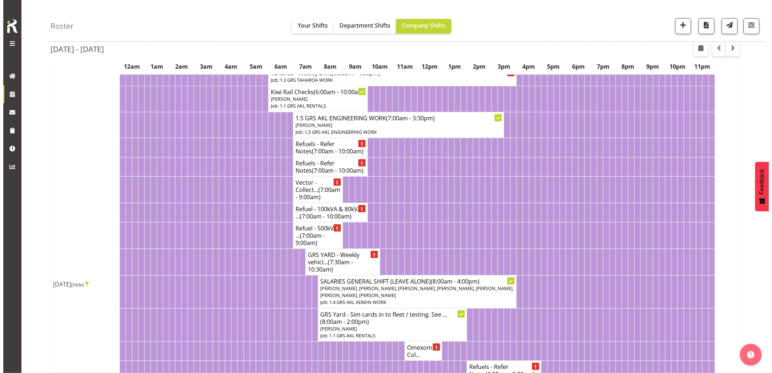
scroll to position [77, 0]
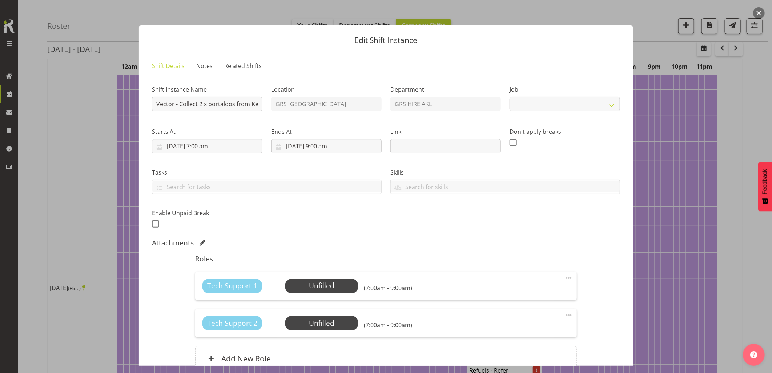
select select "7504"
drag, startPoint x: 217, startPoint y: 106, endPoint x: 253, endPoint y: 103, distance: 36.1
click at [253, 103] on input "Vector - Collect 2 x portaloos from Kennards Hire and deliver to the 2 x Muriwa…" at bounding box center [207, 104] width 110 height 15
click at [210, 105] on input "Vector - Collect 2 x portaloos from Kennards Hire and deliver to the 2 x Muriwa…" at bounding box center [207, 104] width 110 height 15
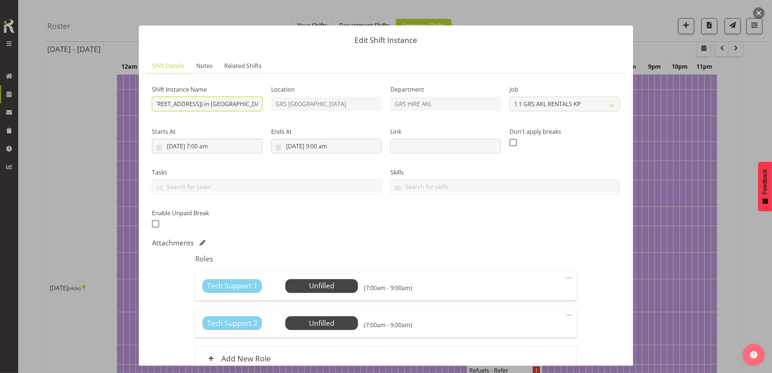
scroll to position [70, 0]
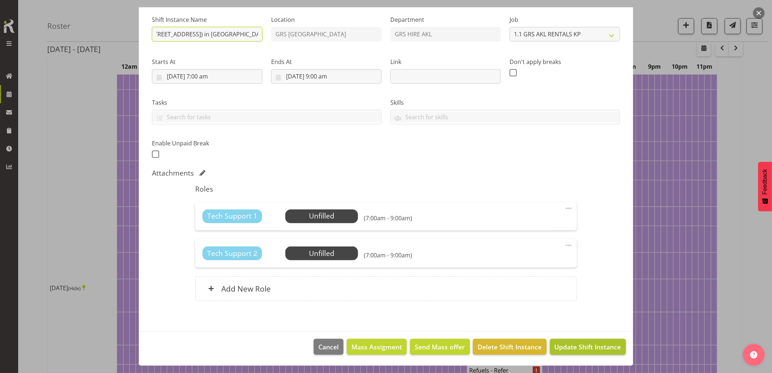
type input "Vector - Collect 2 x portaloos from Kennards Hire and deliver to the 2 x Muriwa…"
click at [564, 348] on span "Update Shift Instance" at bounding box center [587, 346] width 66 height 9
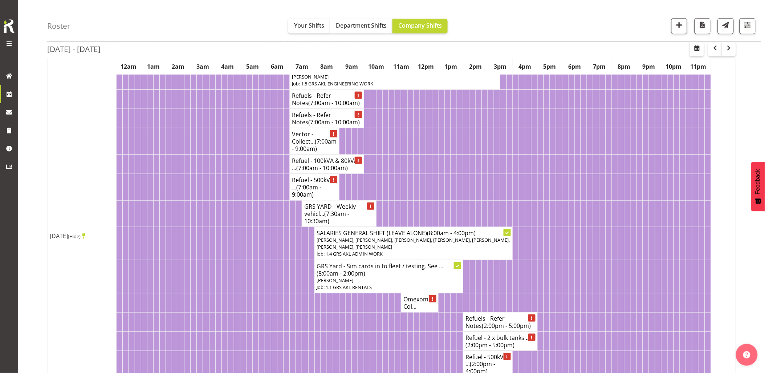
scroll to position [161, 0]
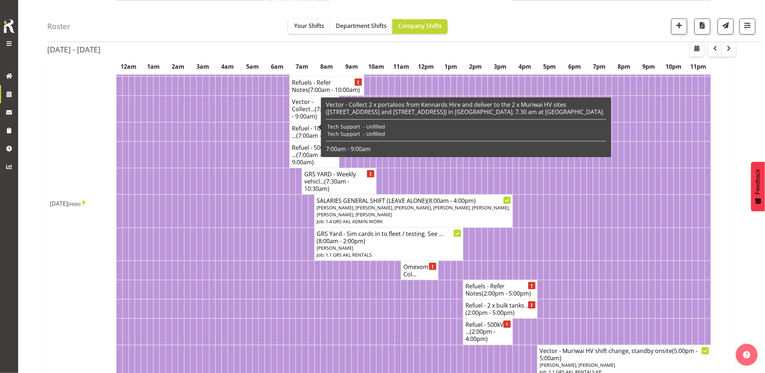
click at [302, 119] on span "(7:00am - 9:00am)" at bounding box center [314, 112] width 45 height 15
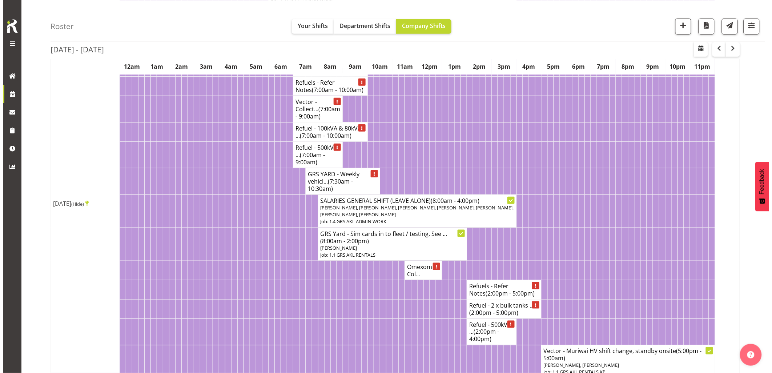
scroll to position [158, 0]
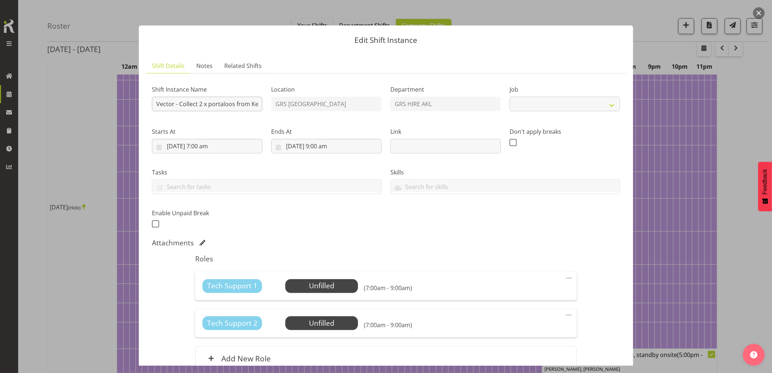
select select "7504"
drag, startPoint x: 222, startPoint y: 104, endPoint x: 250, endPoint y: 102, distance: 27.6
click at [250, 102] on input "Vector - Collect 2 x portaloos from Kennards Hire and deliver to the 2 x Muriwa…" at bounding box center [207, 104] width 110 height 15
click at [233, 102] on input "Vector - Collect 2 x portaloos from Kennards Hire and deliver to the 2 x Muriwa…" at bounding box center [207, 104] width 110 height 15
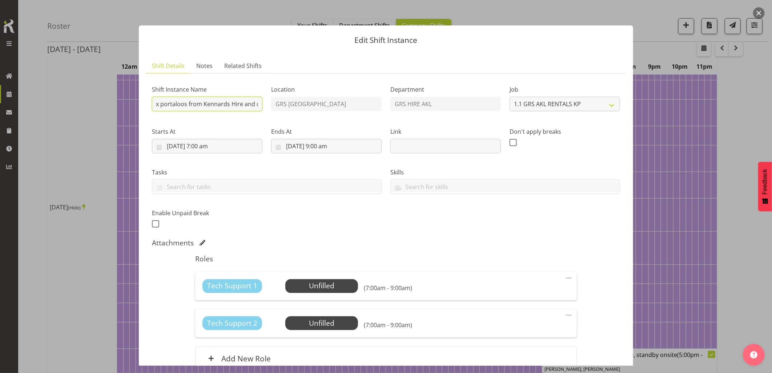
click at [242, 103] on input "Vector - Collect 2 x portaloos from Kennards Hire and deliver to the 2 x Muriwa…" at bounding box center [207, 104] width 110 height 15
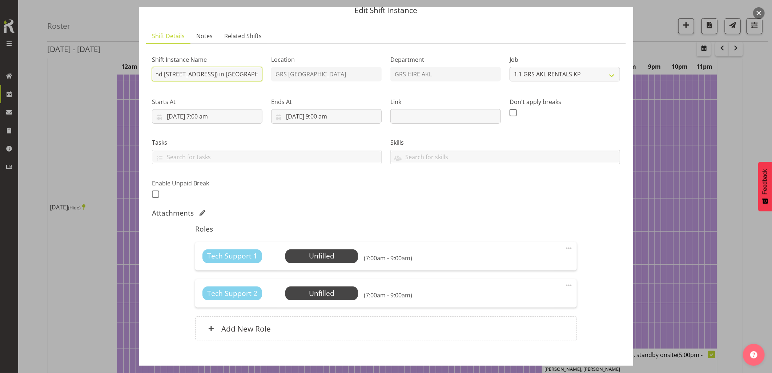
scroll to position [70, 0]
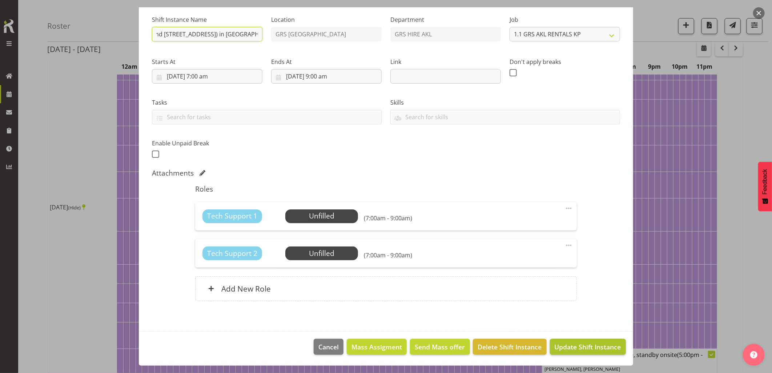
type input "Vector - Collect 2 x portaloos from Kennards Hire [PERSON_NAME] and deliver to …"
click at [562, 348] on span "Update Shift Instance" at bounding box center [587, 346] width 66 height 9
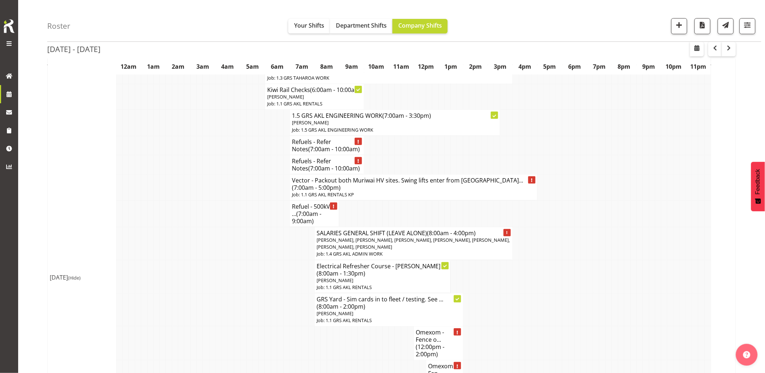
scroll to position [1009, 0]
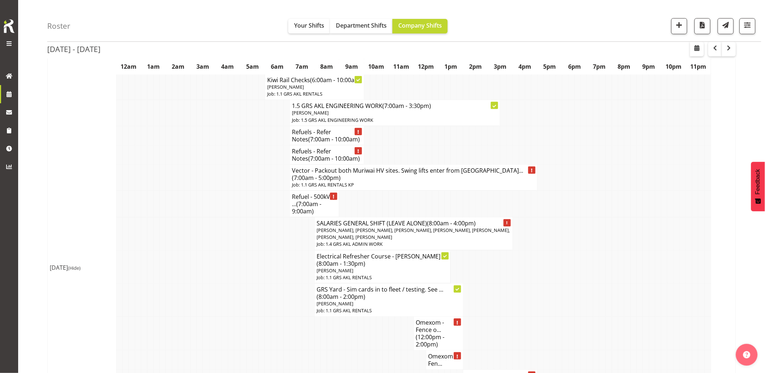
click at [174, 217] on td at bounding box center [175, 203] width 6 height 27
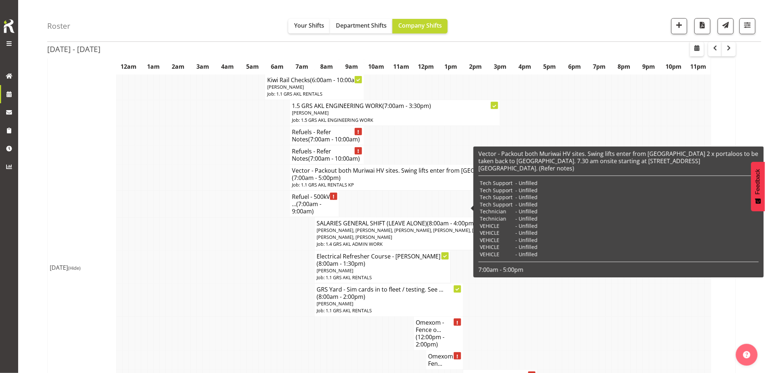
click at [409, 181] on h4 "Vector - Packout both Muriwai HV sites. Swing lifts enter from [GEOGRAPHIC_DATA…" at bounding box center [413, 174] width 243 height 15
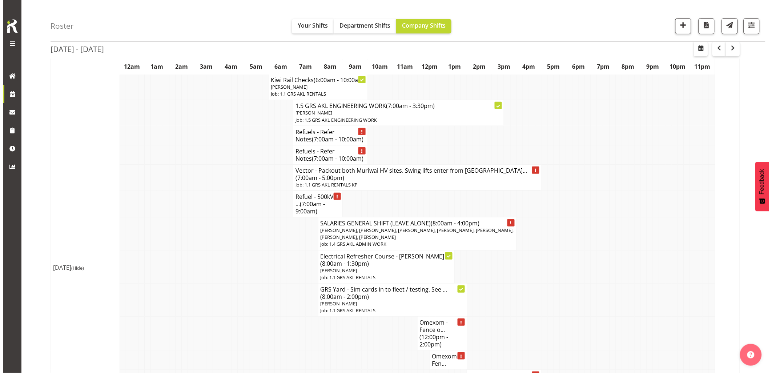
scroll to position [1002, 0]
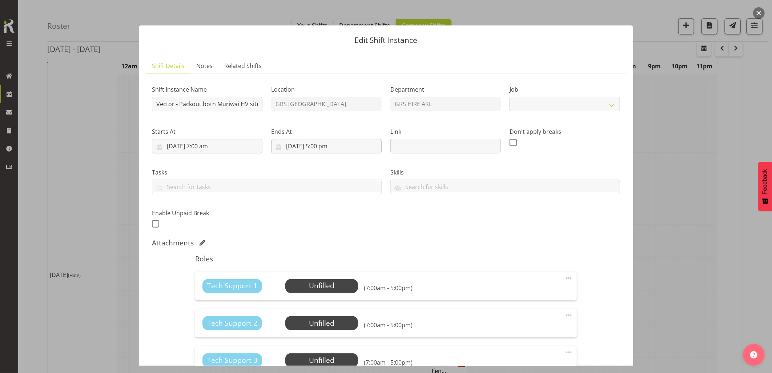
select select "7504"
drag, startPoint x: 227, startPoint y: 107, endPoint x: 249, endPoint y: 106, distance: 22.2
click at [249, 106] on input "Vector - Packout both Muriwai HV sites. Swing lifts enter from [GEOGRAPHIC_DATA…" at bounding box center [207, 104] width 110 height 15
click at [230, 105] on input "Vector - Packout both Muriwai HV sites. Swing lifts enter from [GEOGRAPHIC_DATA…" at bounding box center [207, 104] width 110 height 15
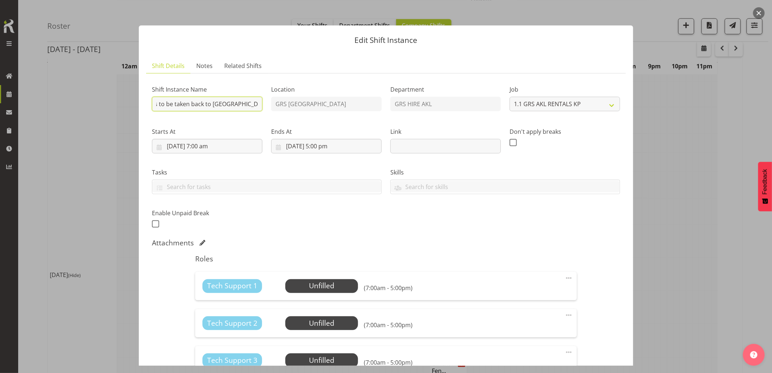
click at [225, 103] on input "Vector - Packout both Muriwai HV sites. Swing lifts enter from [GEOGRAPHIC_DATA…" at bounding box center [207, 104] width 110 height 15
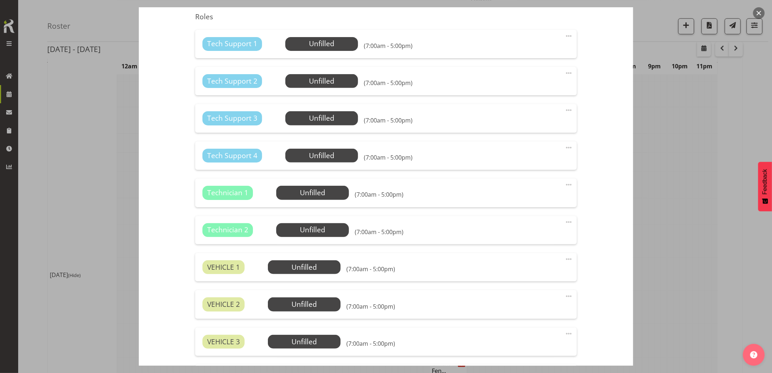
scroll to position [404, 0]
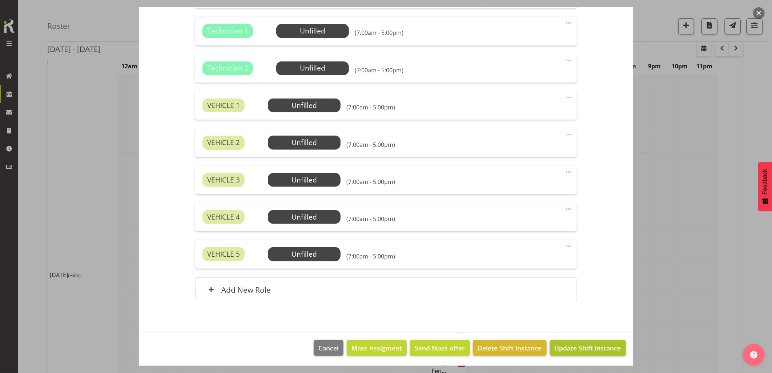
type input "Vector - Packout both Muriwai HV sites. Swing lifts enter from [GEOGRAPHIC_DATA…"
click at [585, 352] on span "Update Shift Instance" at bounding box center [587, 347] width 66 height 9
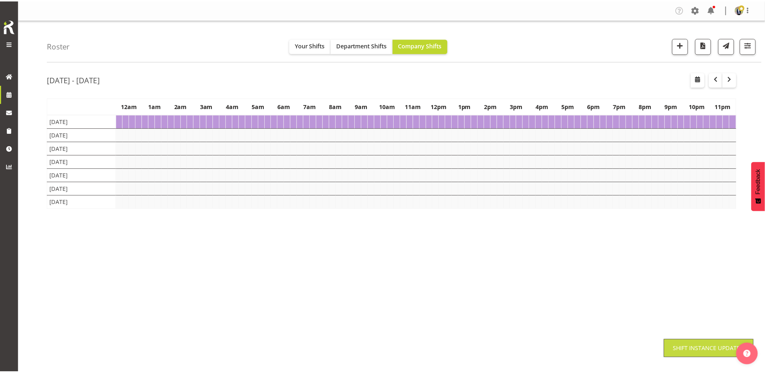
scroll to position [0, 0]
